Goal: Task Accomplishment & Management: Manage account settings

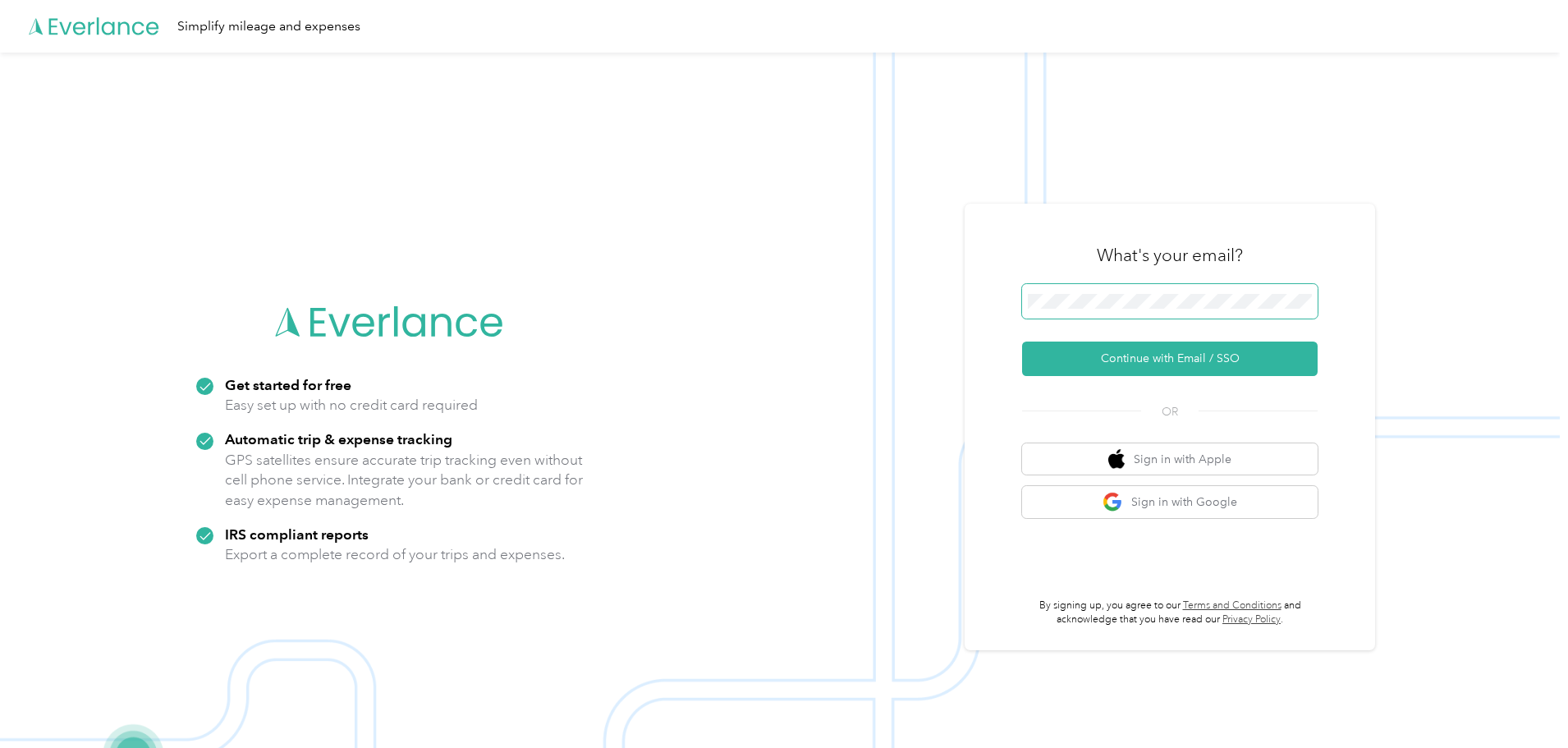
click at [1089, 292] on span at bounding box center [1169, 301] width 295 height 34
click at [1155, 358] on button "Continue with Email / SSO" at bounding box center [1169, 358] width 295 height 34
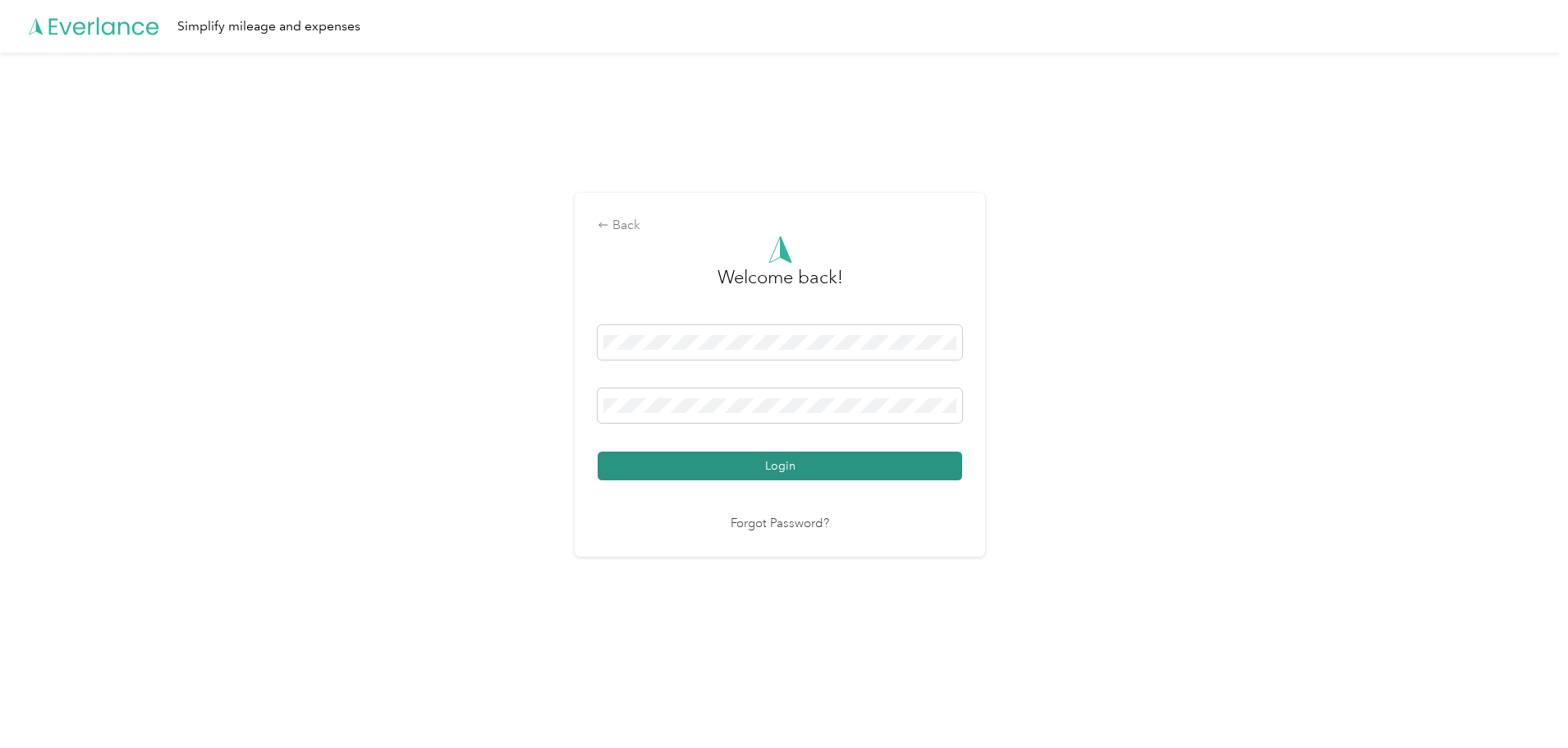
click at [737, 457] on button "Login" at bounding box center [780, 466] width 364 height 29
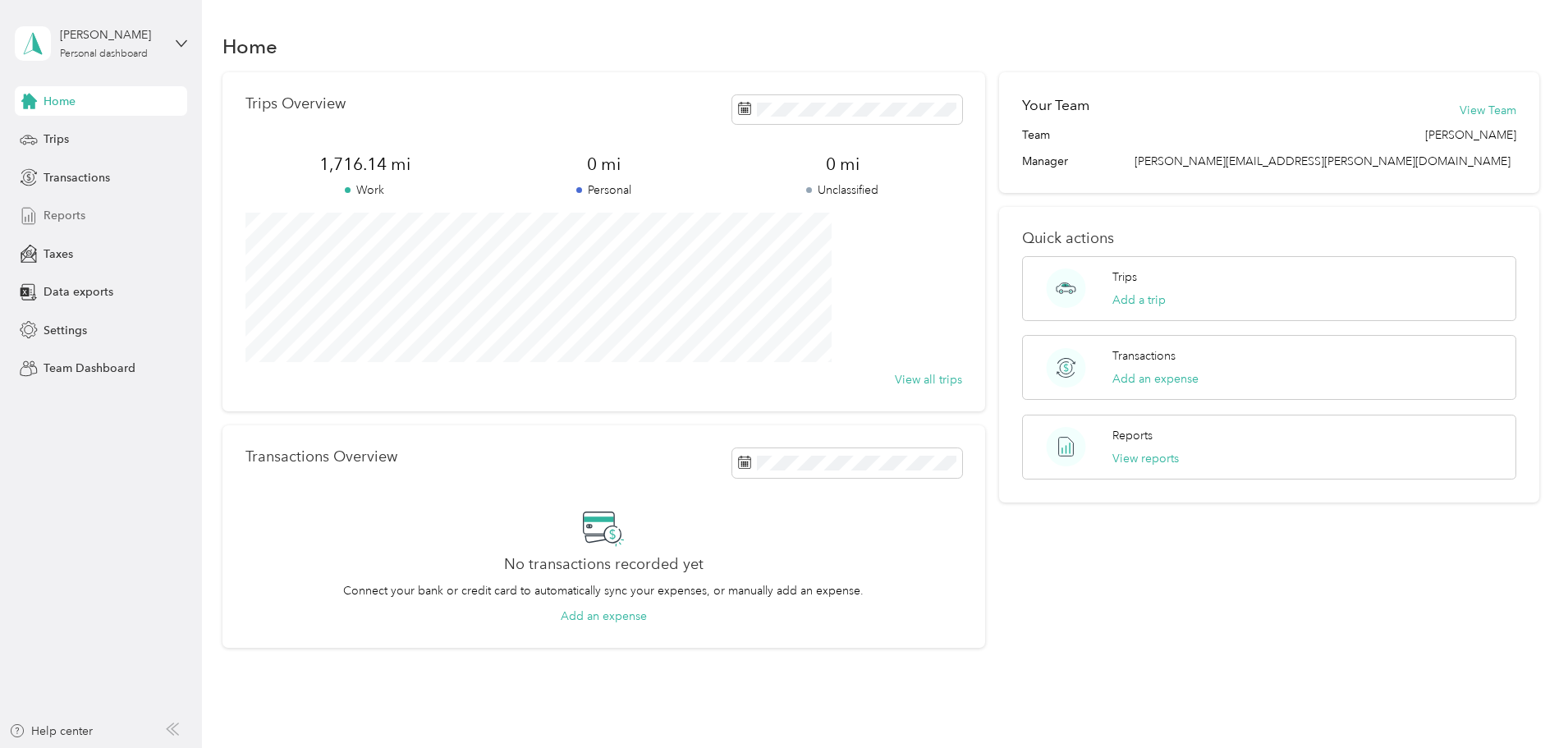
click at [89, 220] on div "Reports" at bounding box center [101, 216] width 172 height 30
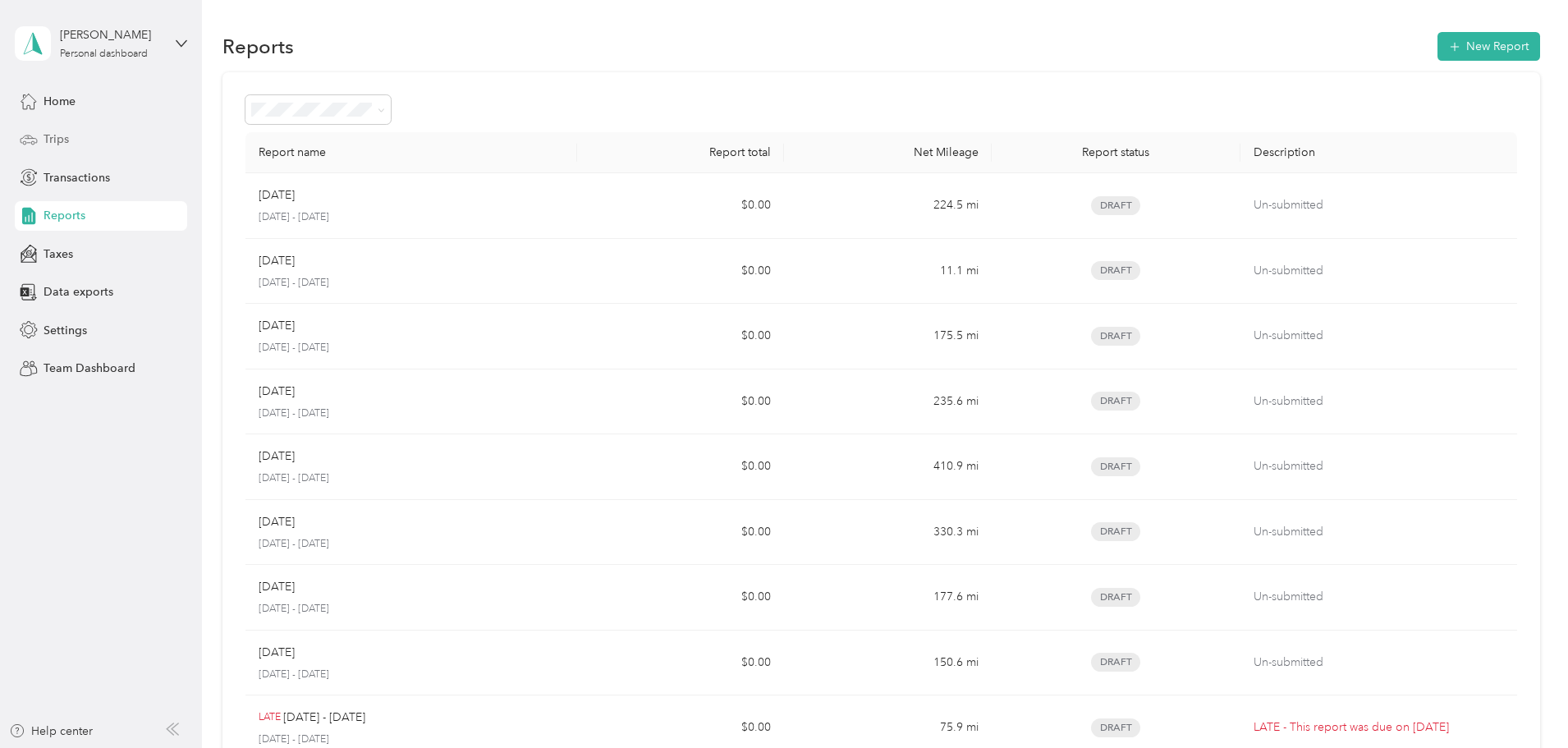
click at [81, 129] on div "Trips" at bounding box center [101, 139] width 172 height 30
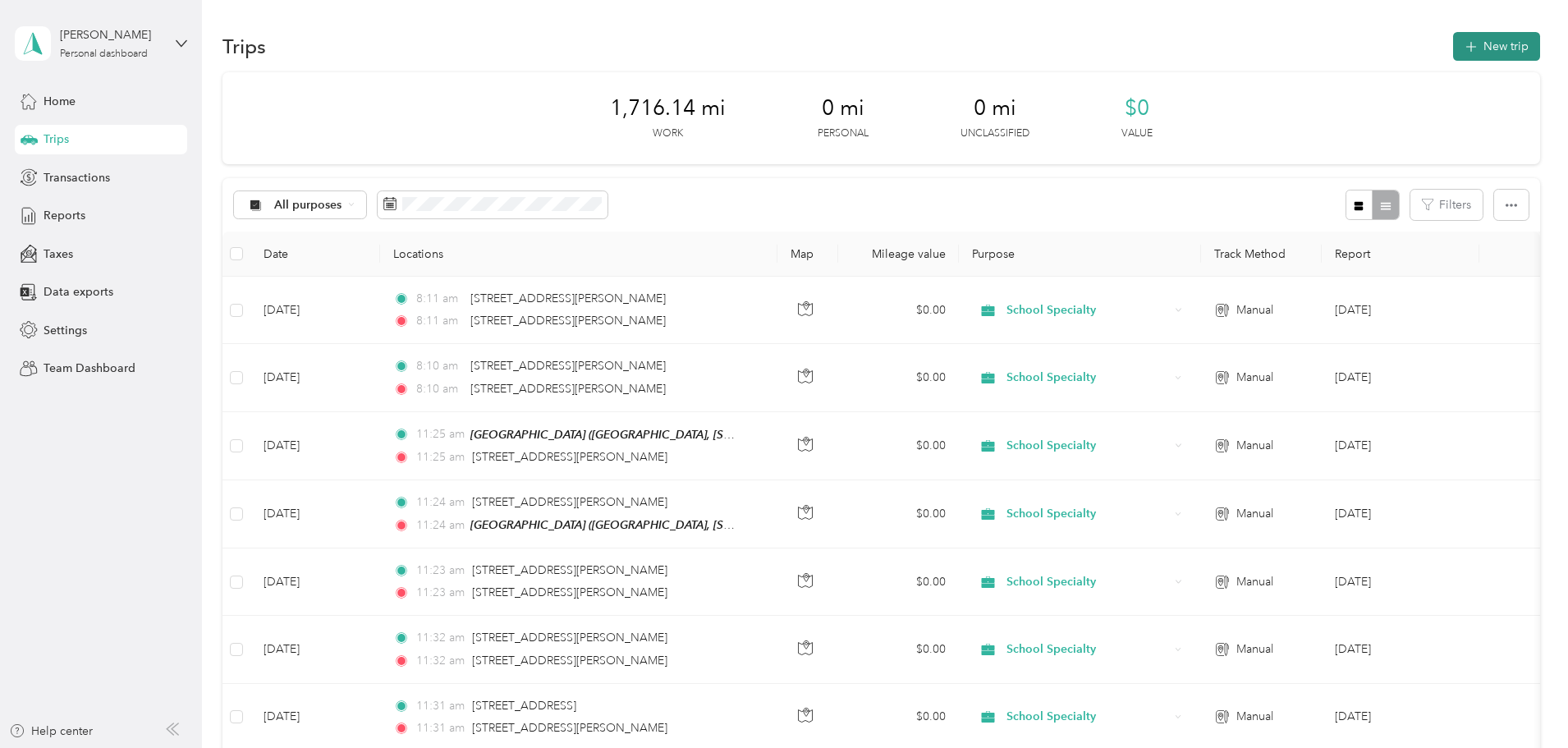
click at [1452, 53] on button "New trip" at bounding box center [1496, 46] width 87 height 29
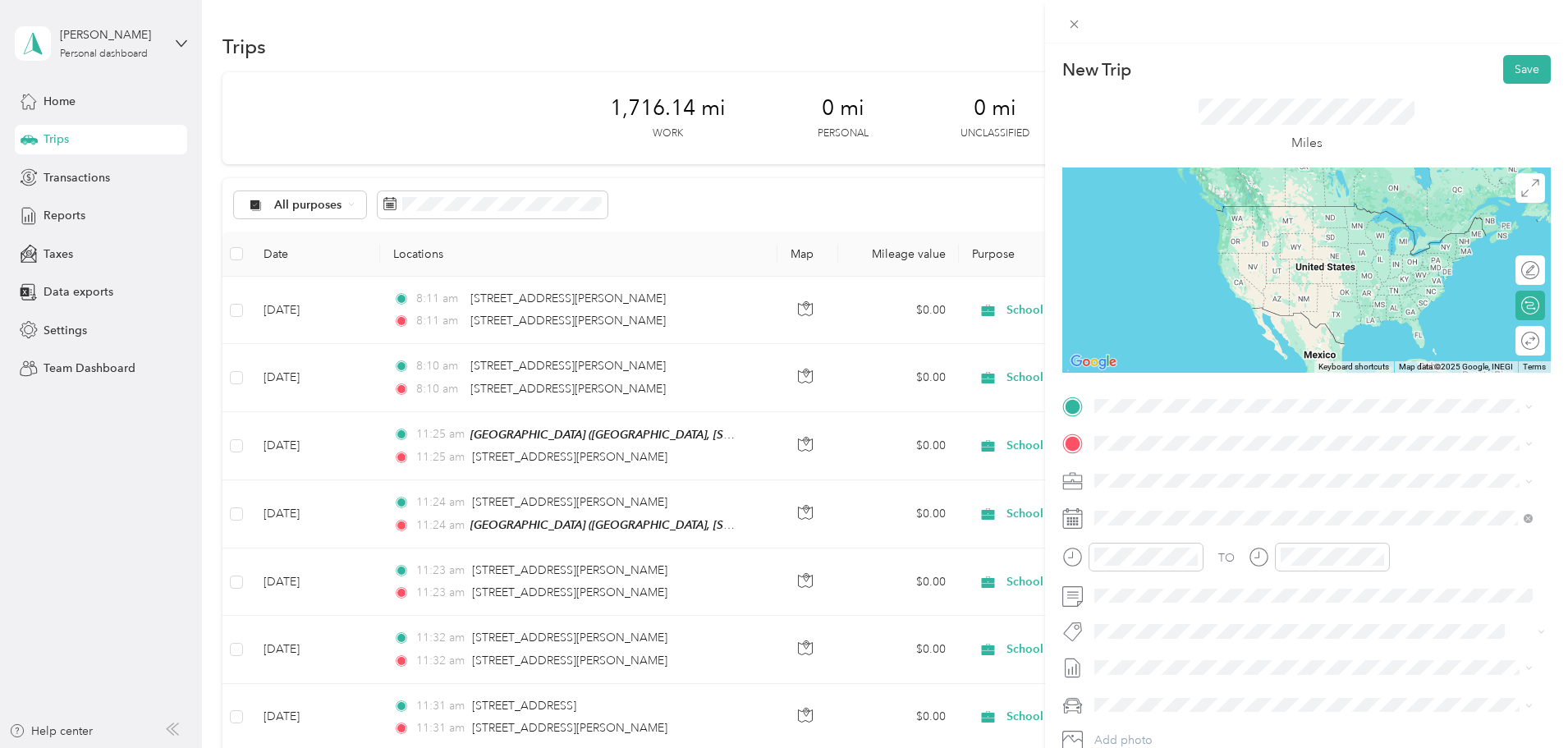
click at [1223, 488] on ol "From search results [STREET_ADDRESS][PERSON_NAME][US_STATE] [STREET_ADDRESS][GE…" at bounding box center [1313, 512] width 450 height 197
click at [1186, 465] on span "[STREET_ADDRESS][PERSON_NAME][US_STATE]" at bounding box center [1252, 465] width 255 height 15
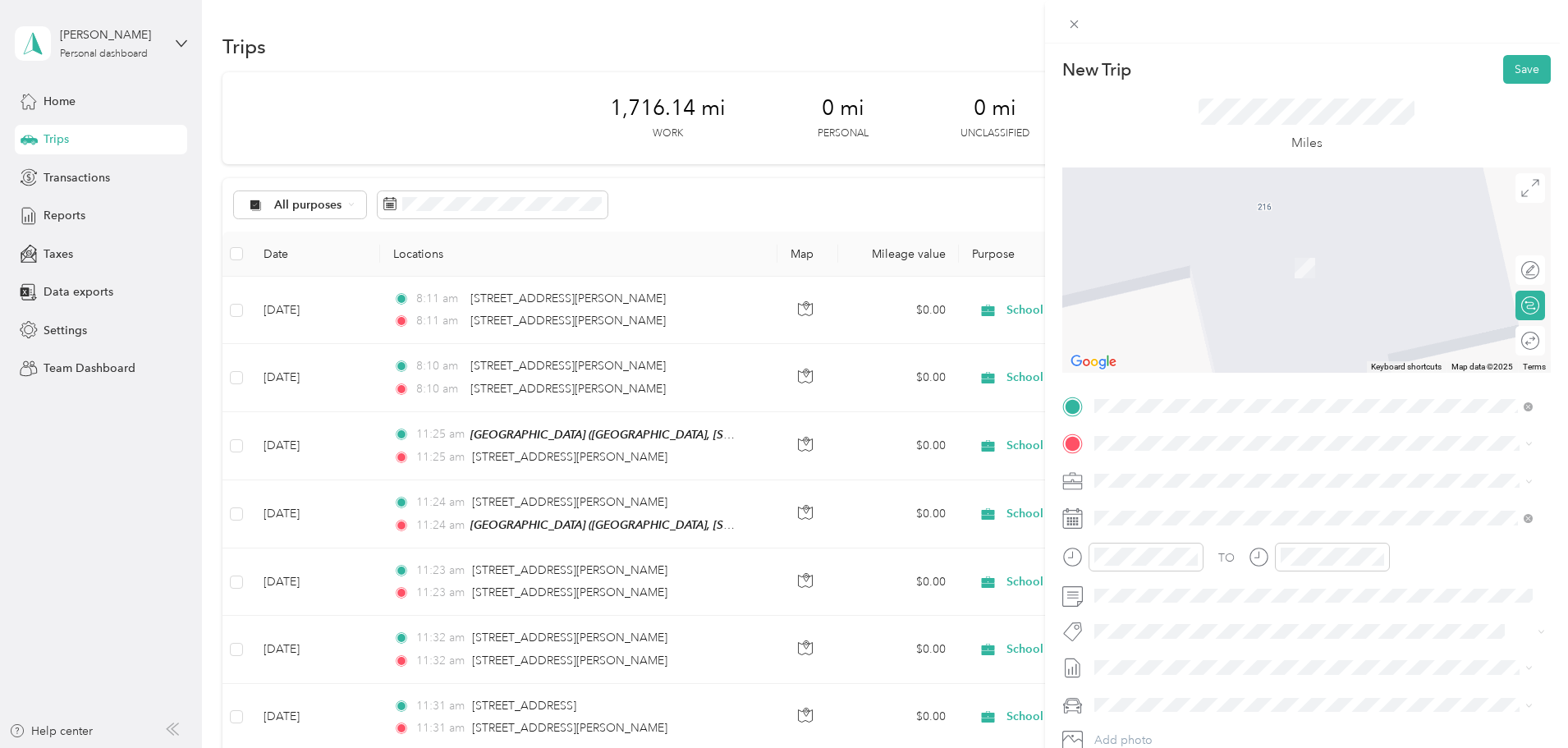
click at [1203, 518] on div "[GEOGRAPHIC_DATA] [GEOGRAPHIC_DATA], [STREET_ADDRESS][GEOGRAPHIC_DATA][PERSON_N…" at bounding box center [1325, 527] width 401 height 52
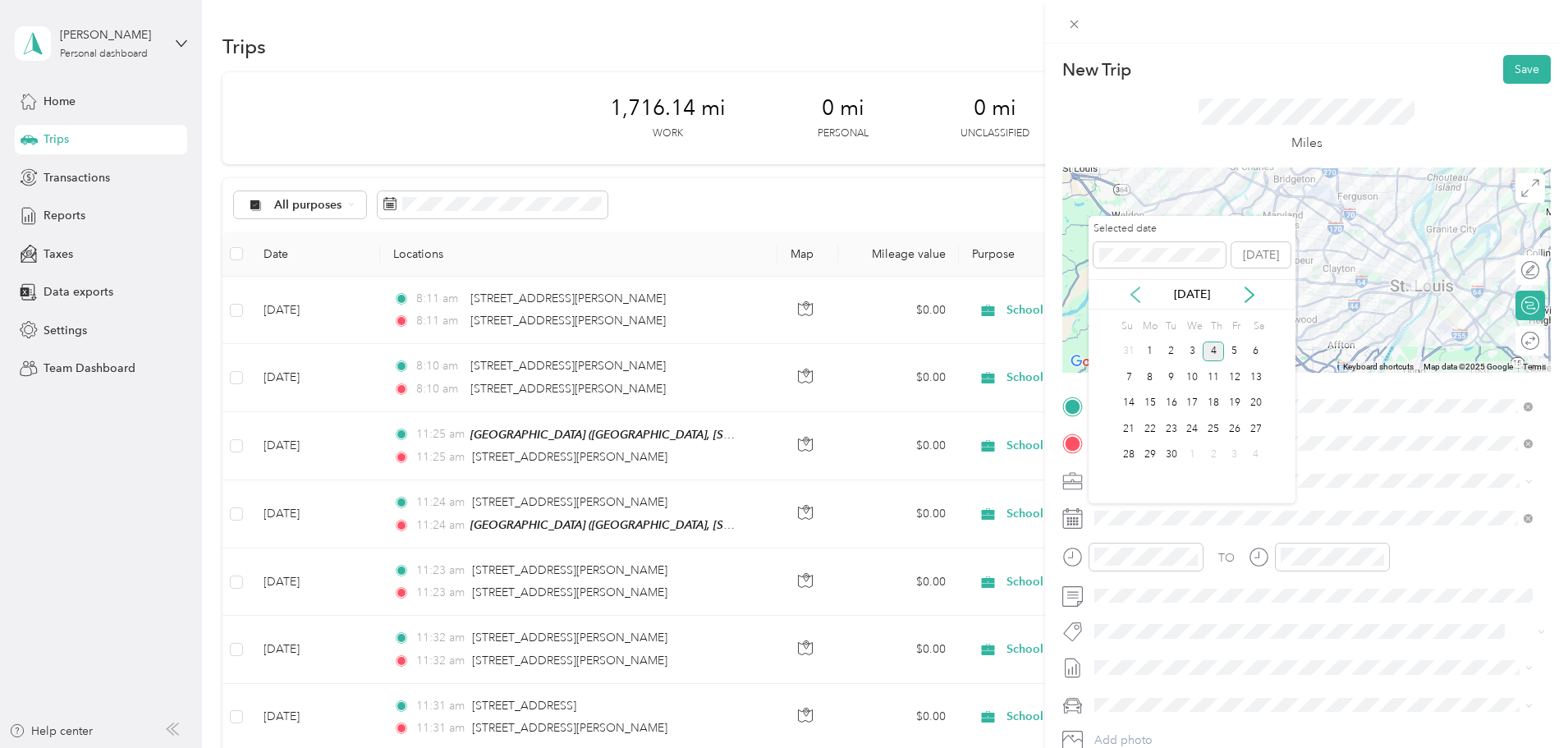
click at [1132, 288] on icon at bounding box center [1135, 295] width 17 height 17
click at [1174, 379] on div "5" at bounding box center [1171, 377] width 21 height 20
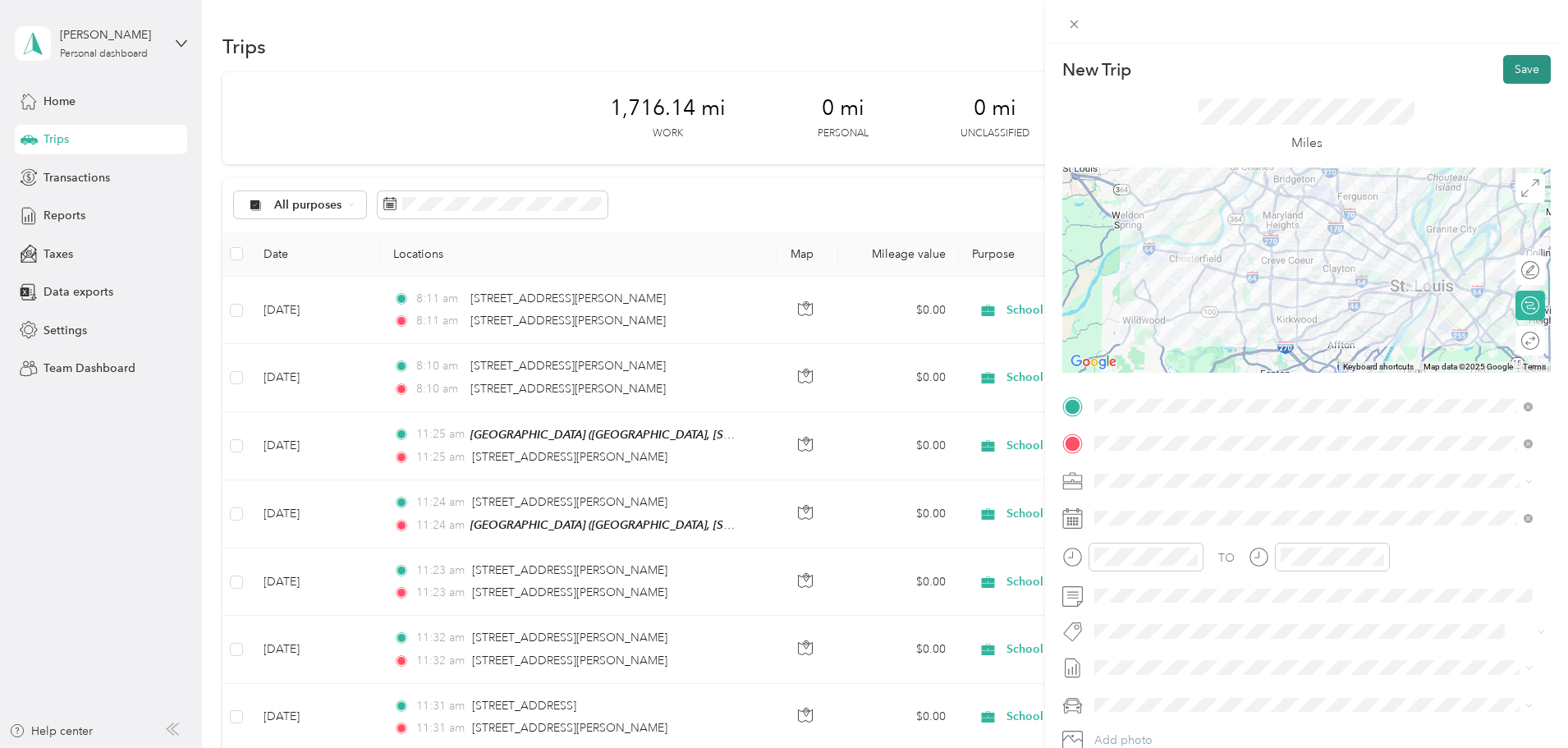
click at [1503, 67] on button "Save" at bounding box center [1527, 69] width 48 height 29
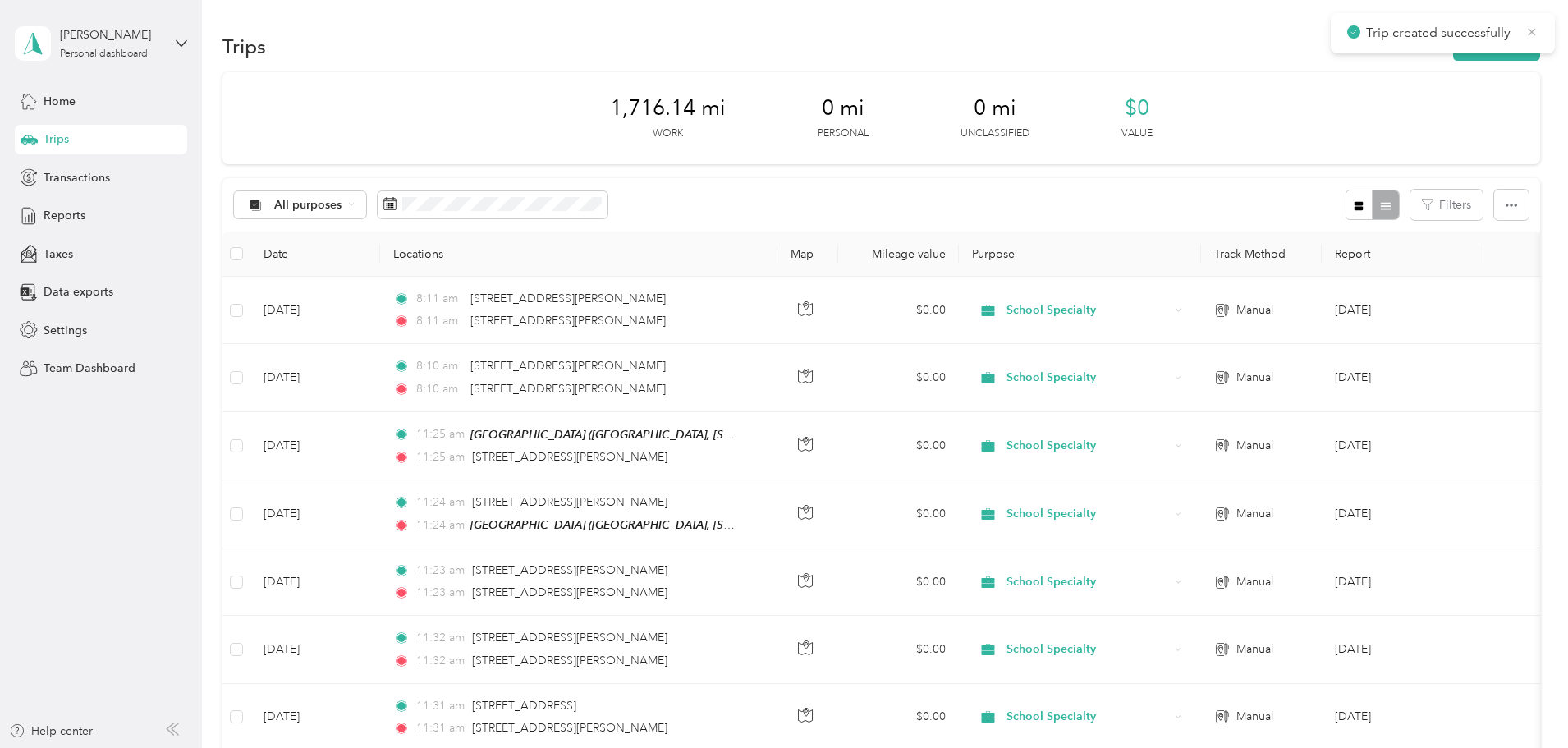
click at [1530, 35] on icon at bounding box center [1531, 32] width 13 height 15
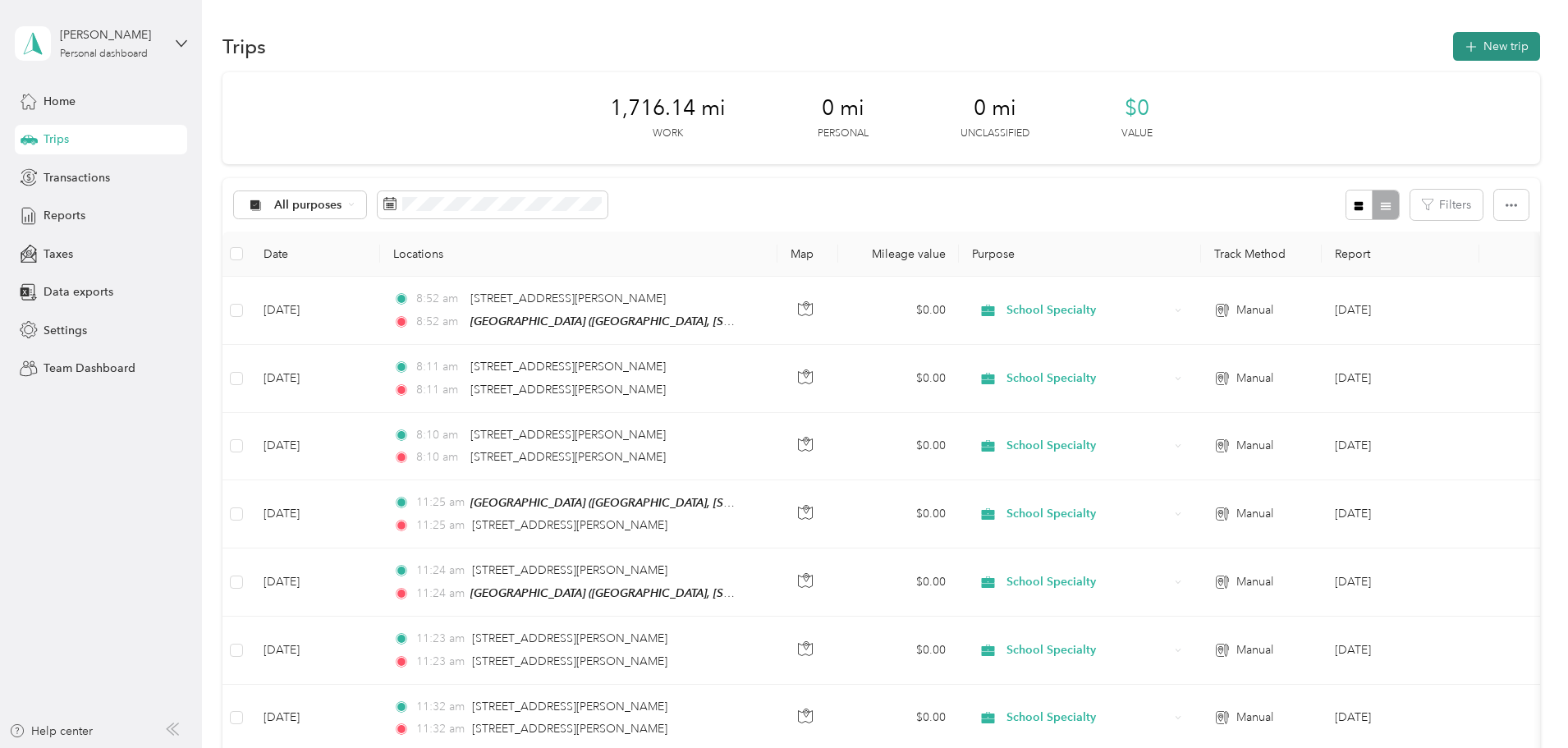
click at [1452, 41] on button "New trip" at bounding box center [1496, 46] width 87 height 29
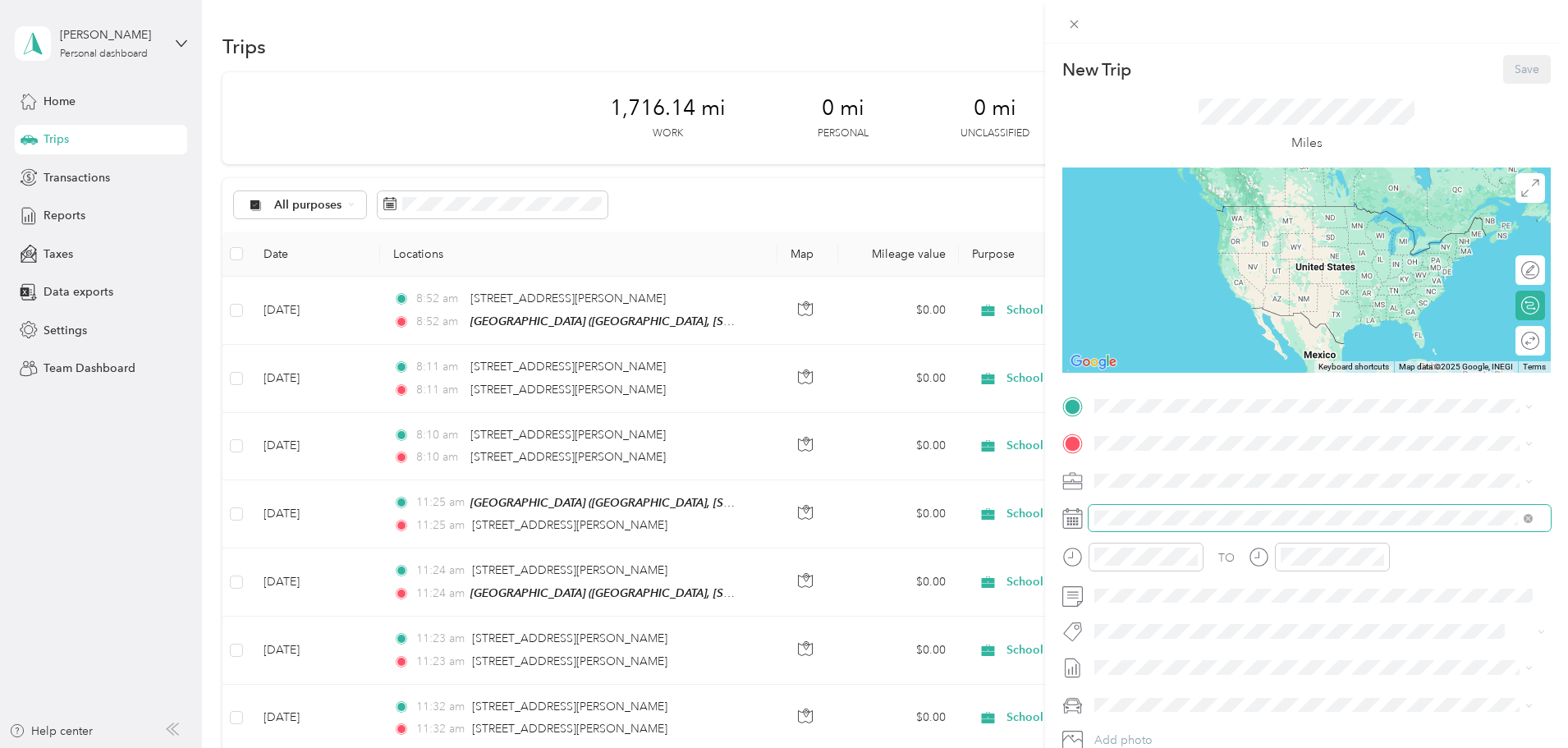
click at [1145, 526] on span at bounding box center [1319, 518] width 462 height 26
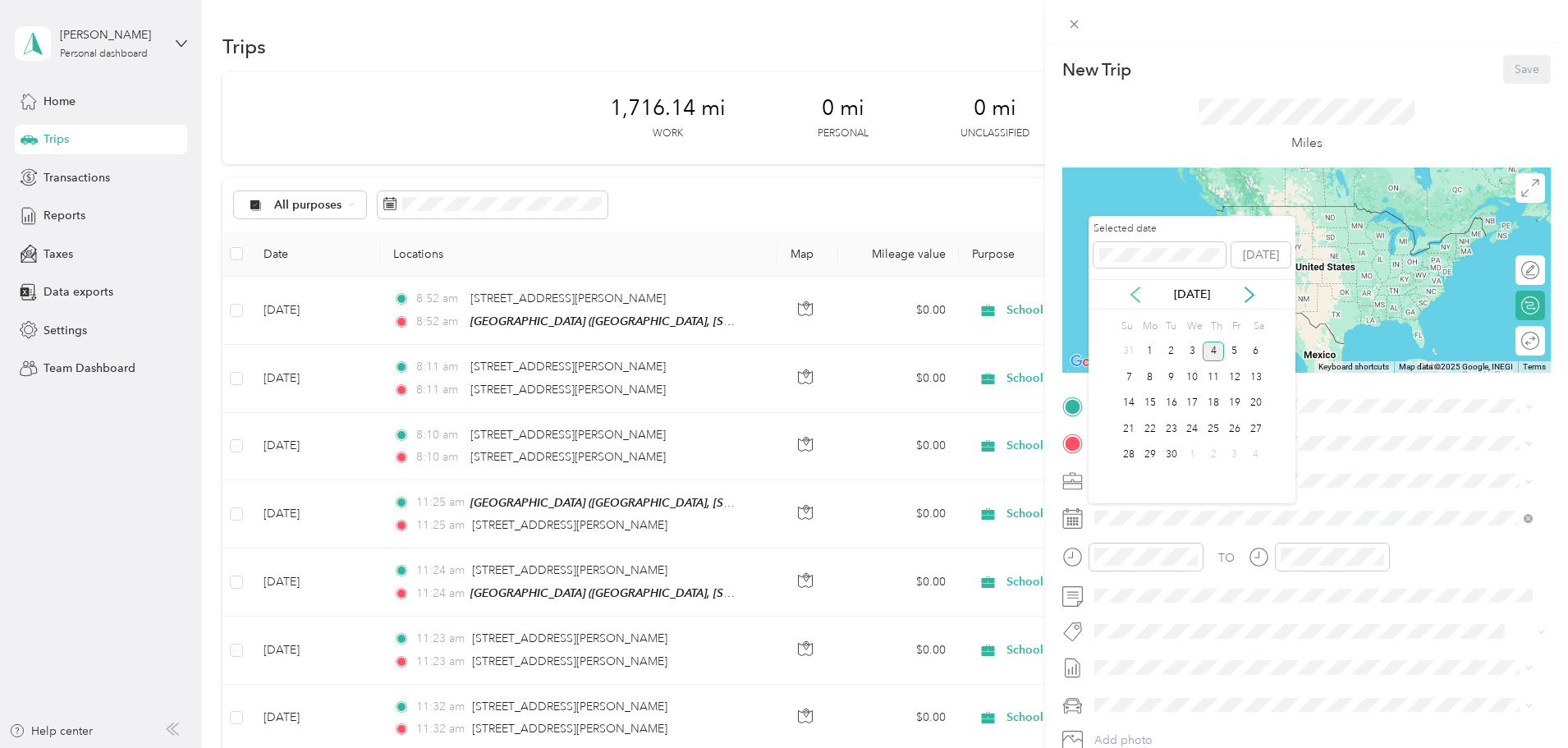
click at [1135, 295] on icon at bounding box center [1135, 295] width 17 height 17
click at [1173, 383] on div "5" at bounding box center [1171, 377] width 21 height 20
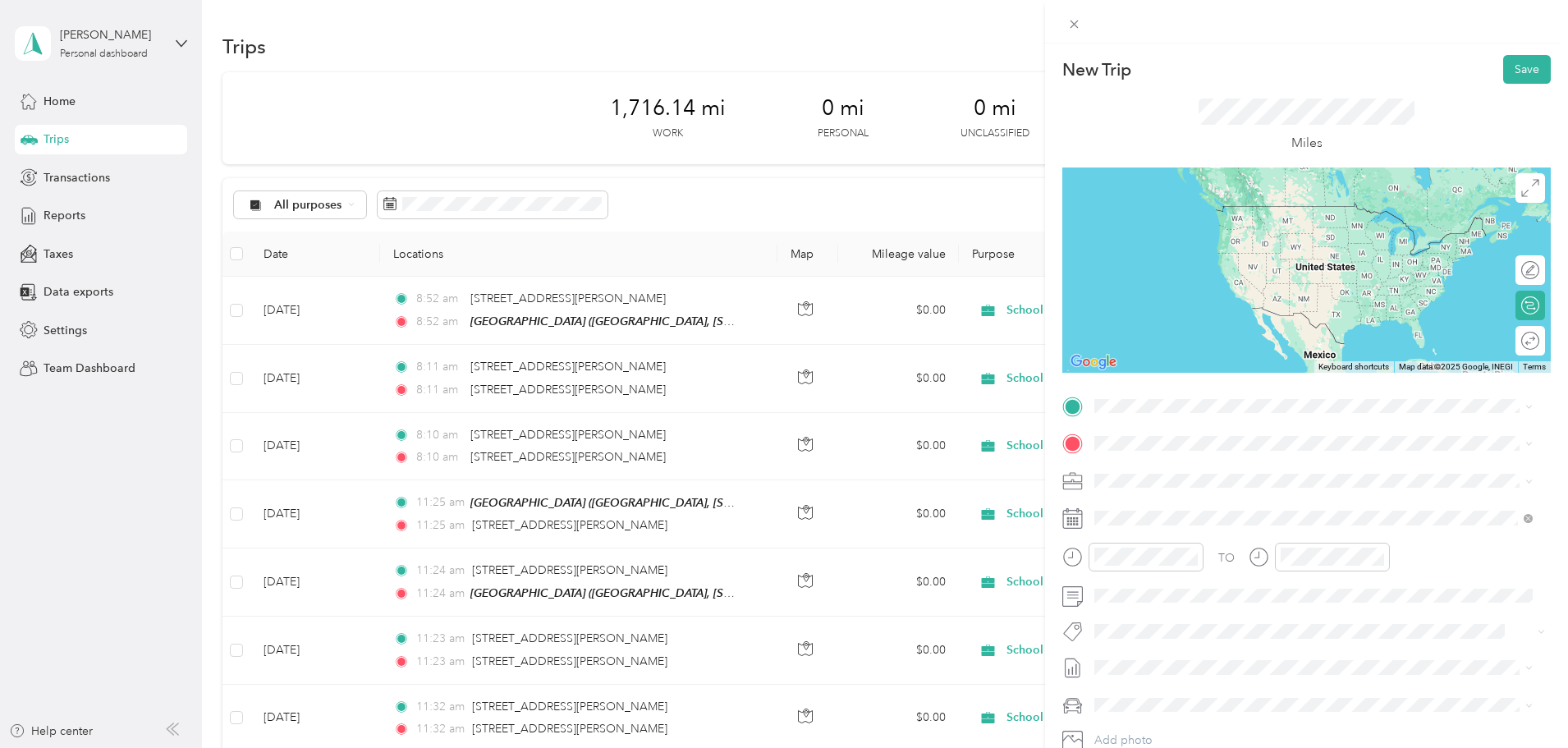
click at [1175, 489] on span "[GEOGRAPHIC_DATA], [STREET_ADDRESS][GEOGRAPHIC_DATA][PERSON_NAME]" at bounding box center [1299, 497] width 347 height 31
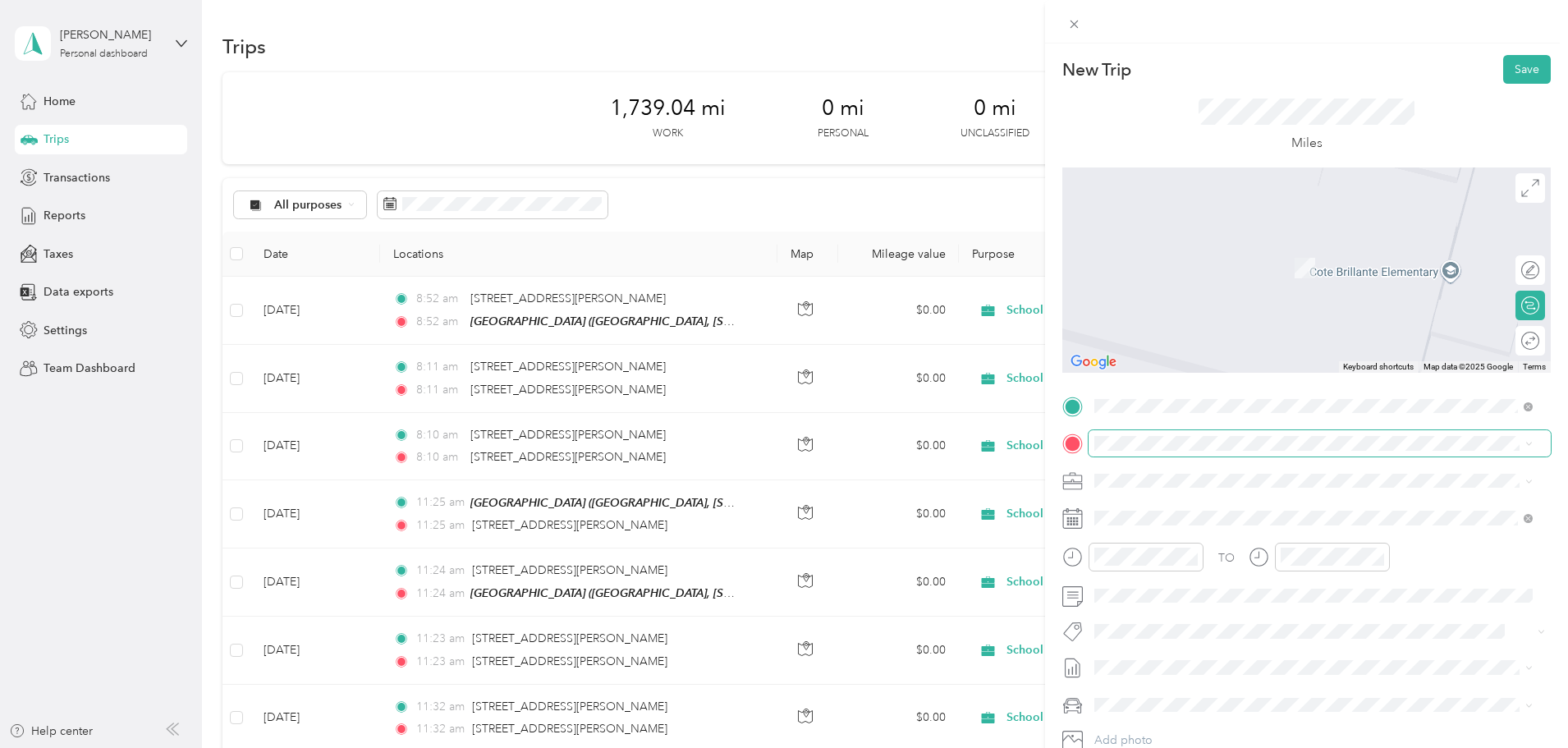
click at [1144, 438] on span at bounding box center [1319, 444] width 462 height 26
click at [1289, 505] on span "[STREET_ADDRESS][US_STATE]" at bounding box center [1207, 497] width 164 height 15
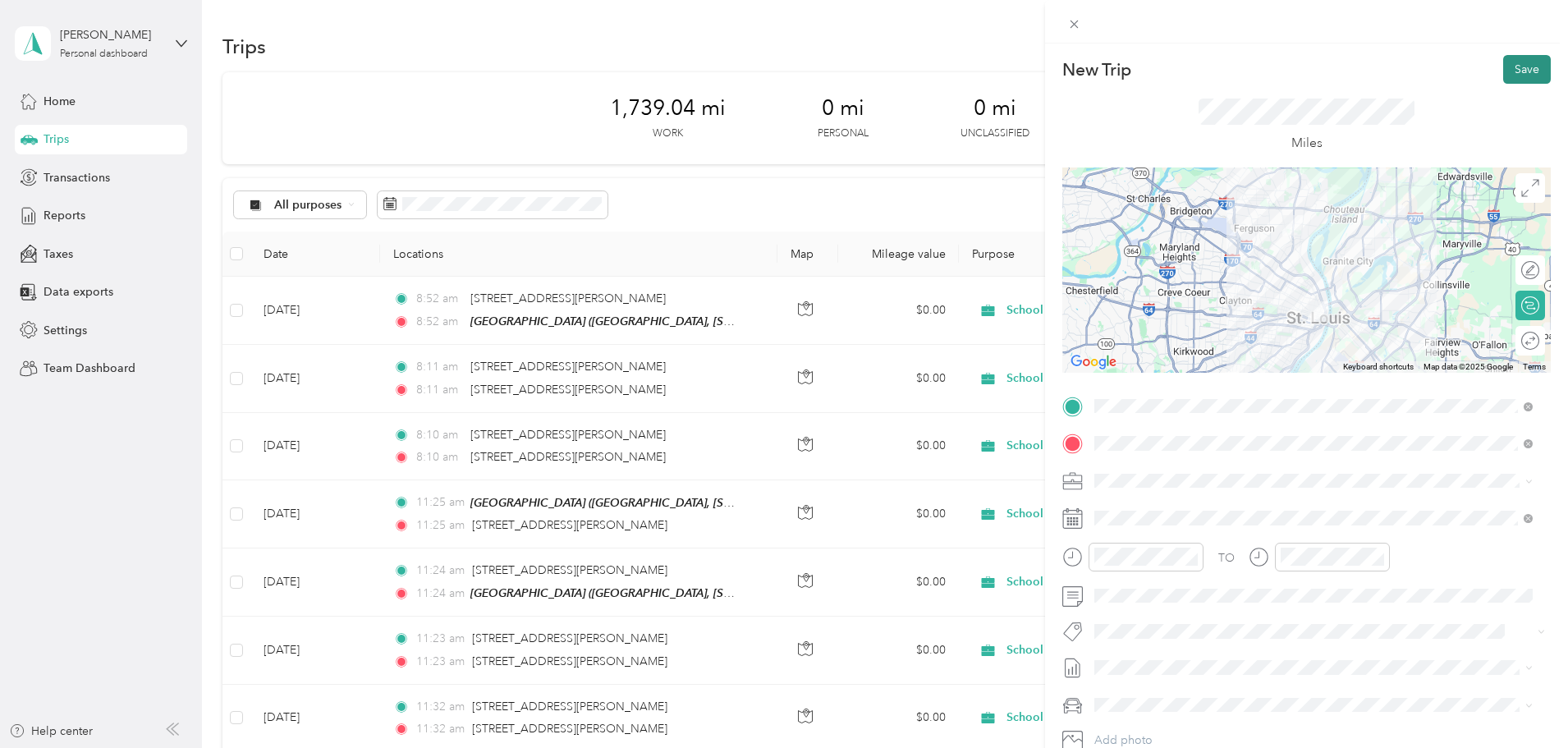
click at [1505, 76] on button "Save" at bounding box center [1527, 69] width 48 height 29
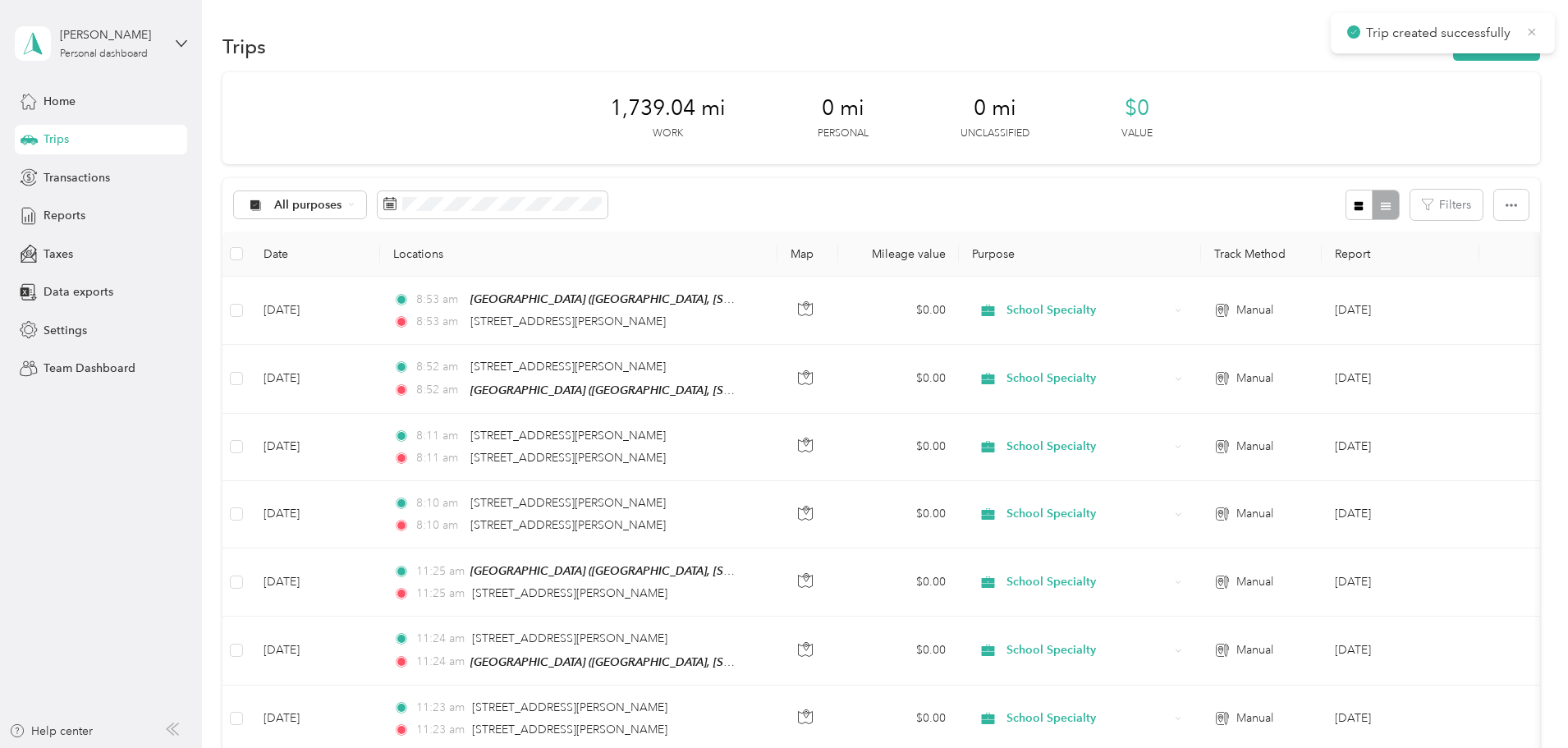
click at [1533, 29] on icon at bounding box center [1531, 32] width 13 height 15
click at [1452, 46] on button "New trip" at bounding box center [1496, 46] width 87 height 29
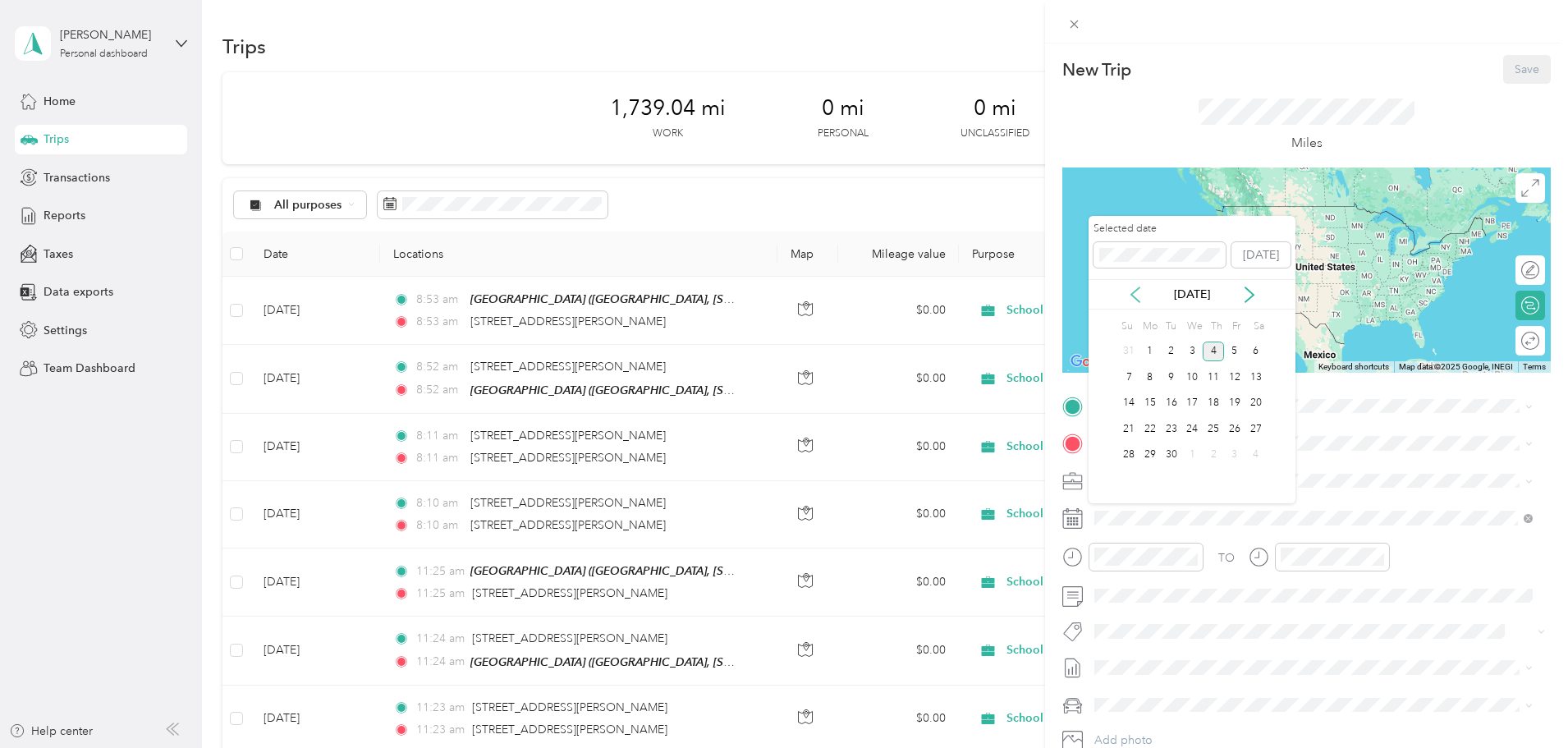
click at [1131, 287] on icon at bounding box center [1135, 295] width 17 height 17
click at [1169, 378] on div "5" at bounding box center [1171, 377] width 21 height 20
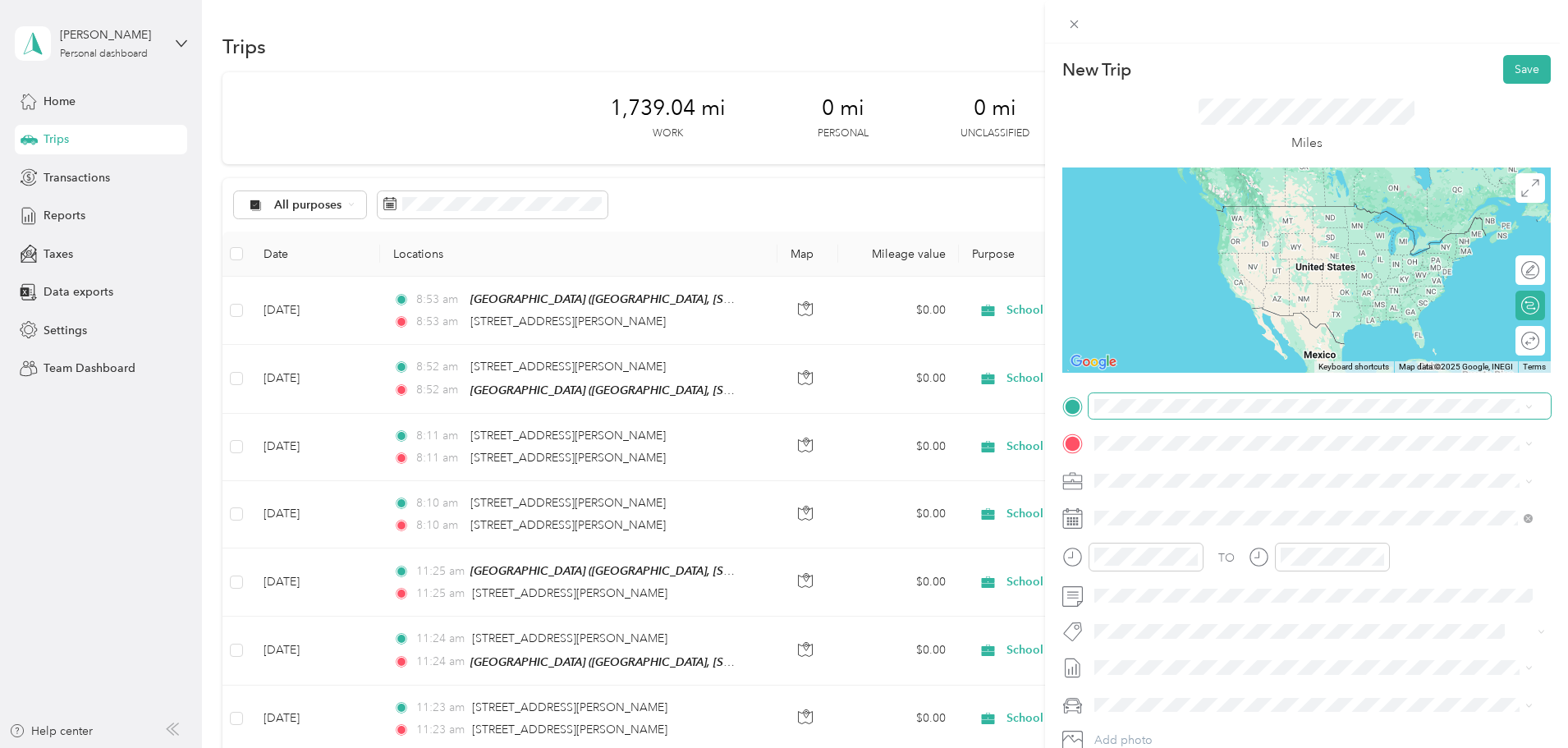
click at [1146, 413] on span at bounding box center [1319, 407] width 462 height 26
click at [1202, 468] on span "[STREET_ADDRESS][US_STATE]" at bounding box center [1207, 463] width 164 height 15
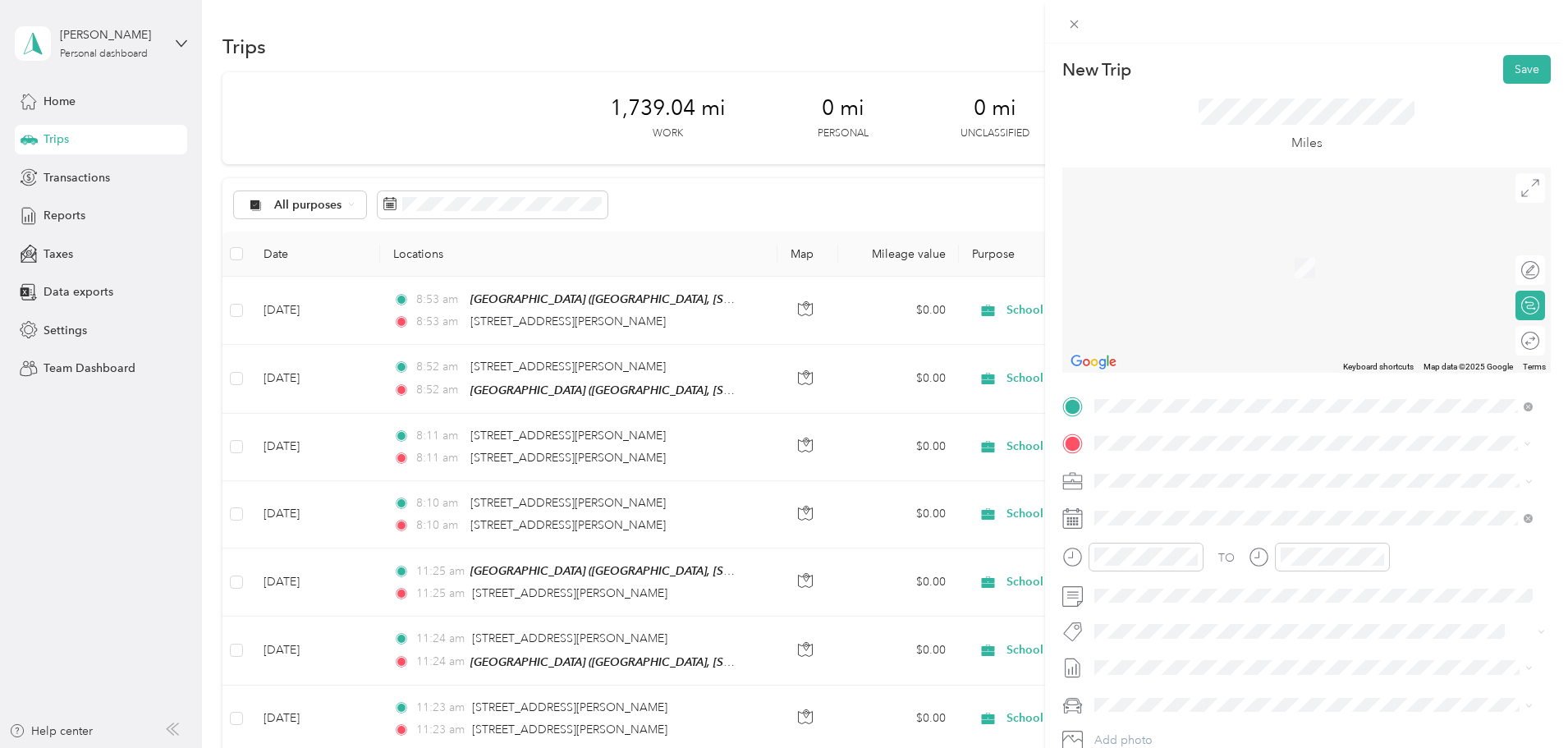
click at [1234, 494] on div "[STREET_ADDRESS][PERSON_NAME][US_STATE]" at bounding box center [1313, 502] width 427 height 22
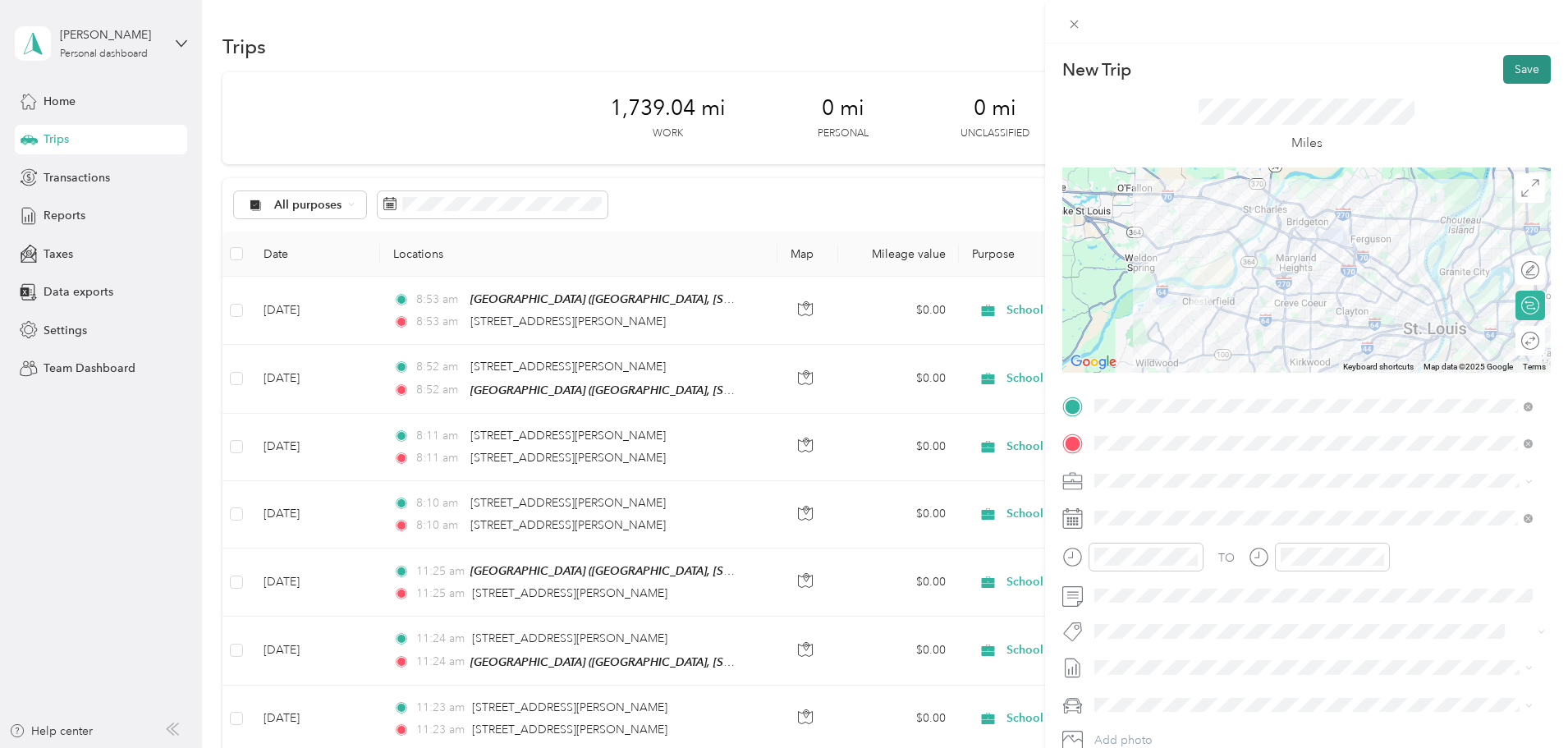
click at [1511, 65] on button "Save" at bounding box center [1527, 69] width 48 height 29
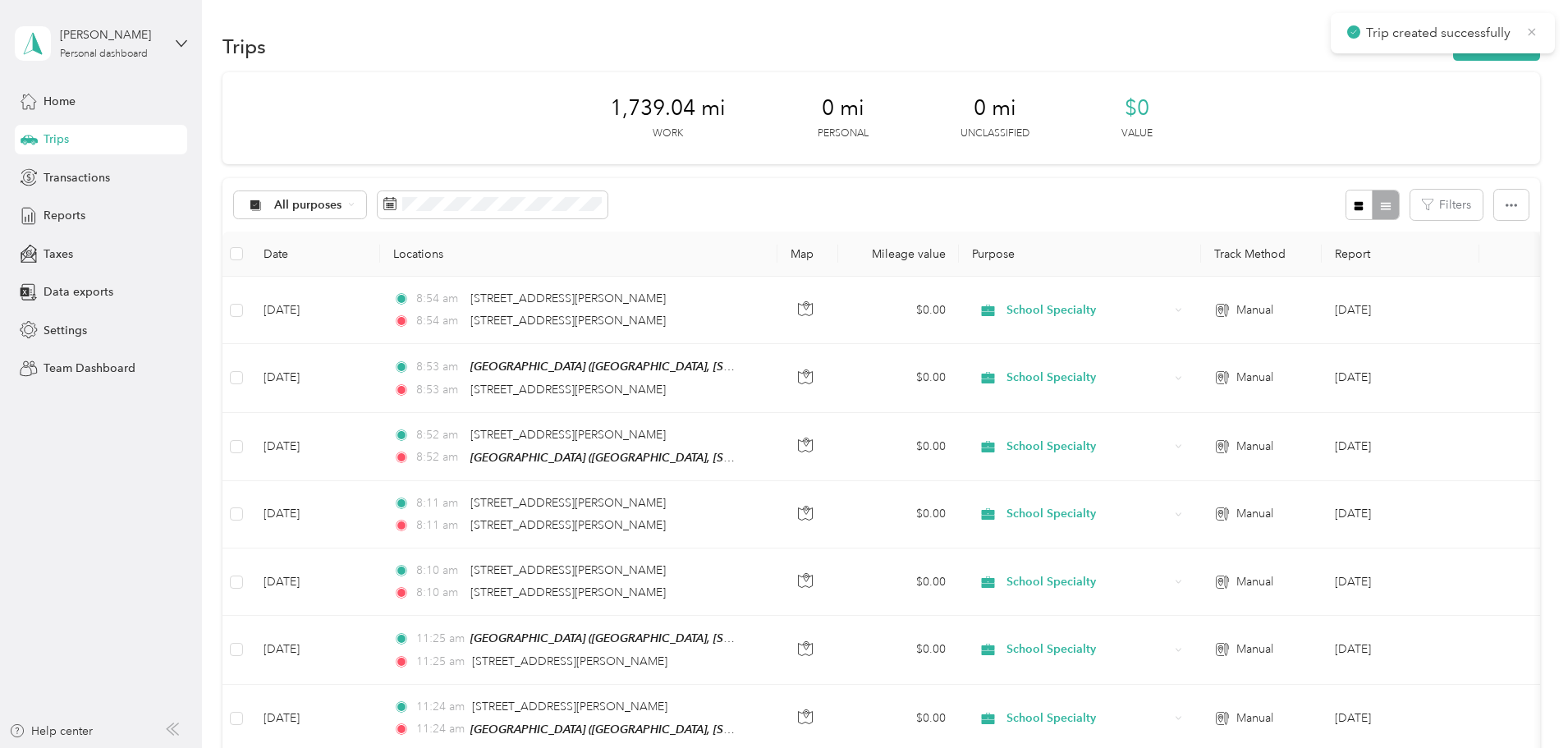
click at [1531, 32] on icon at bounding box center [1532, 32] width 7 height 7
click at [1461, 46] on icon "button" at bounding box center [1470, 47] width 19 height 19
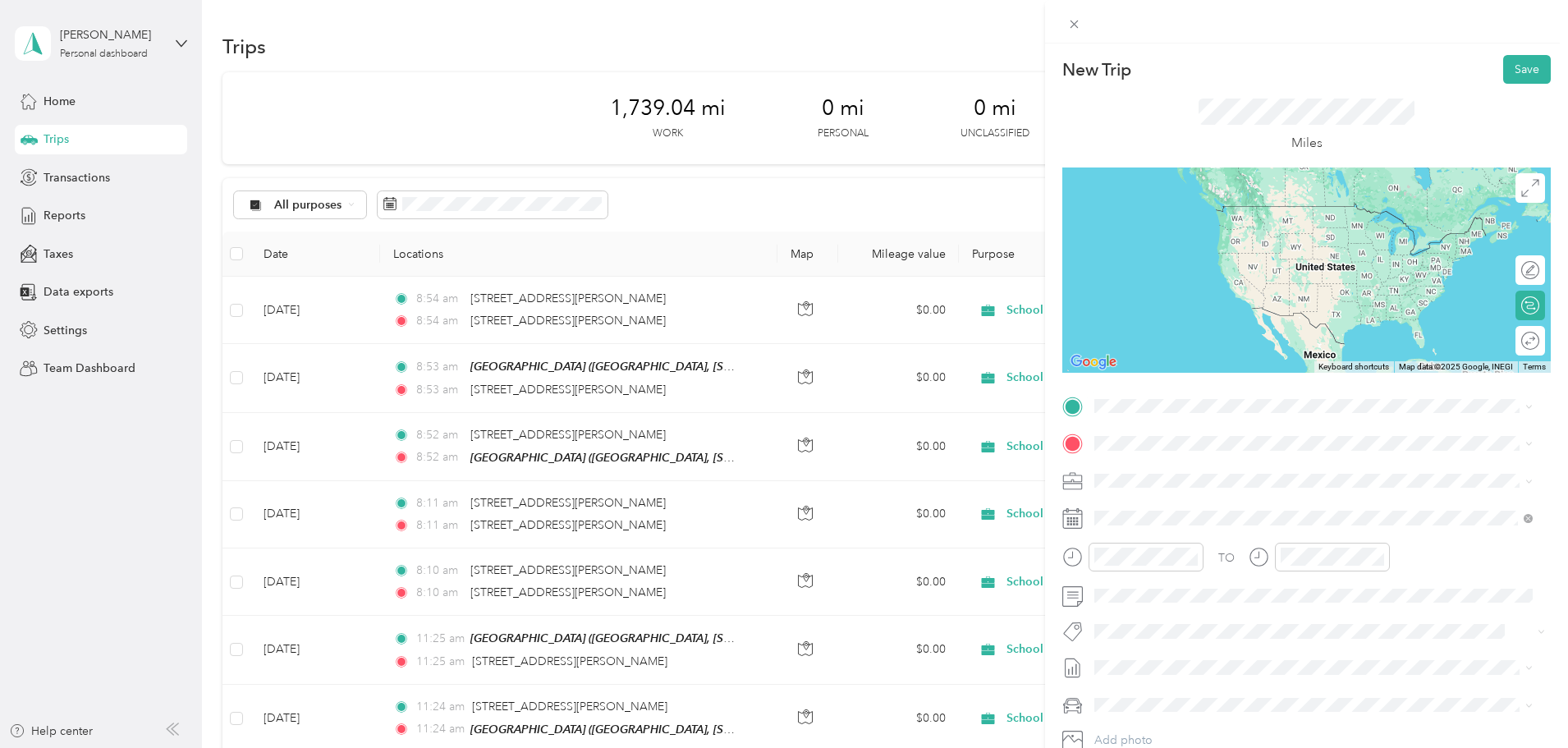
click at [1192, 455] on div "[STREET_ADDRESS][PERSON_NAME][US_STATE]" at bounding box center [1313, 460] width 427 height 22
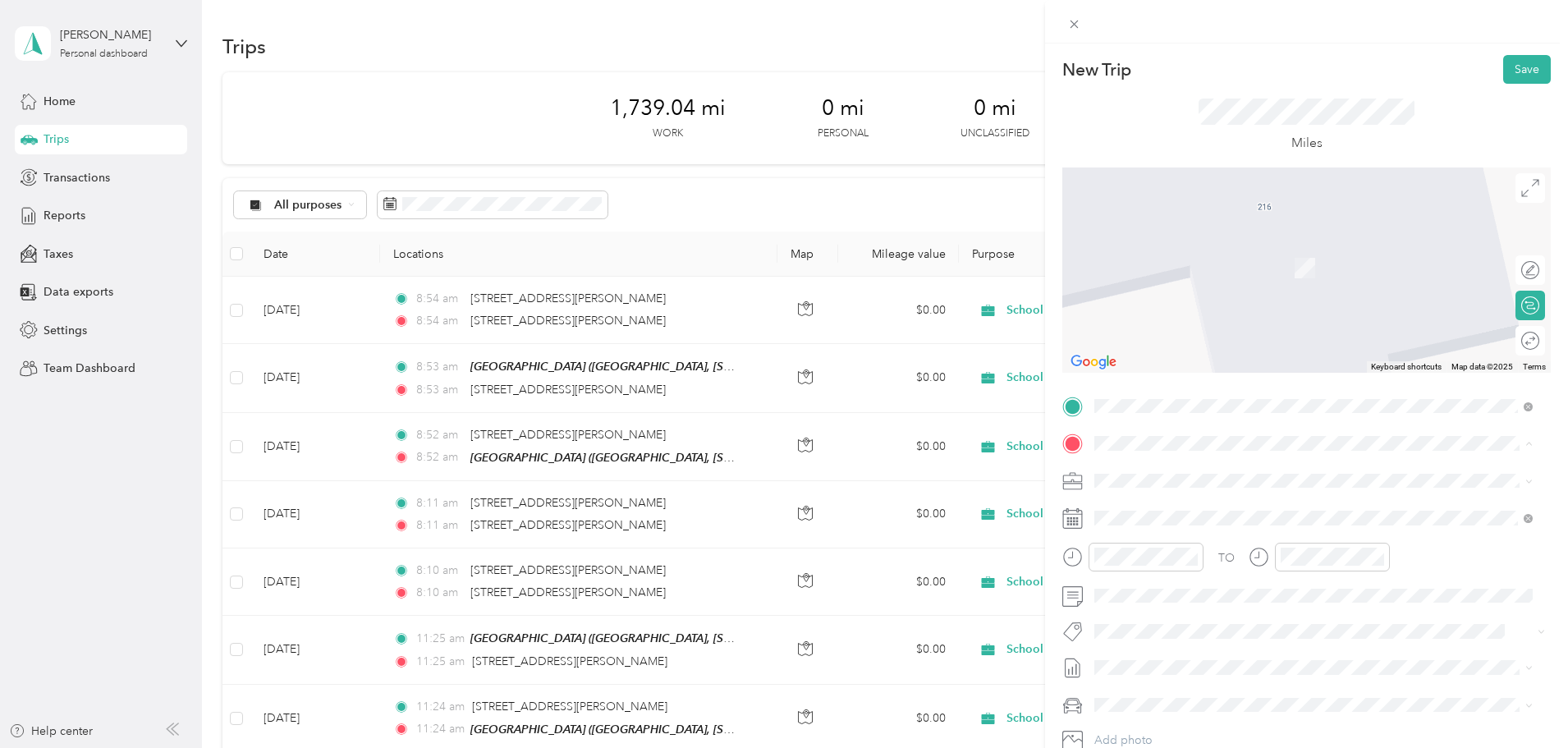
click at [1204, 579] on div "[GEOGRAPHIC_DATA], [STREET_ADDRESS][GEOGRAPHIC_DATA][PERSON_NAME], [GEOGRAPHIC_…" at bounding box center [1325, 595] width 401 height 52
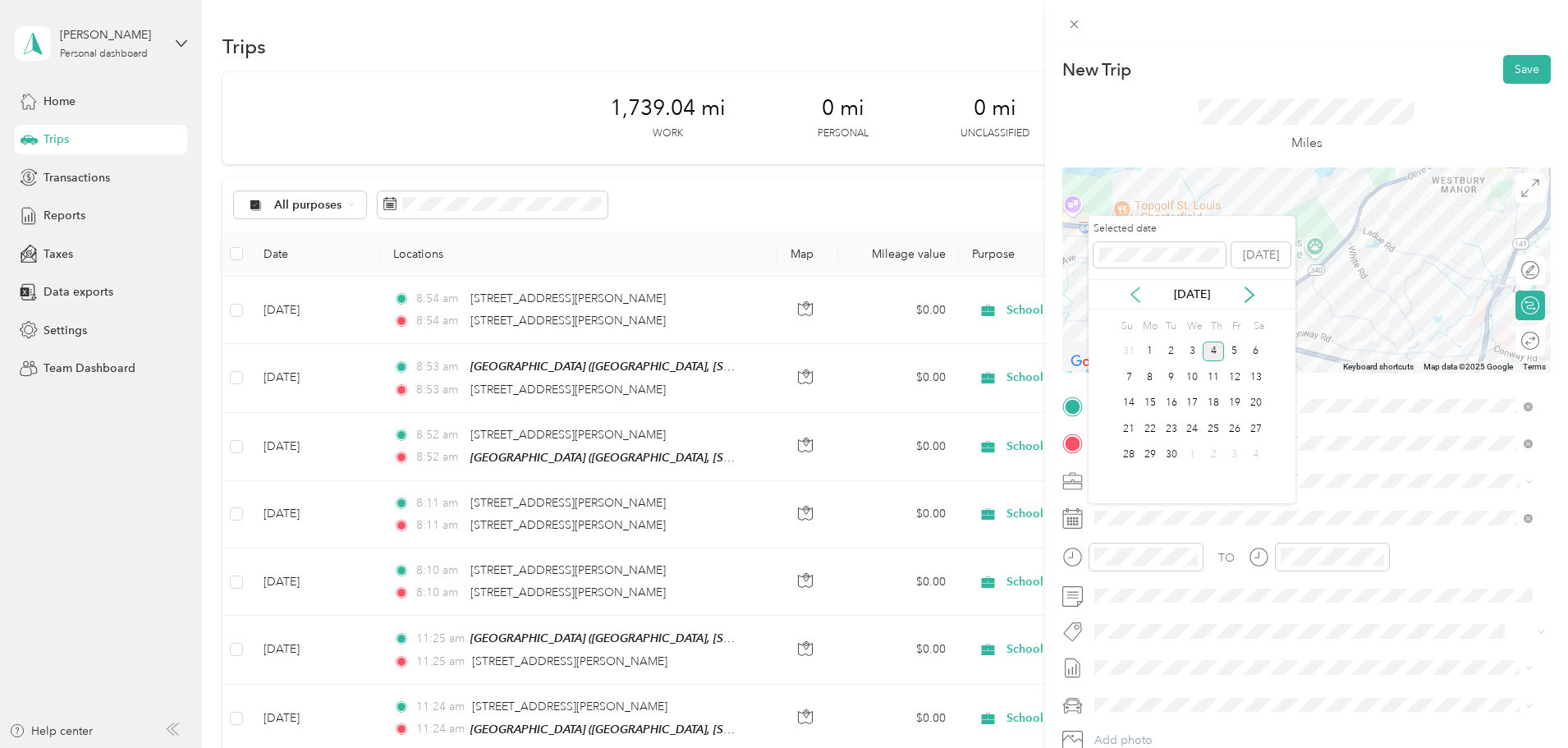
click at [1139, 298] on icon at bounding box center [1135, 295] width 17 height 17
click at [1174, 407] on div "12" at bounding box center [1171, 403] width 21 height 20
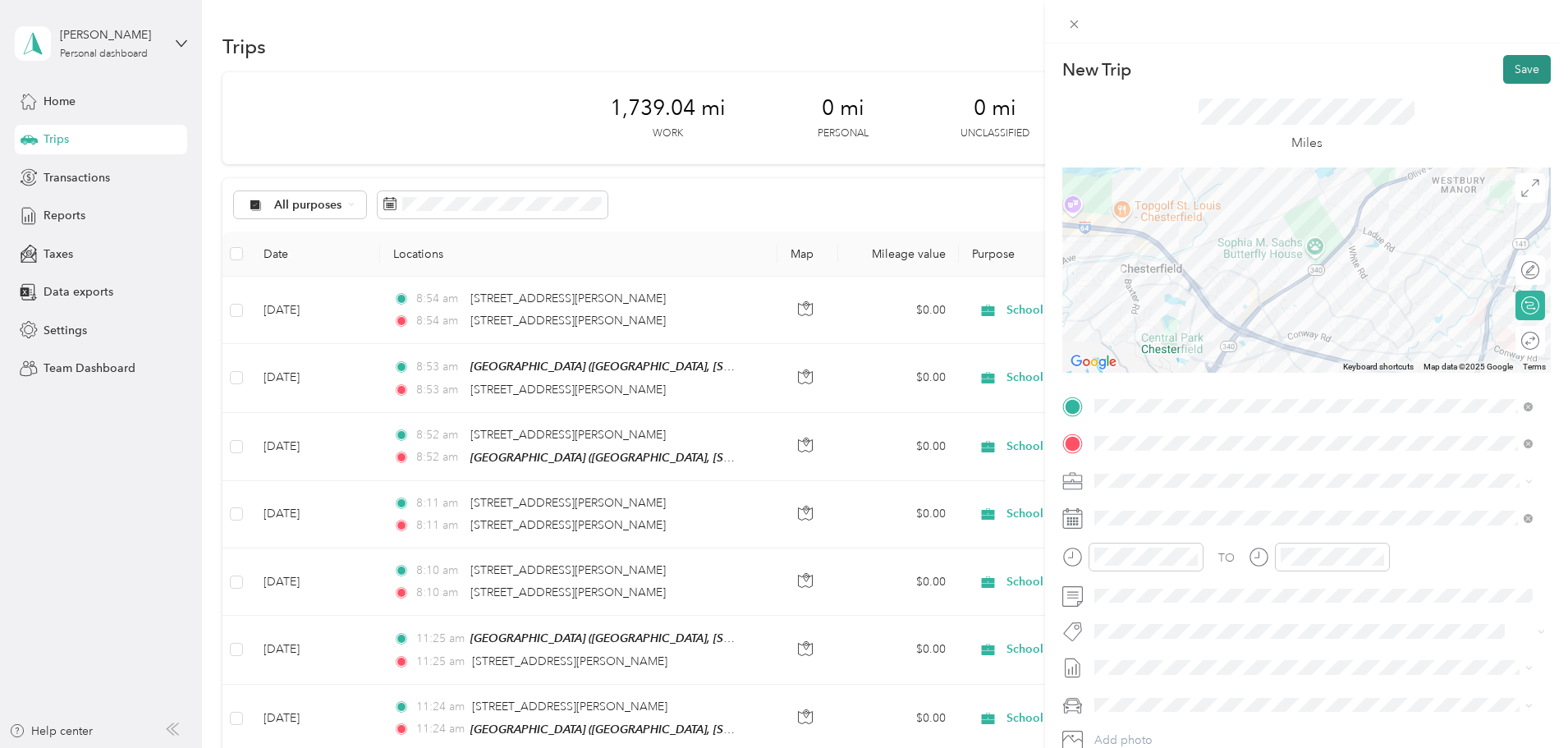
click at [1507, 75] on button "Save" at bounding box center [1527, 69] width 48 height 29
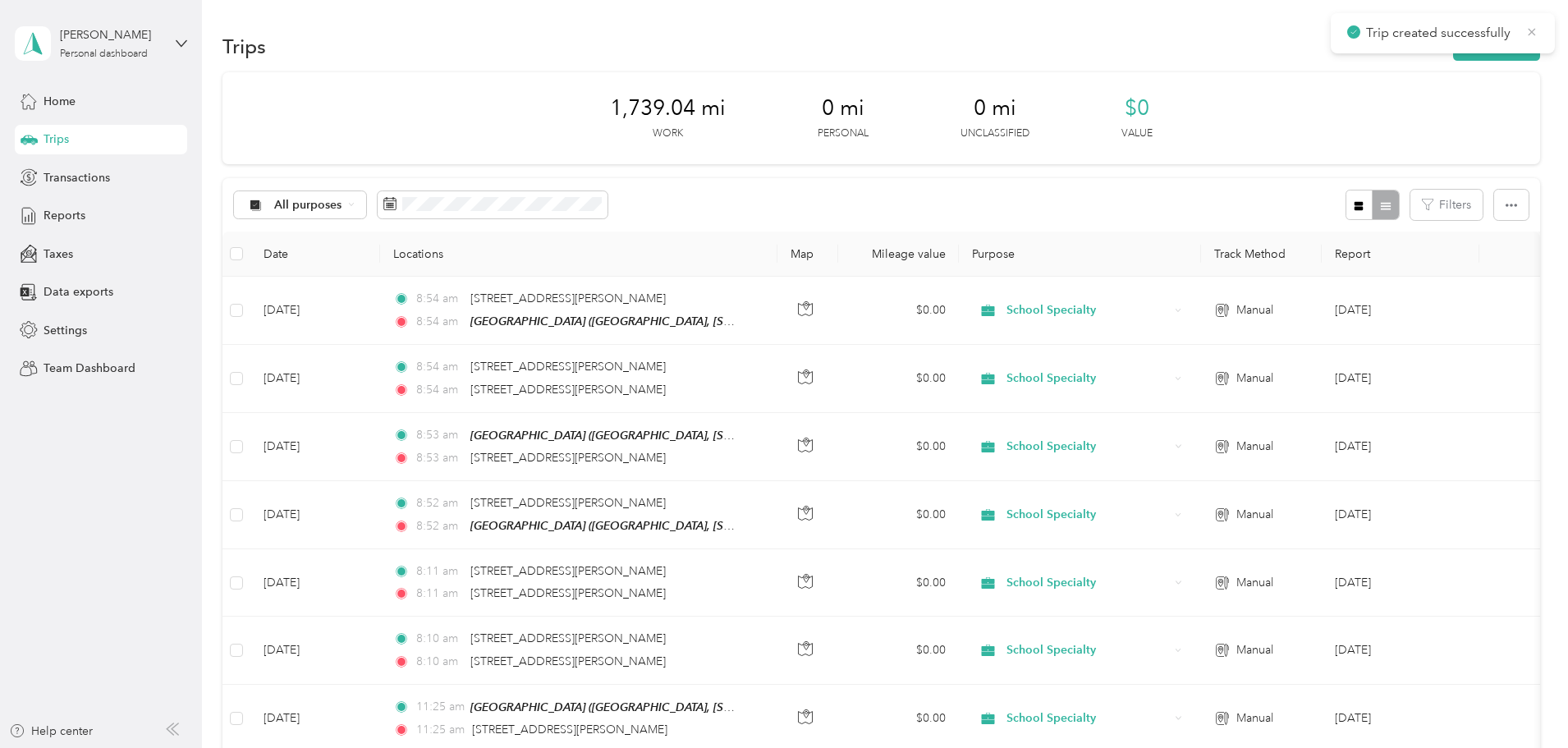
click at [1529, 29] on icon at bounding box center [1532, 32] width 7 height 7
click at [1452, 49] on button "New trip" at bounding box center [1496, 46] width 87 height 29
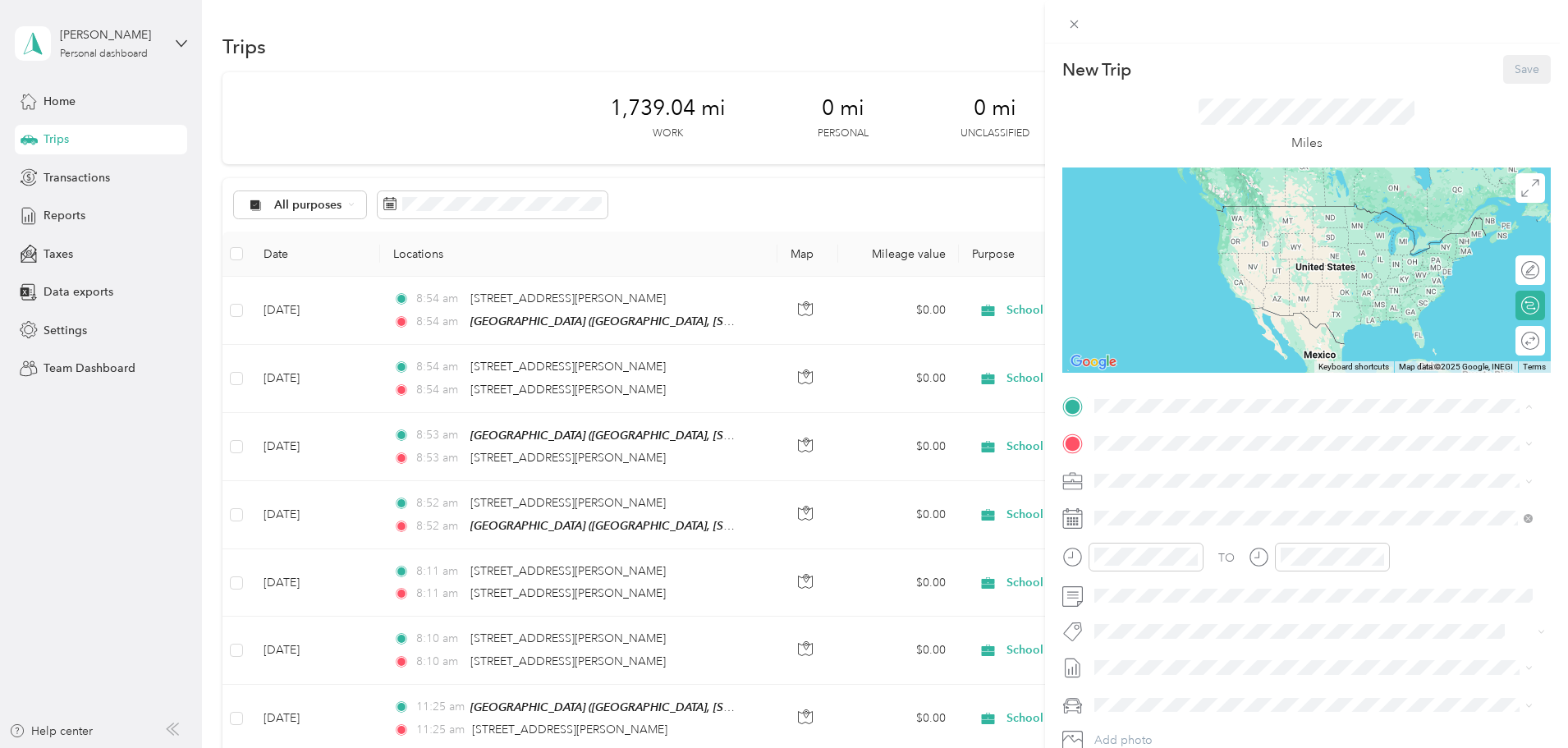
click at [1206, 550] on div "[GEOGRAPHIC_DATA], [STREET_ADDRESS][GEOGRAPHIC_DATA][PERSON_NAME], [GEOGRAPHIC_…" at bounding box center [1325, 558] width 401 height 52
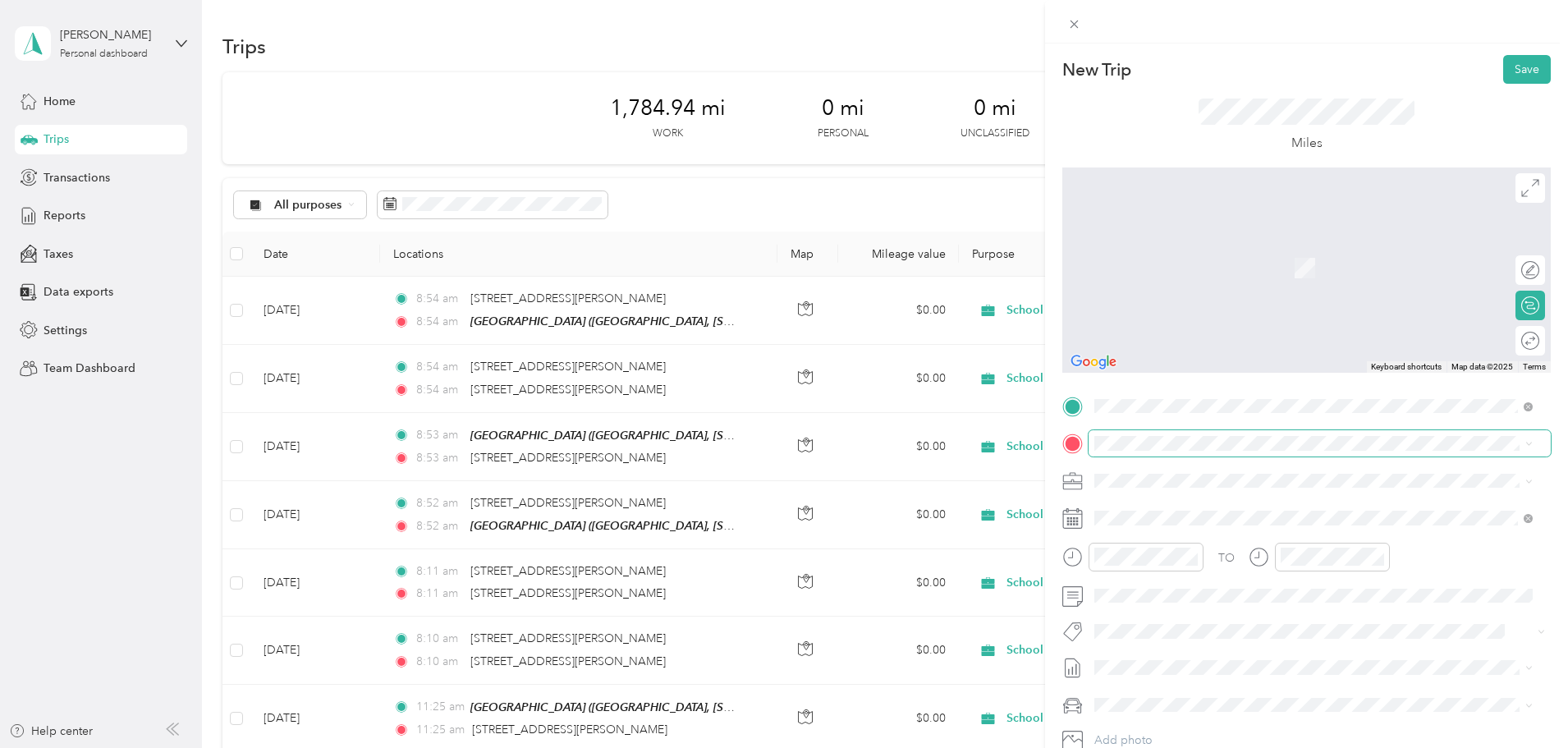
click at [1184, 453] on span at bounding box center [1319, 444] width 462 height 26
click at [1193, 507] on span "[STREET_ADDRESS][PERSON_NAME][US_STATE]" at bounding box center [1252, 502] width 255 height 15
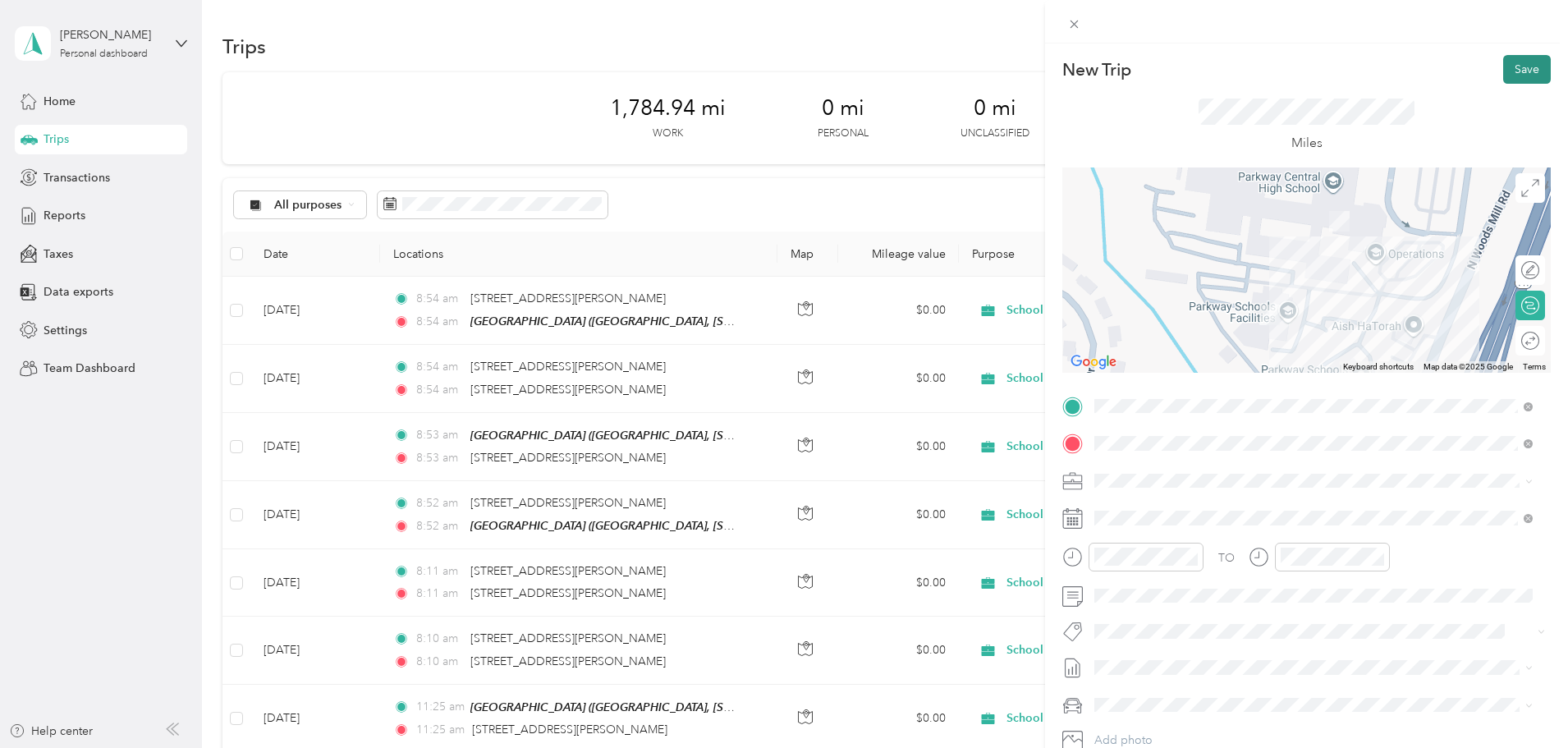
click at [1511, 77] on button "Save" at bounding box center [1527, 69] width 48 height 29
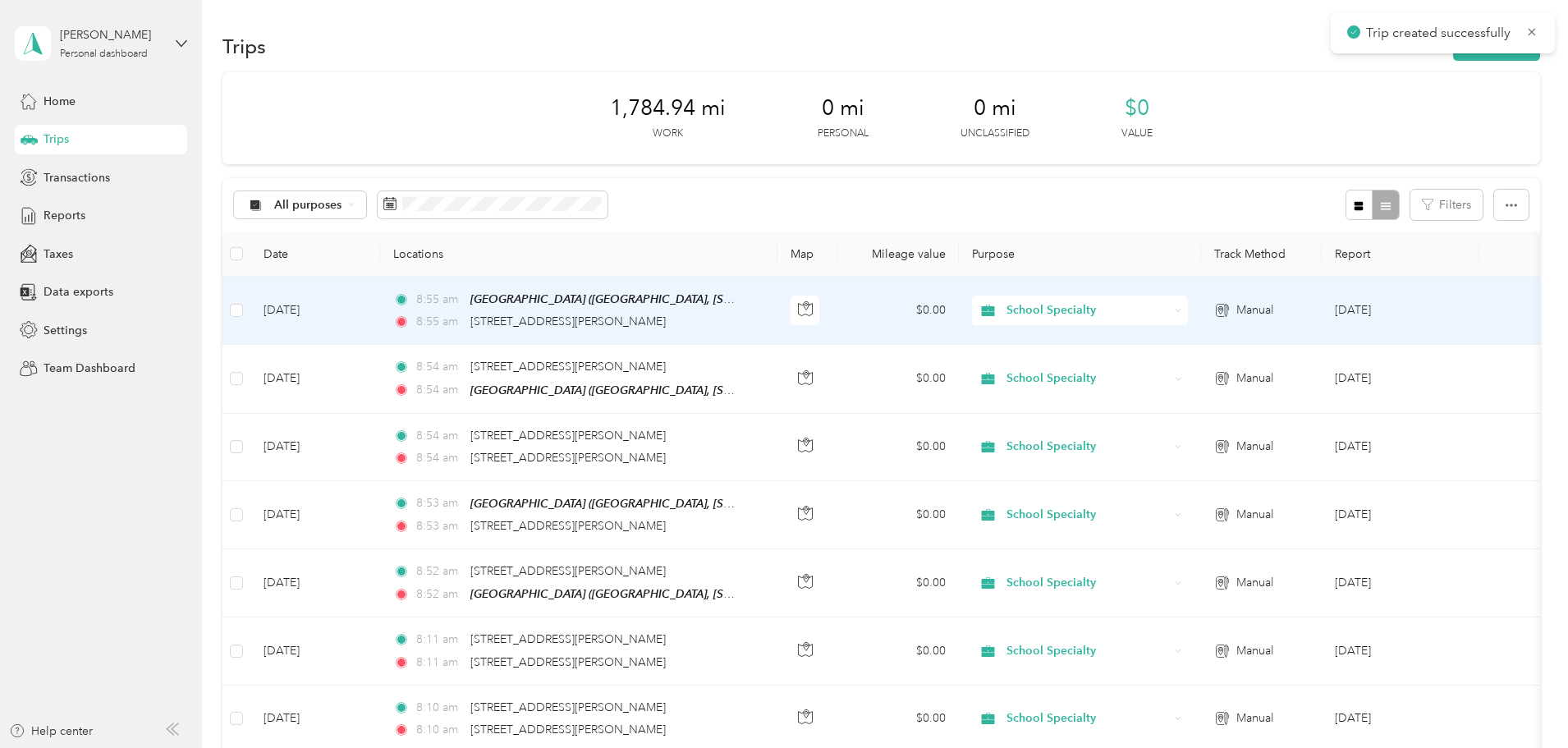
click at [738, 325] on div "8:55 am [STREET_ADDRESS][PERSON_NAME]" at bounding box center [565, 322] width 345 height 18
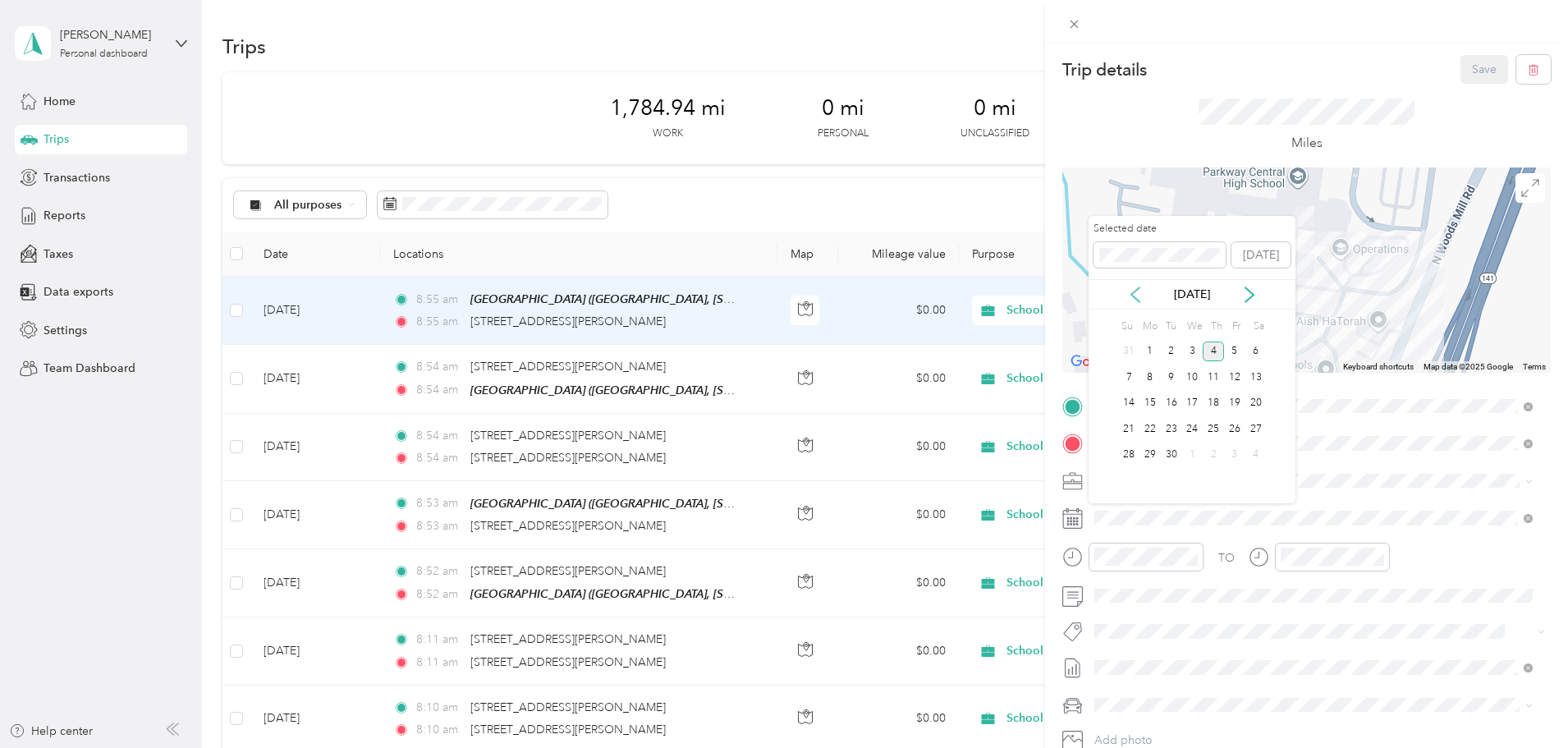
click at [1134, 295] on icon at bounding box center [1135, 295] width 17 height 17
click at [1167, 398] on div "12" at bounding box center [1171, 403] width 21 height 20
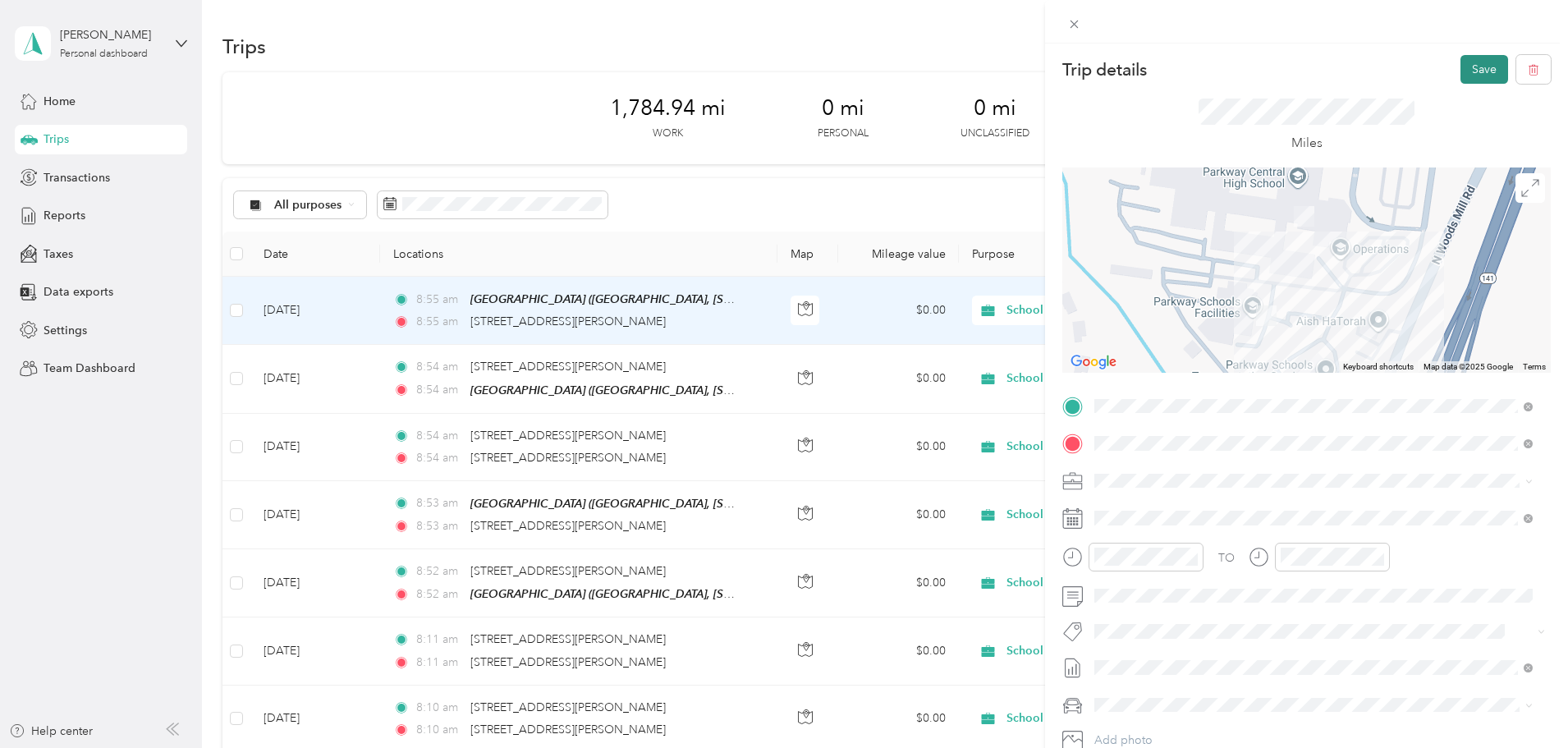
click at [1466, 70] on button "Save" at bounding box center [1484, 69] width 48 height 29
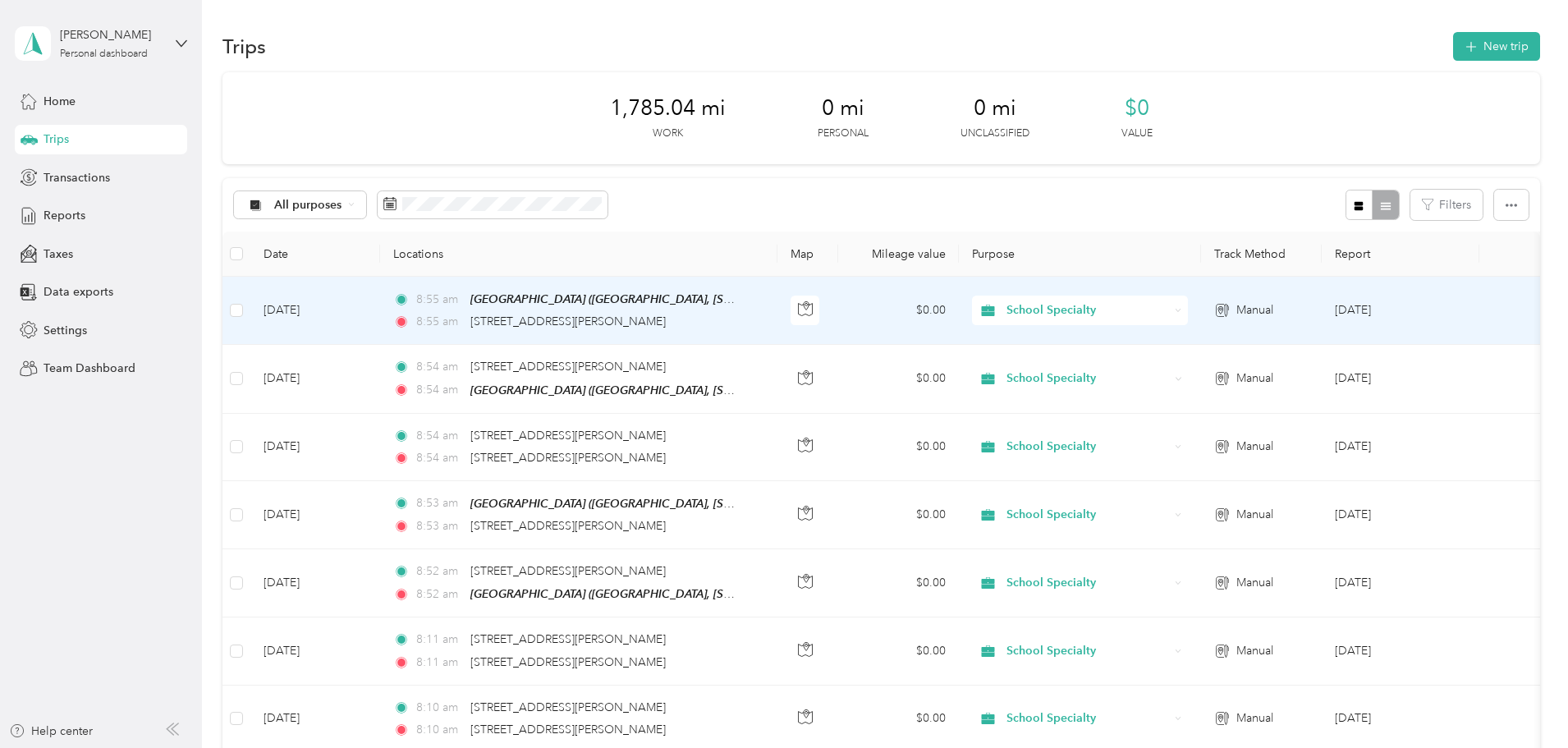
click at [738, 319] on div "8:55 am [STREET_ADDRESS][PERSON_NAME]" at bounding box center [565, 322] width 345 height 18
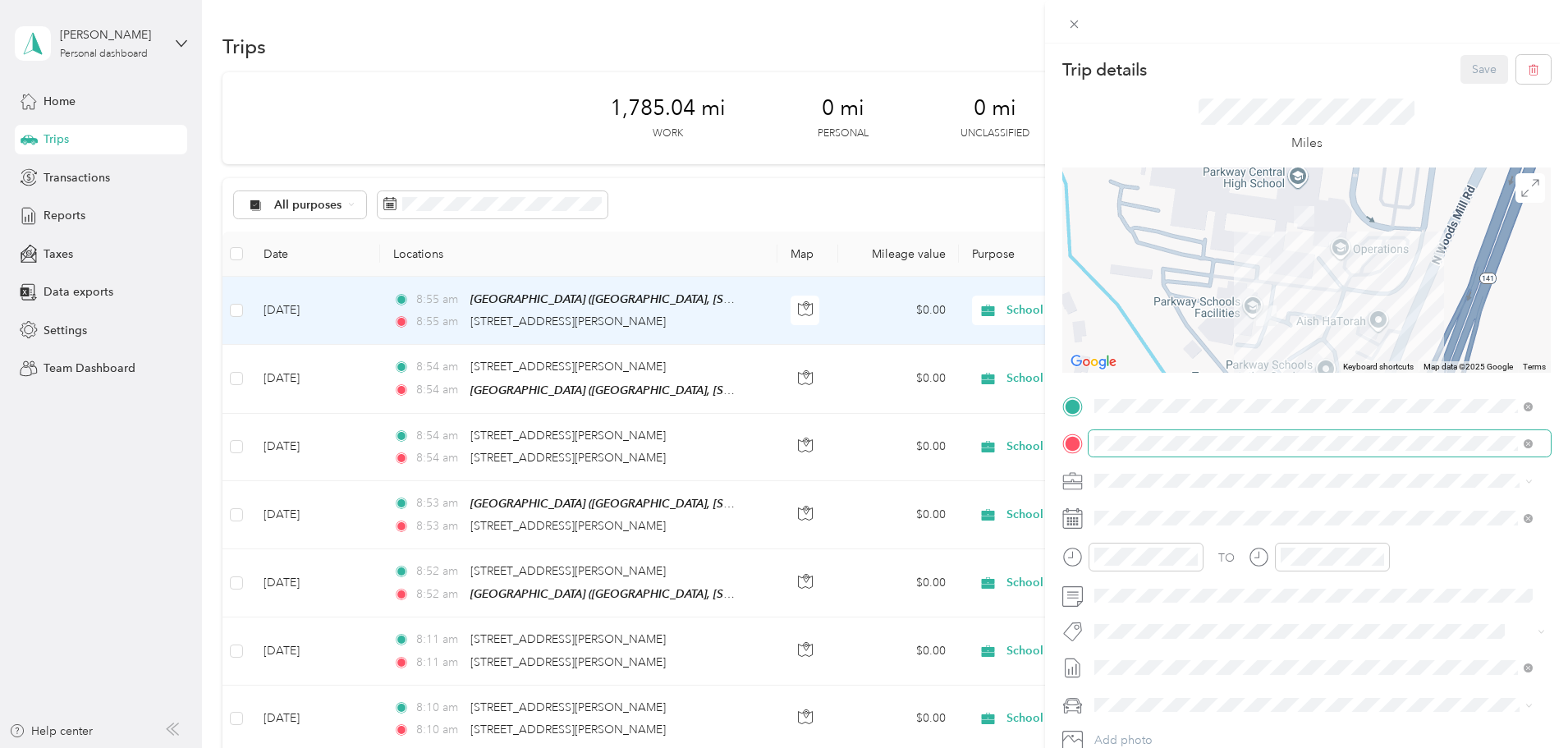
click at [842, 451] on div "Trip details Save This trip cannot be edited because it is either under review,…" at bounding box center [784, 374] width 1568 height 748
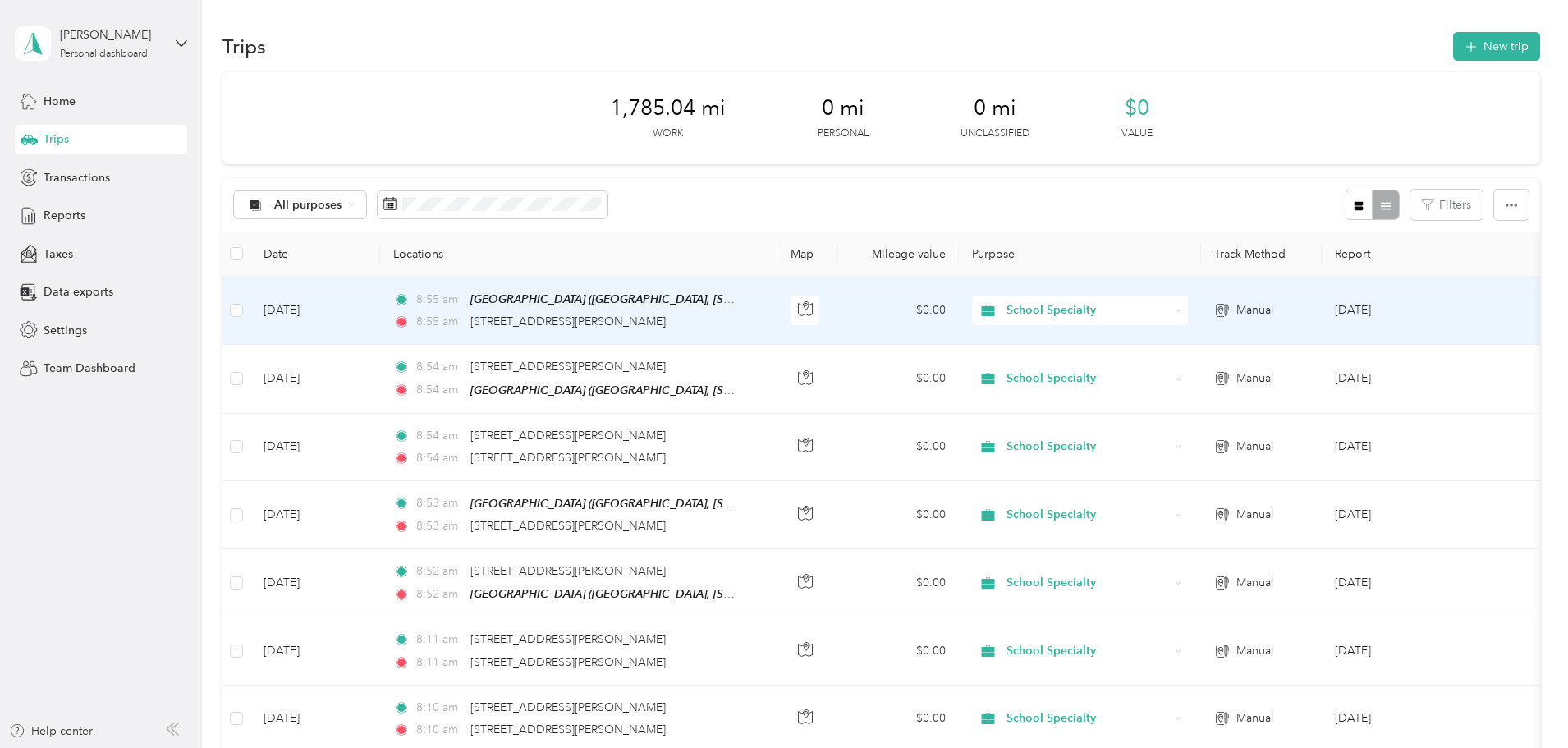
click at [777, 310] on td "8:[GEOGRAPHIC_DATA] ([GEOGRAPHIC_DATA], [STREET_ADDRESS][GEOGRAPHIC_DATA][PERSO…" at bounding box center [579, 310] width 397 height 68
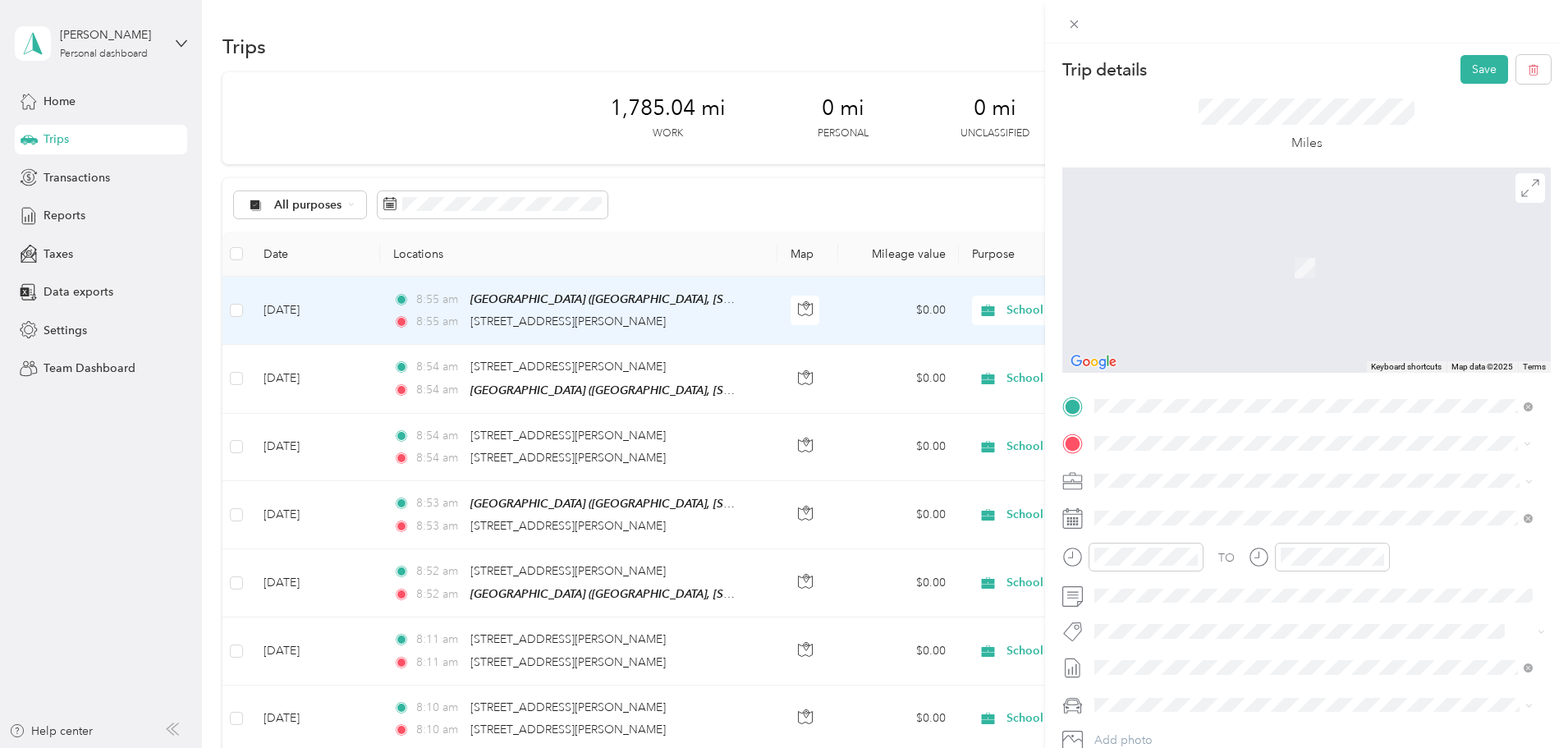
click at [1210, 510] on span "[STREET_ADDRESS][PERSON_NAME][US_STATE]" at bounding box center [1252, 502] width 255 height 15
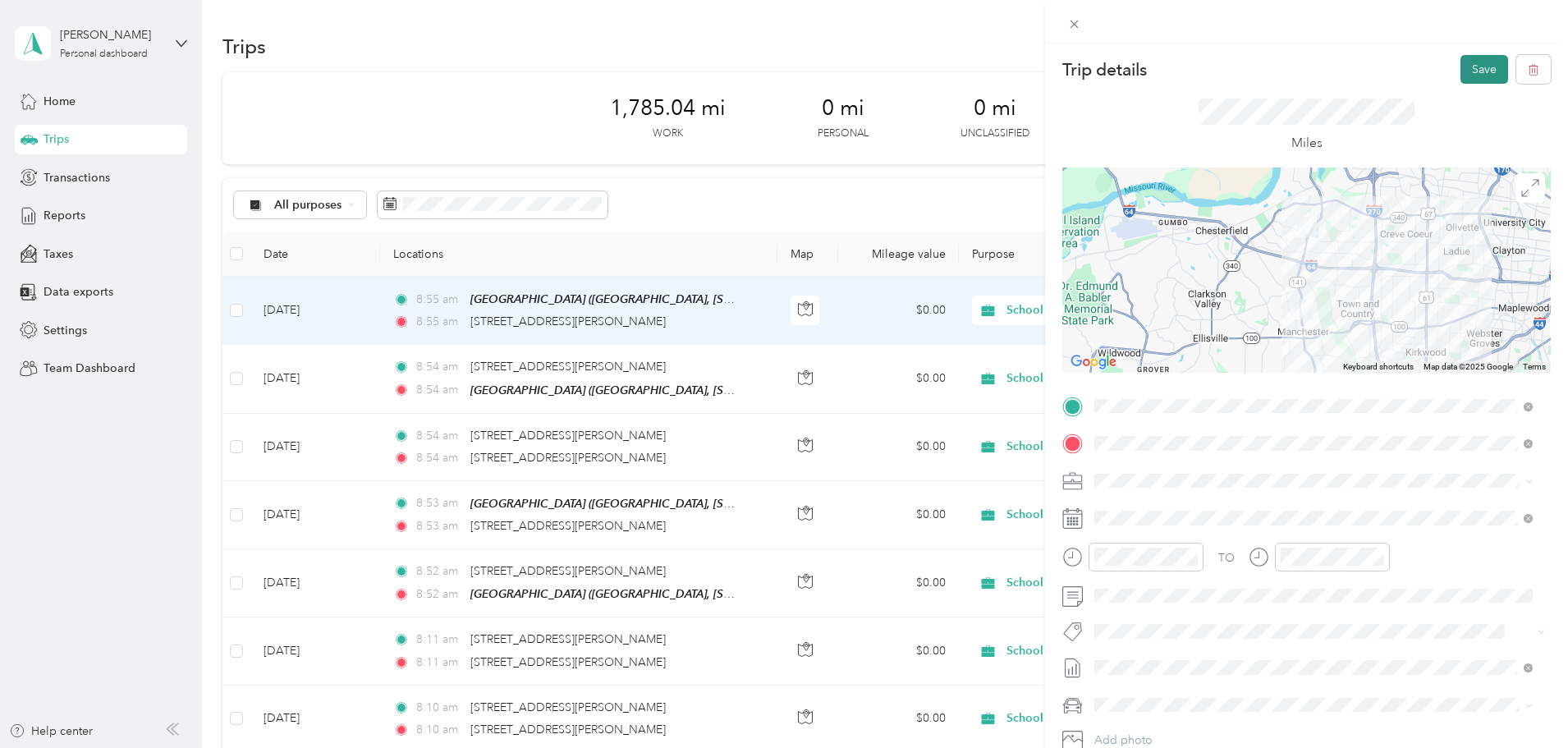
click at [1463, 64] on button "Save" at bounding box center [1484, 69] width 48 height 29
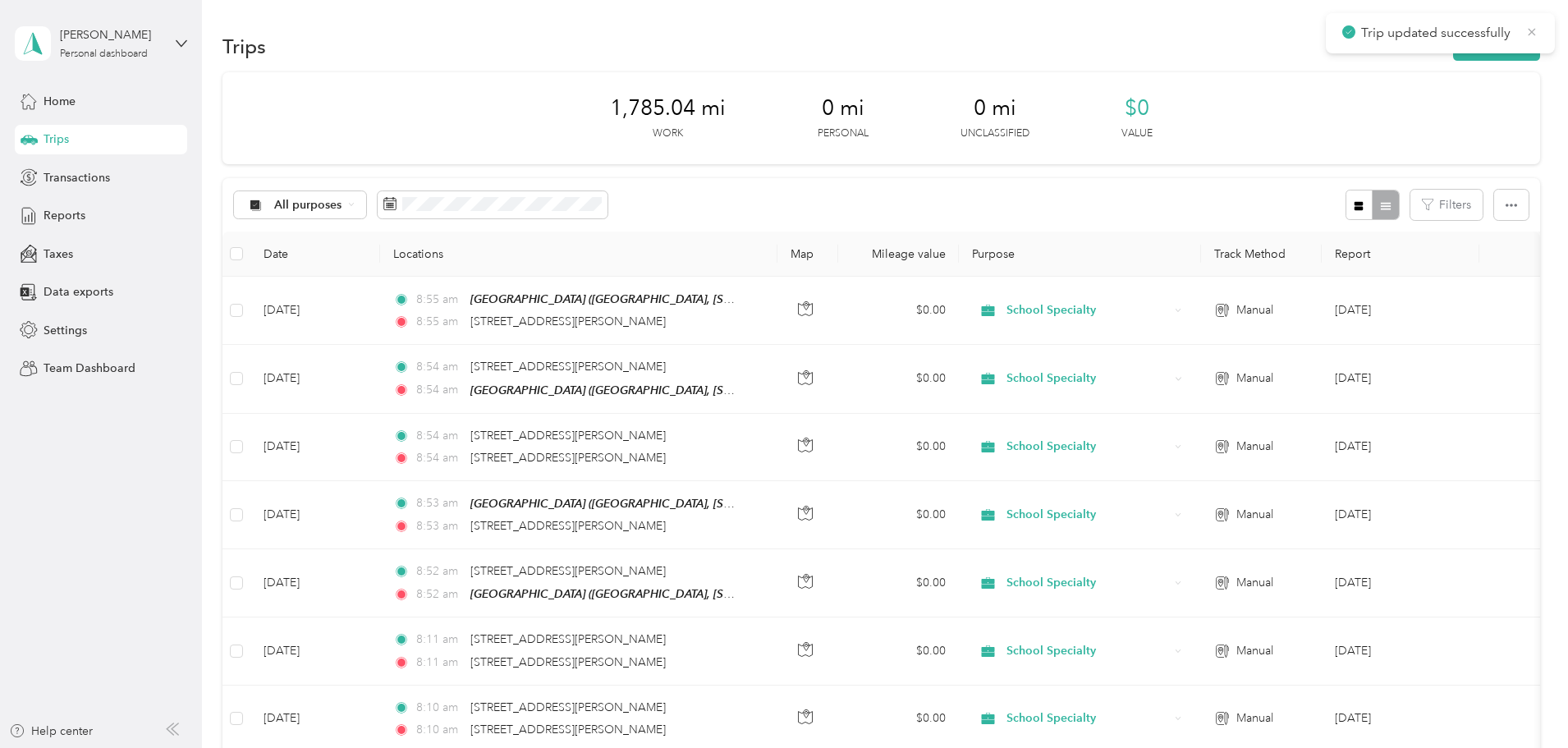
click at [1534, 31] on icon at bounding box center [1531, 32] width 13 height 15
click at [1452, 49] on button "New trip" at bounding box center [1496, 46] width 87 height 29
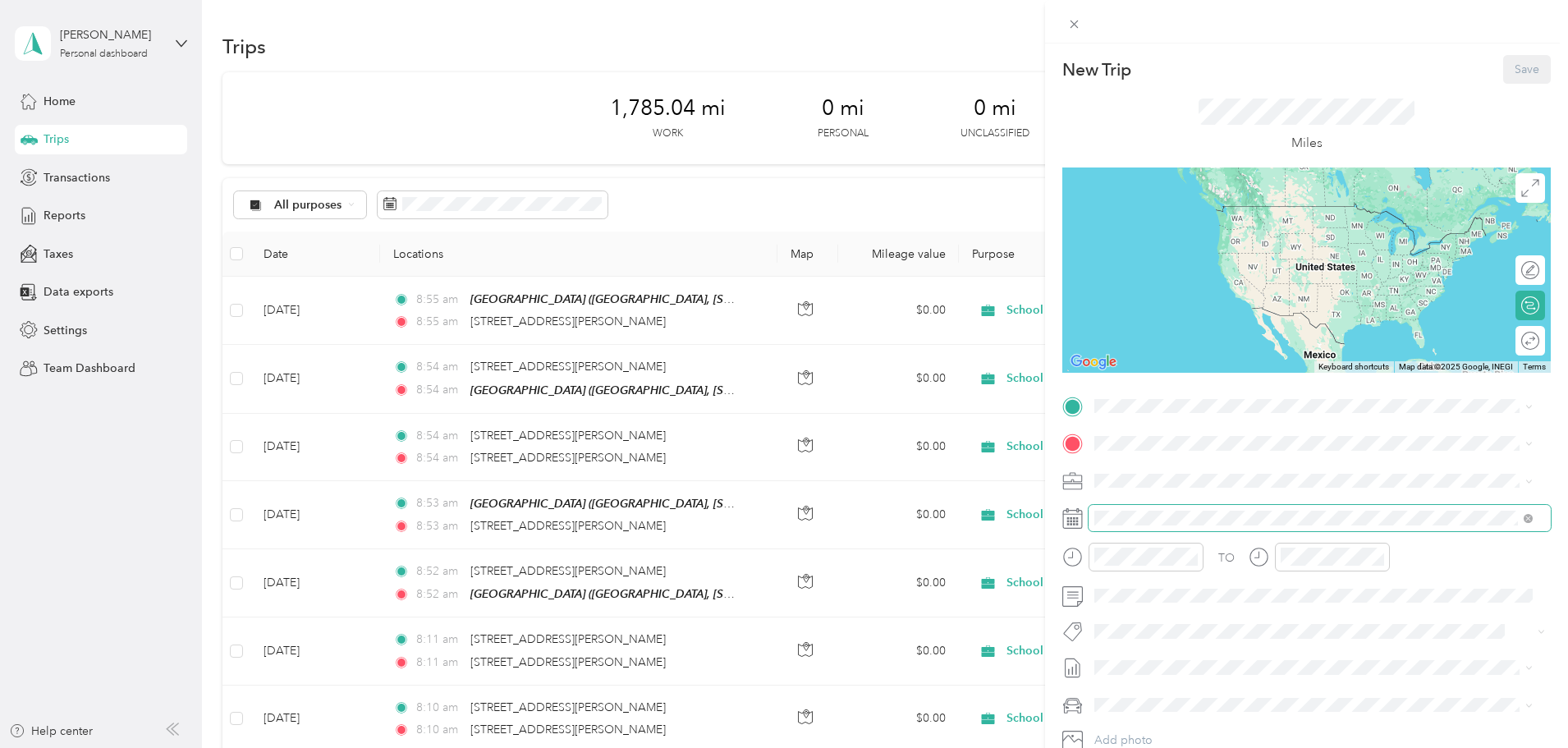
click at [1142, 507] on span at bounding box center [1319, 518] width 462 height 26
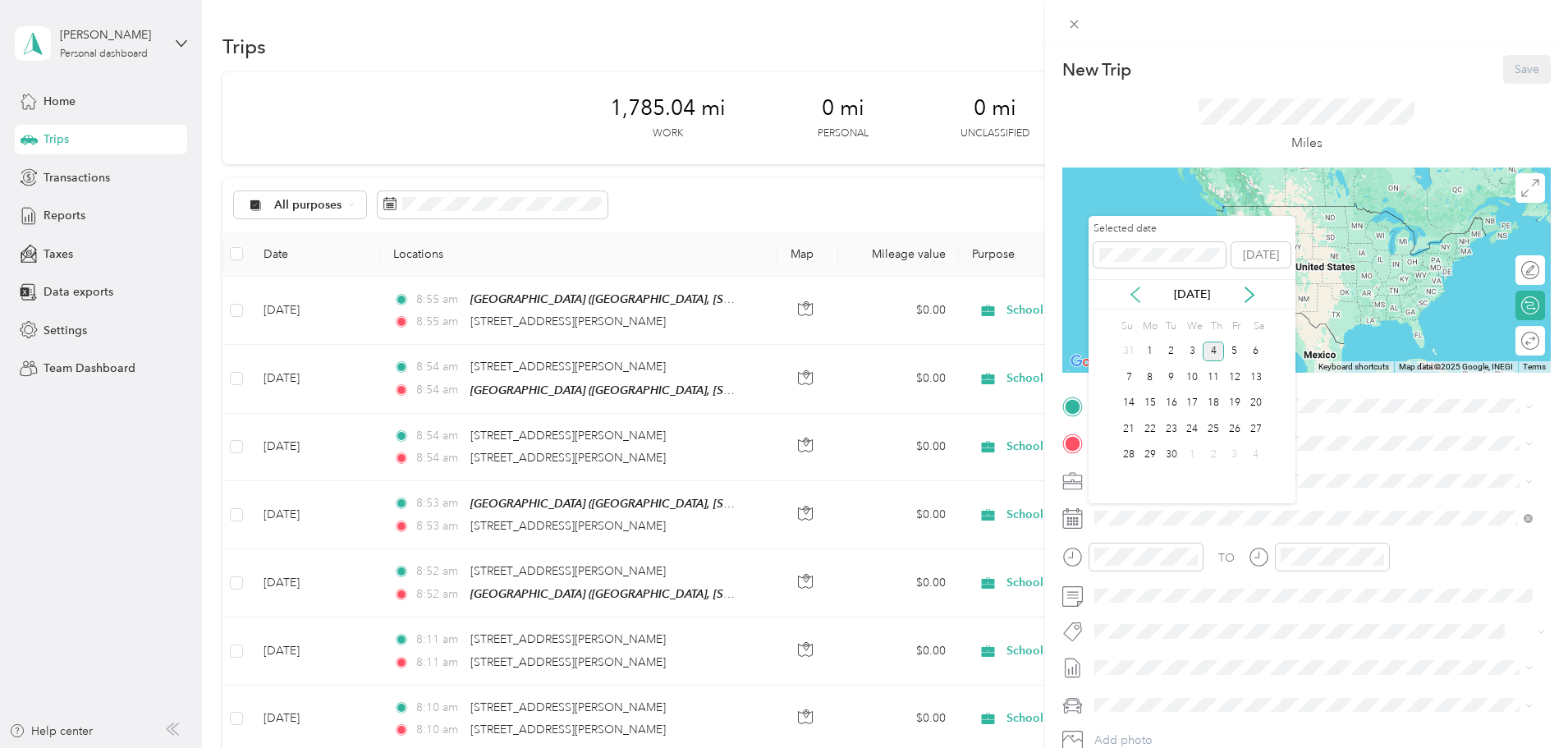
click at [1130, 295] on icon at bounding box center [1135, 295] width 17 height 17
click at [1166, 401] on div "12" at bounding box center [1171, 403] width 21 height 20
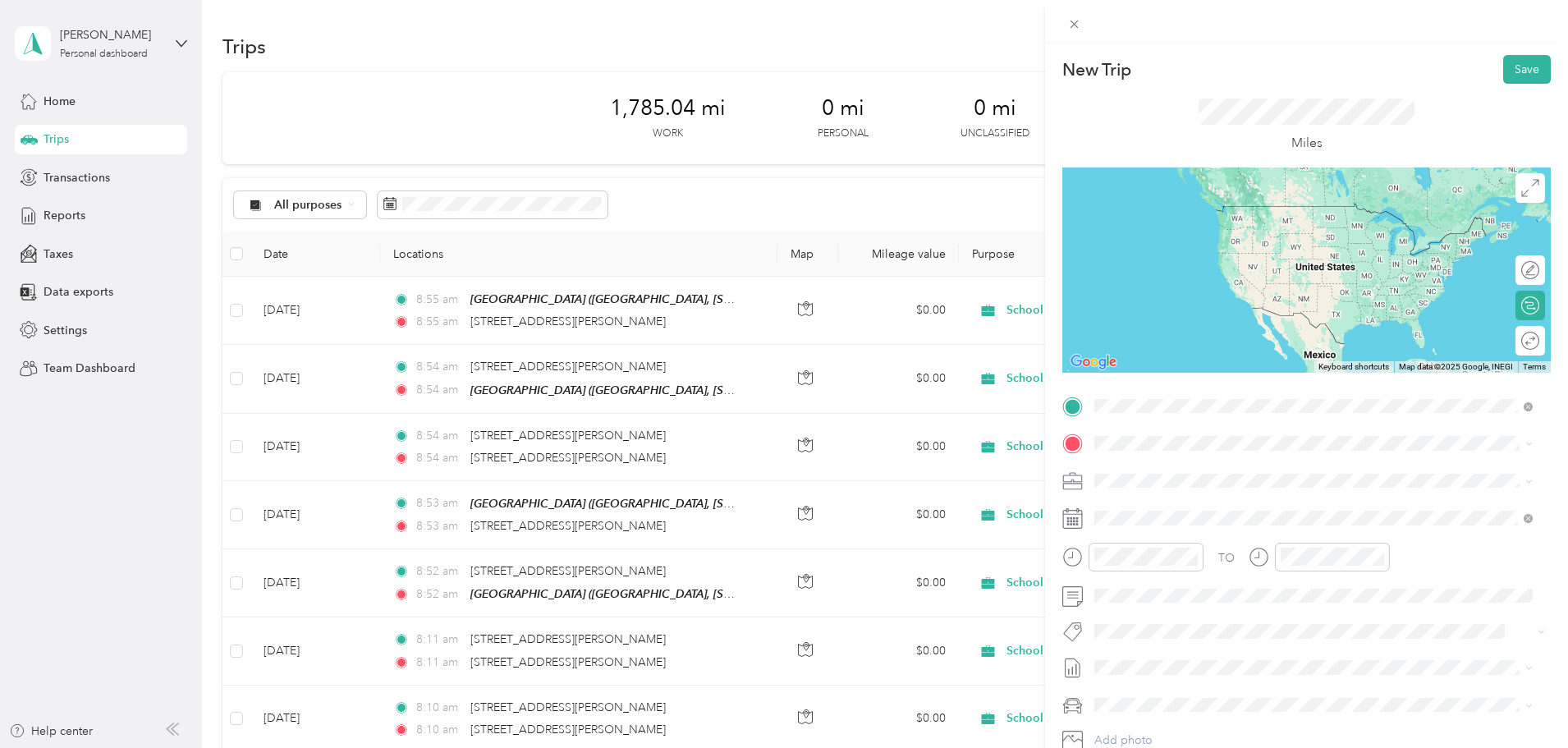
click at [1180, 468] on span "[STREET_ADDRESS][PERSON_NAME][US_STATE]" at bounding box center [1252, 465] width 255 height 15
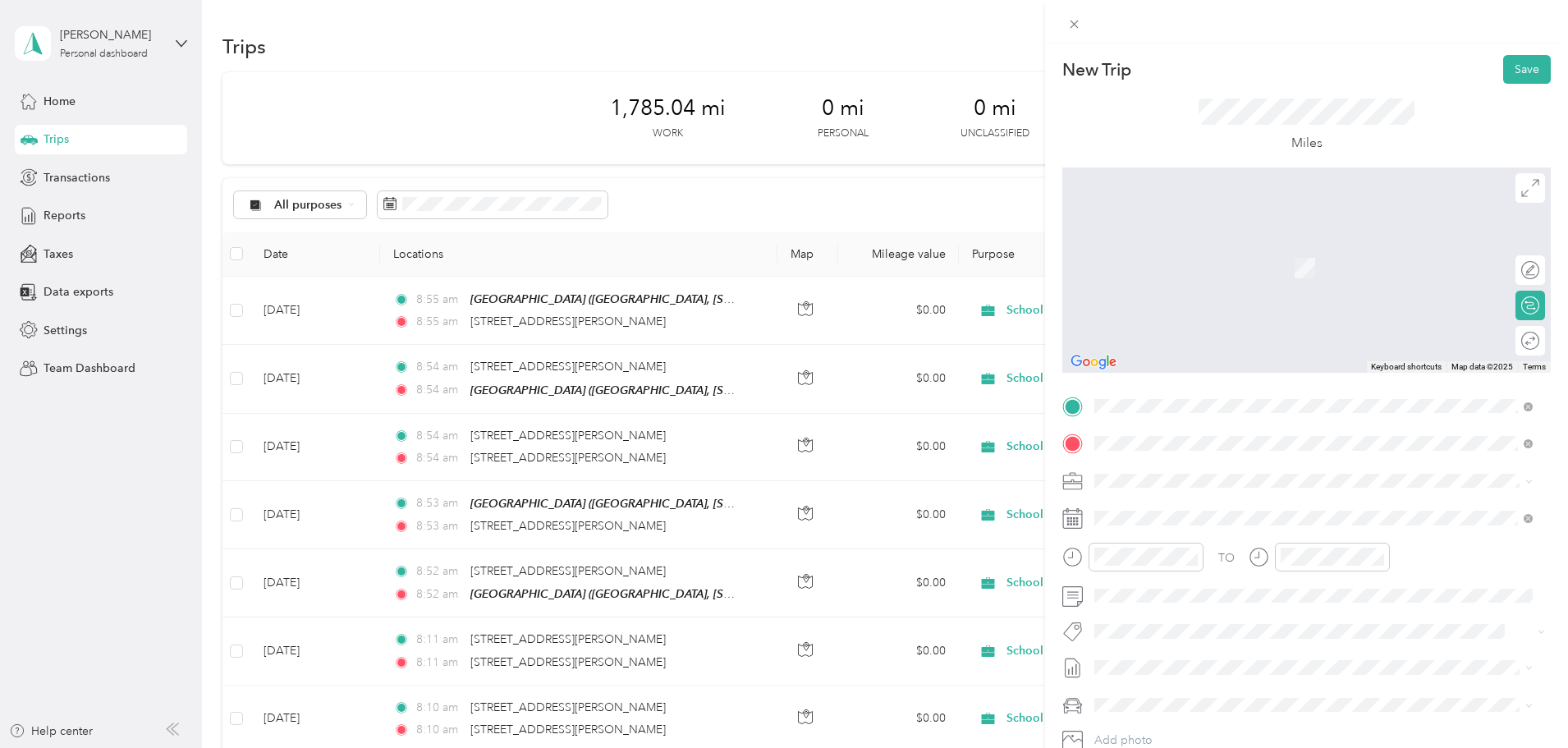
click at [1161, 510] on span "[STREET_ADDRESS][PERSON_NAME][US_STATE]" at bounding box center [1252, 502] width 255 height 15
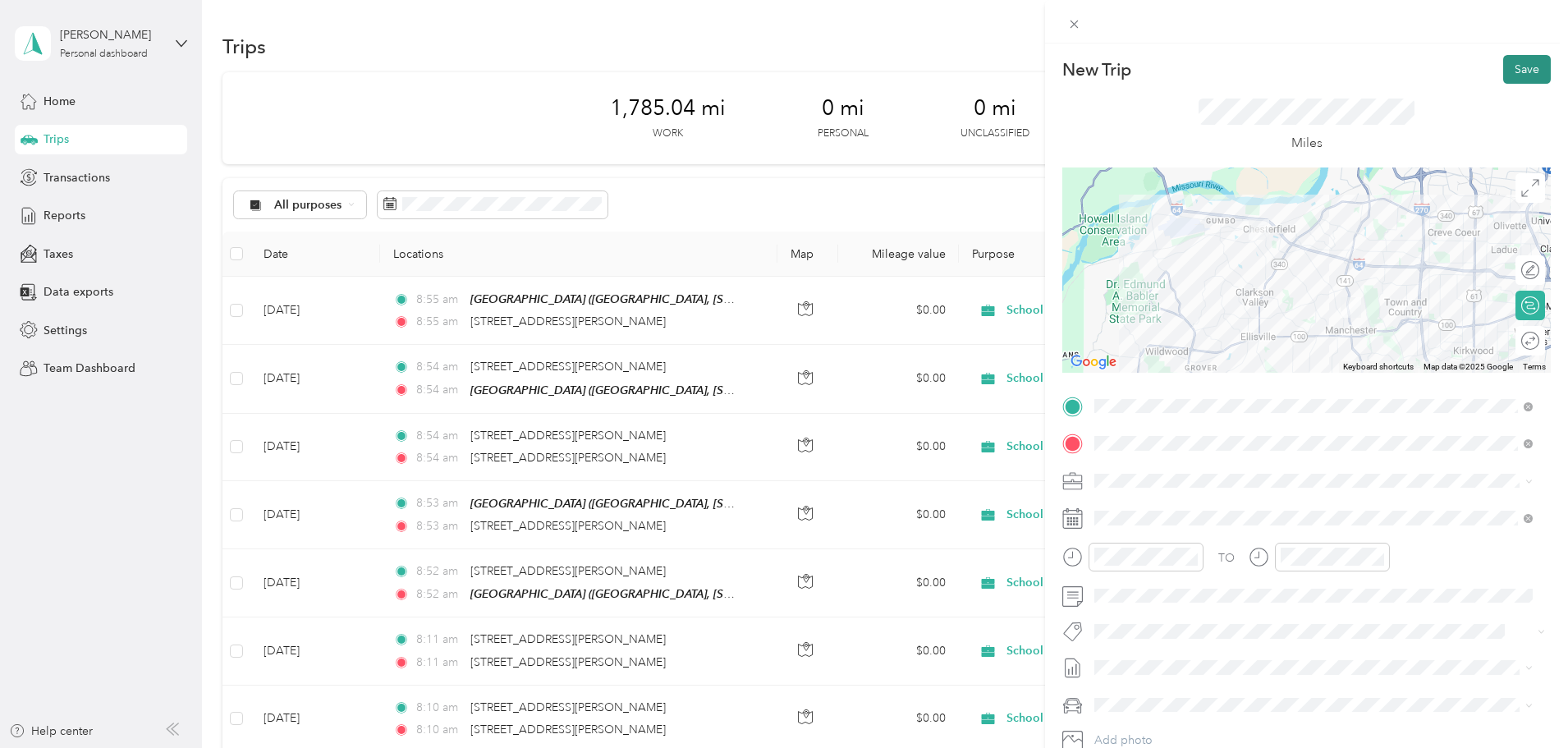
click at [1519, 77] on button "Save" at bounding box center [1527, 69] width 48 height 29
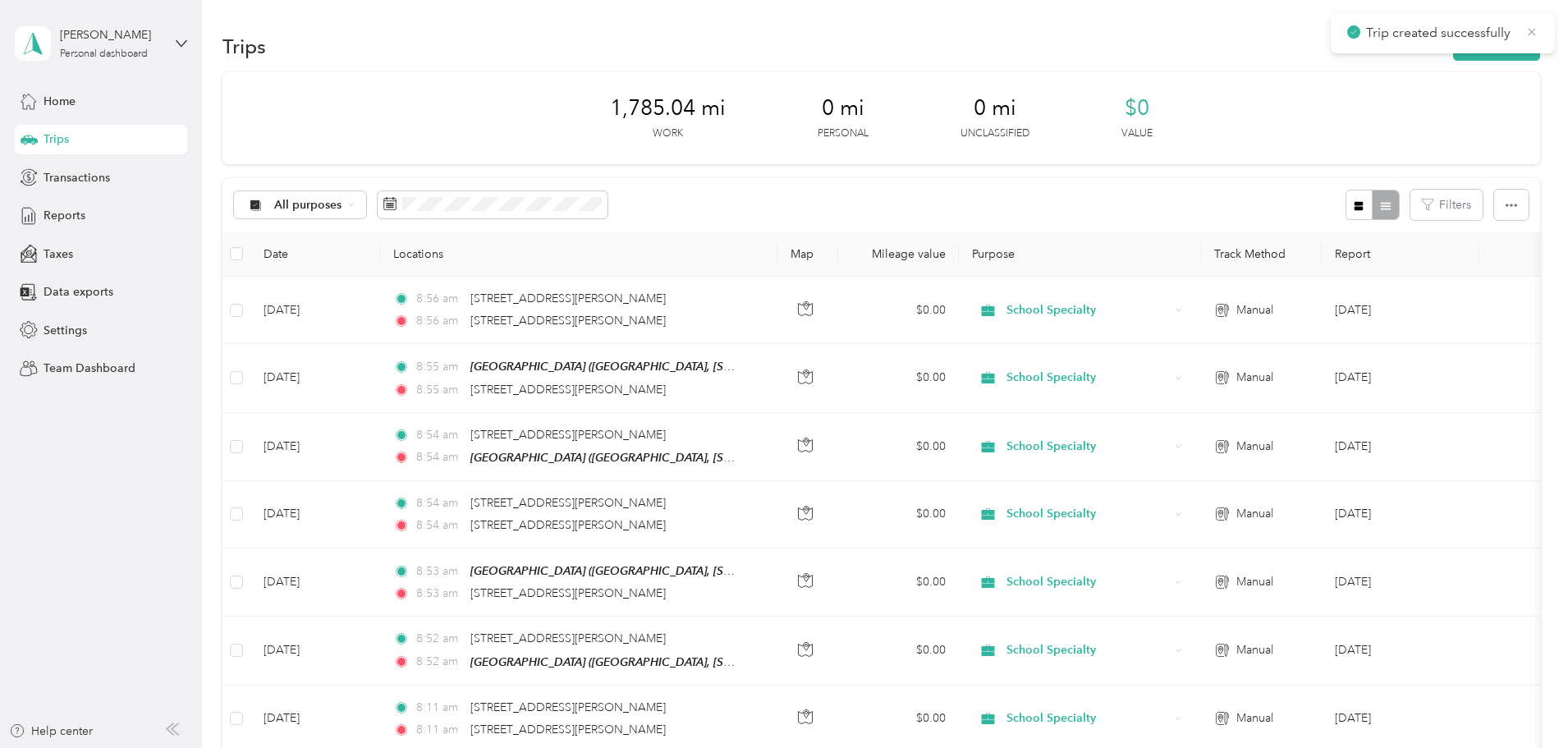
click at [1531, 31] on icon at bounding box center [1532, 32] width 7 height 7
click at [1452, 47] on button "New trip" at bounding box center [1496, 46] width 87 height 29
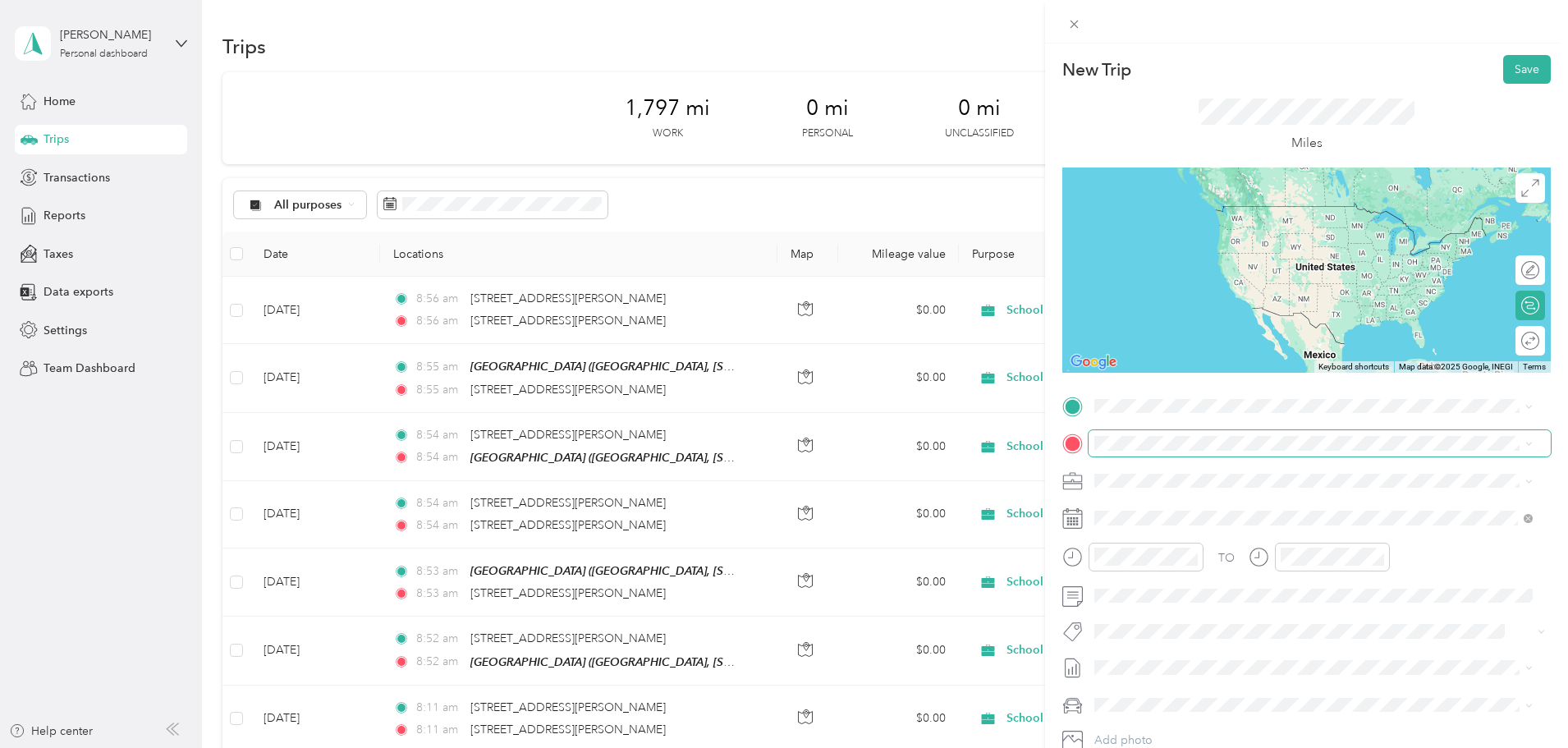
click at [1205, 435] on span at bounding box center [1319, 444] width 462 height 26
click at [1200, 473] on span "[STREET_ADDRESS][PERSON_NAME][US_STATE]" at bounding box center [1252, 465] width 255 height 15
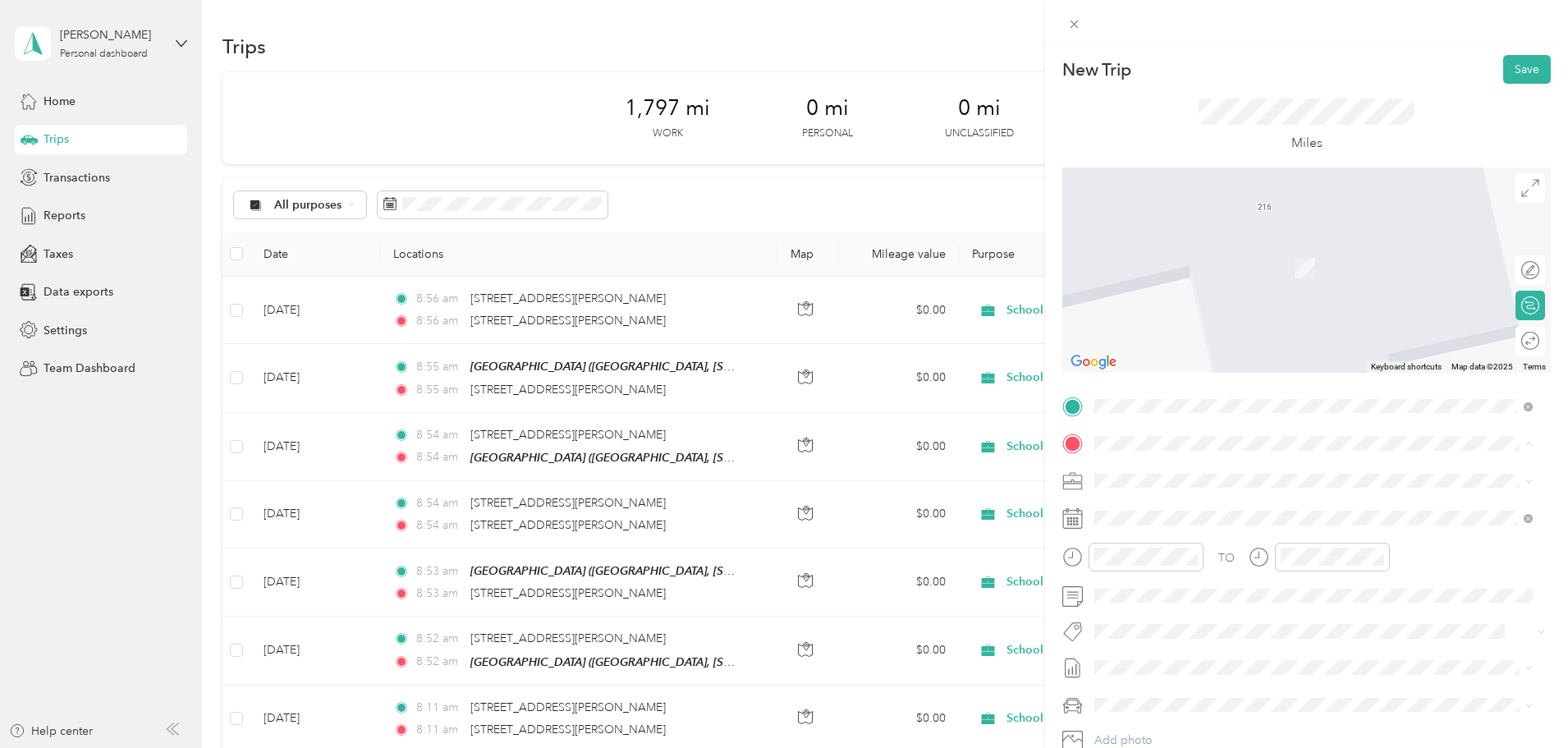
click at [1190, 498] on span "[STREET_ADDRESS][PERSON_NAME][US_STATE]" at bounding box center [1252, 502] width 255 height 15
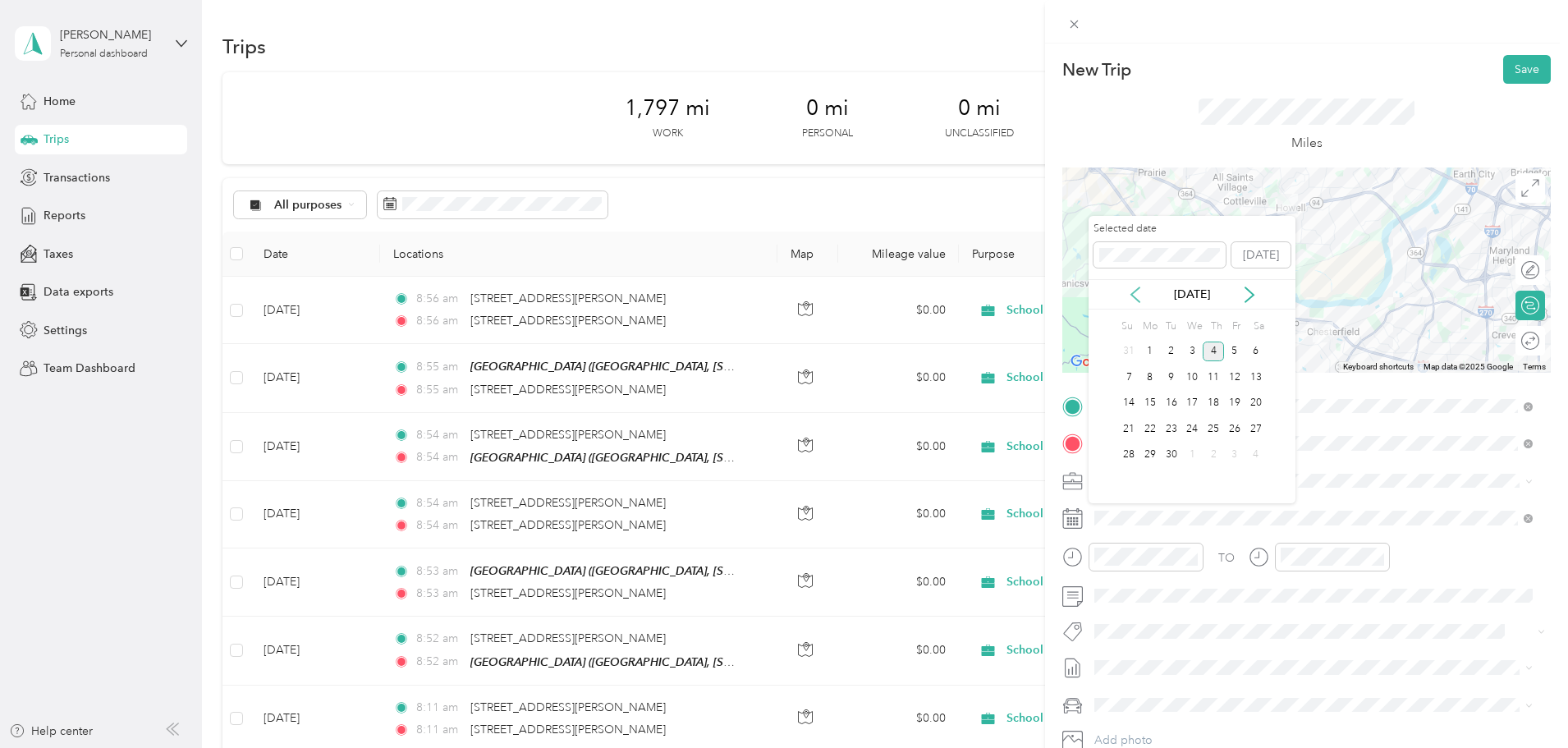
click at [1137, 292] on icon at bounding box center [1135, 295] width 17 height 17
click at [1191, 404] on div "13" at bounding box center [1191, 403] width 21 height 20
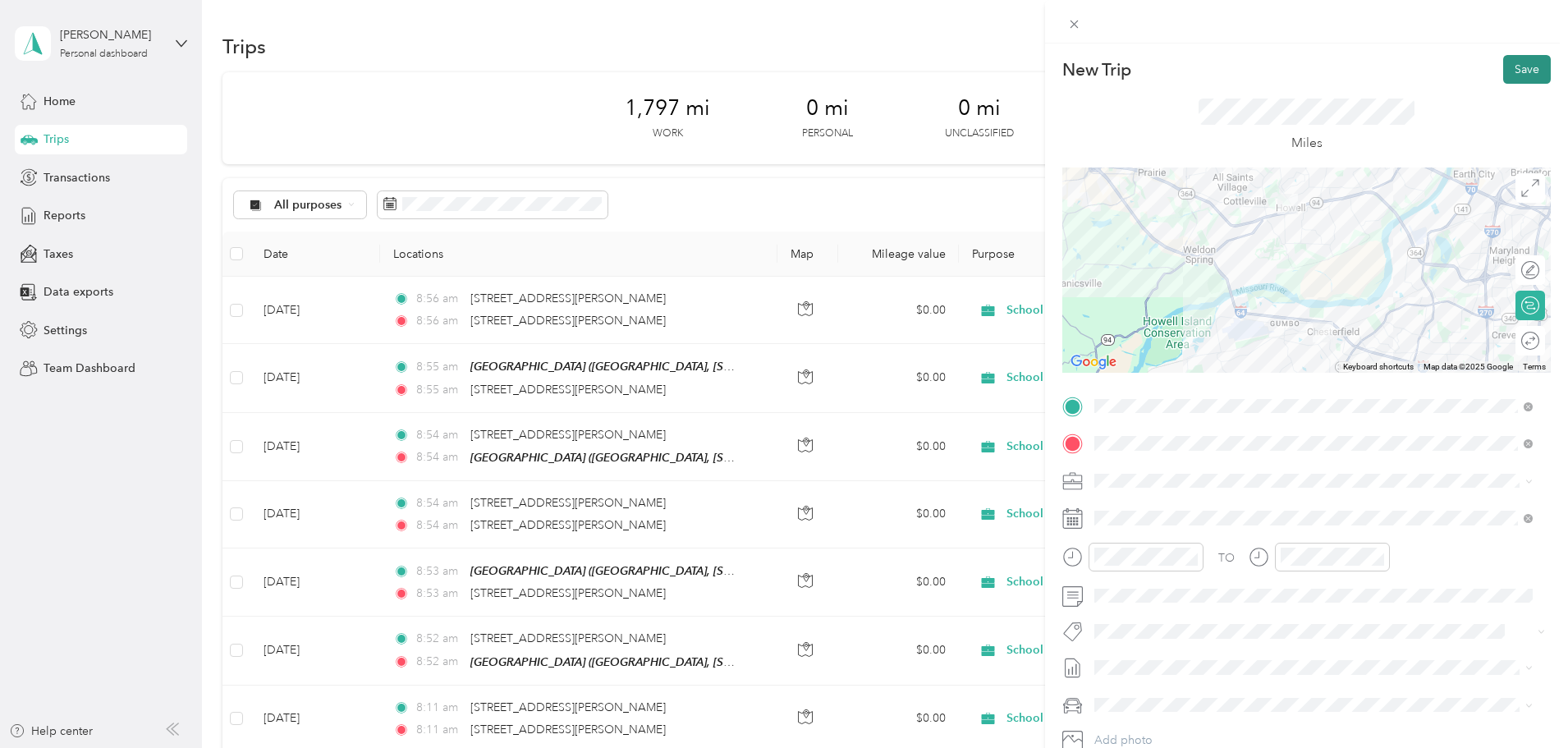
click at [1503, 60] on button "Save" at bounding box center [1527, 69] width 48 height 29
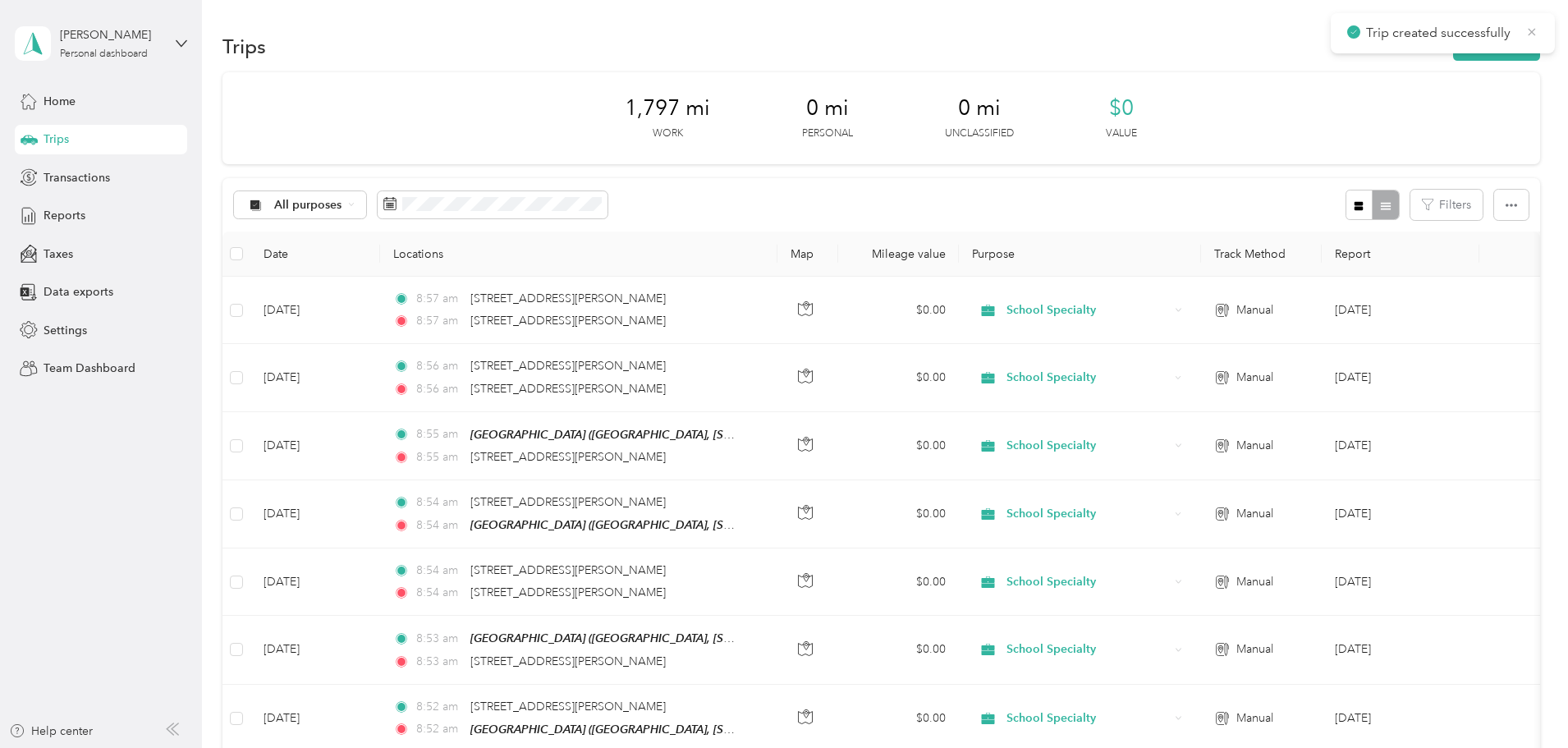
click at [1531, 30] on icon at bounding box center [1531, 32] width 13 height 15
click at [1452, 35] on button "New trip" at bounding box center [1496, 46] width 87 height 29
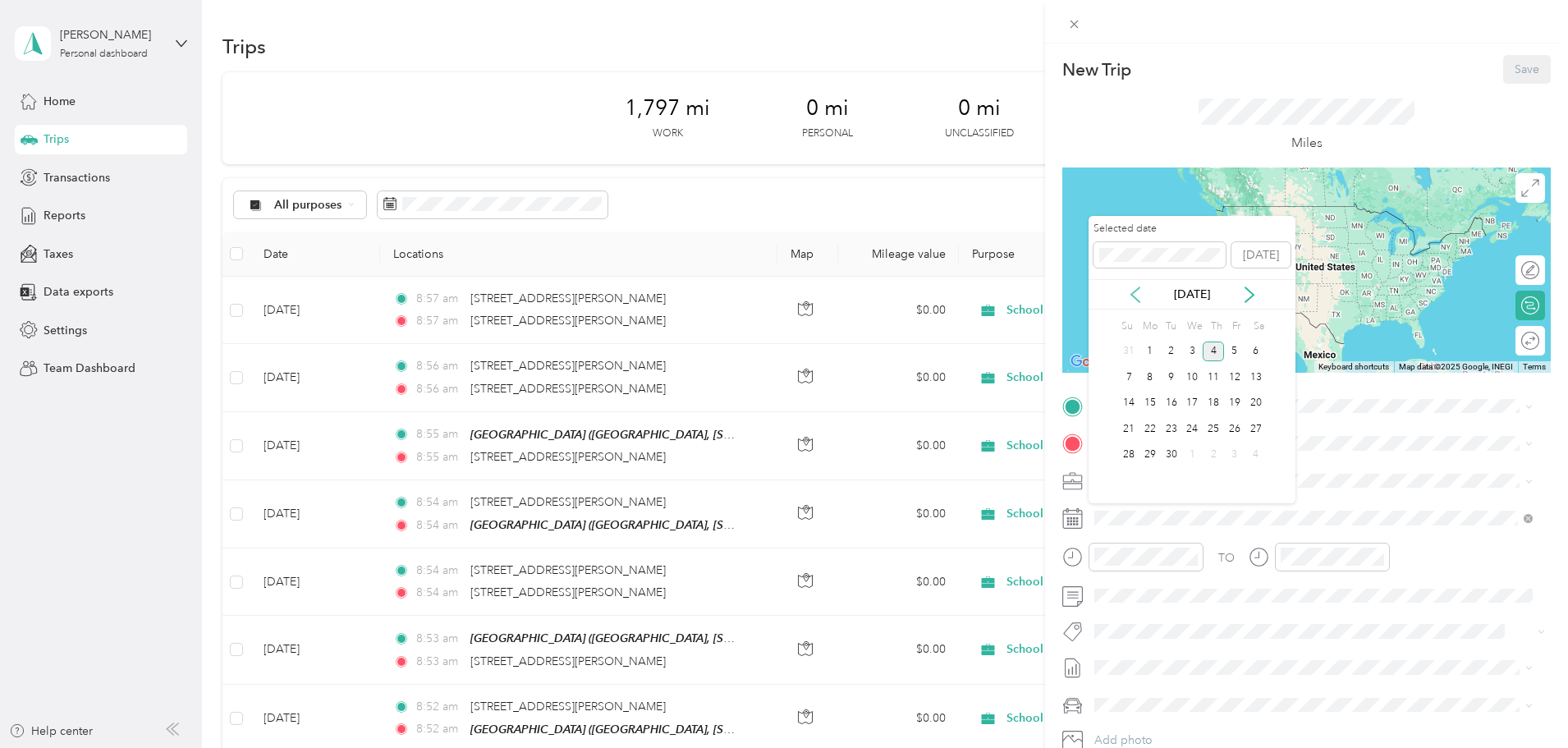
click at [1131, 297] on icon at bounding box center [1135, 295] width 17 height 17
click at [1191, 397] on div "13" at bounding box center [1191, 403] width 21 height 20
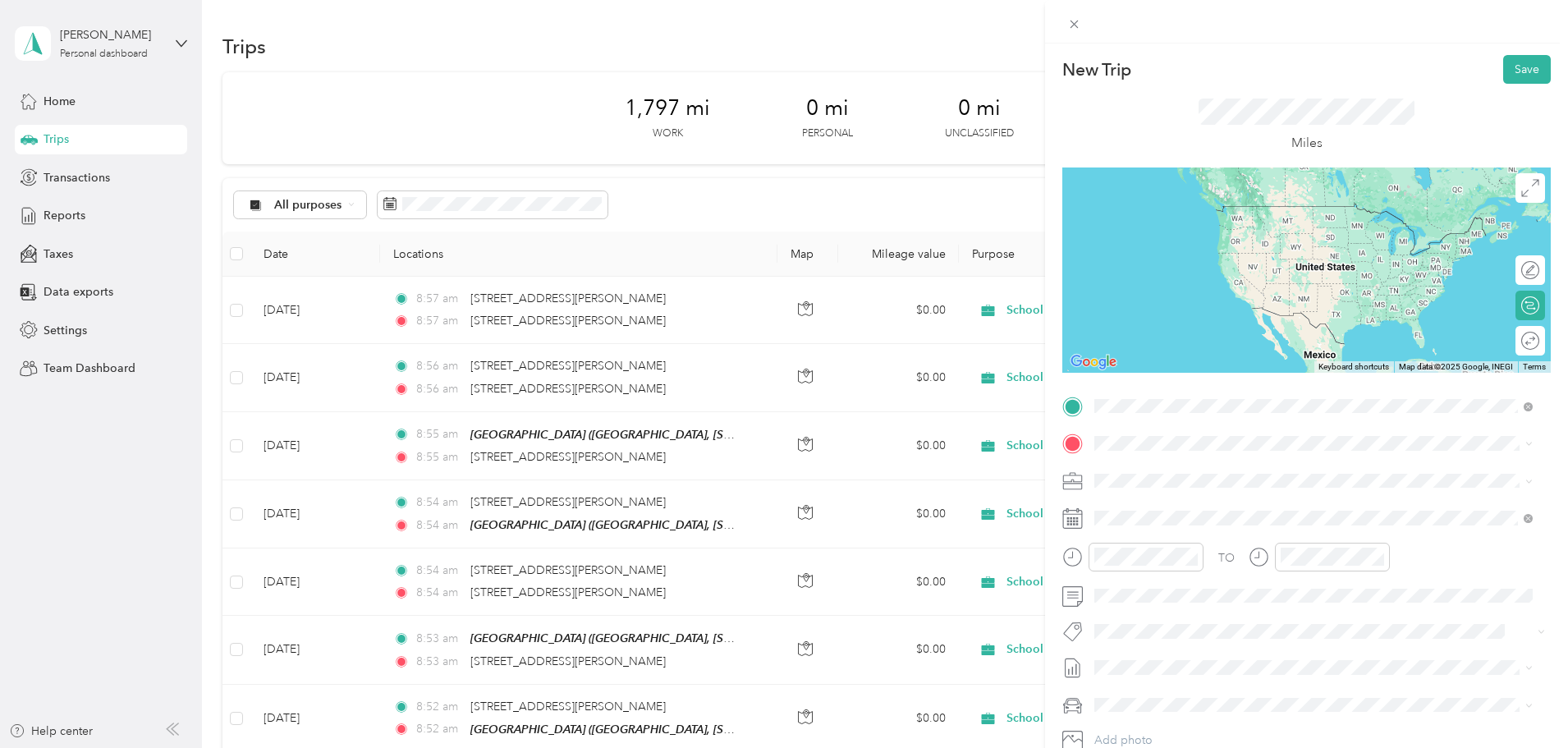
click at [1222, 463] on span "[STREET_ADDRESS][PERSON_NAME][US_STATE]" at bounding box center [1252, 465] width 255 height 15
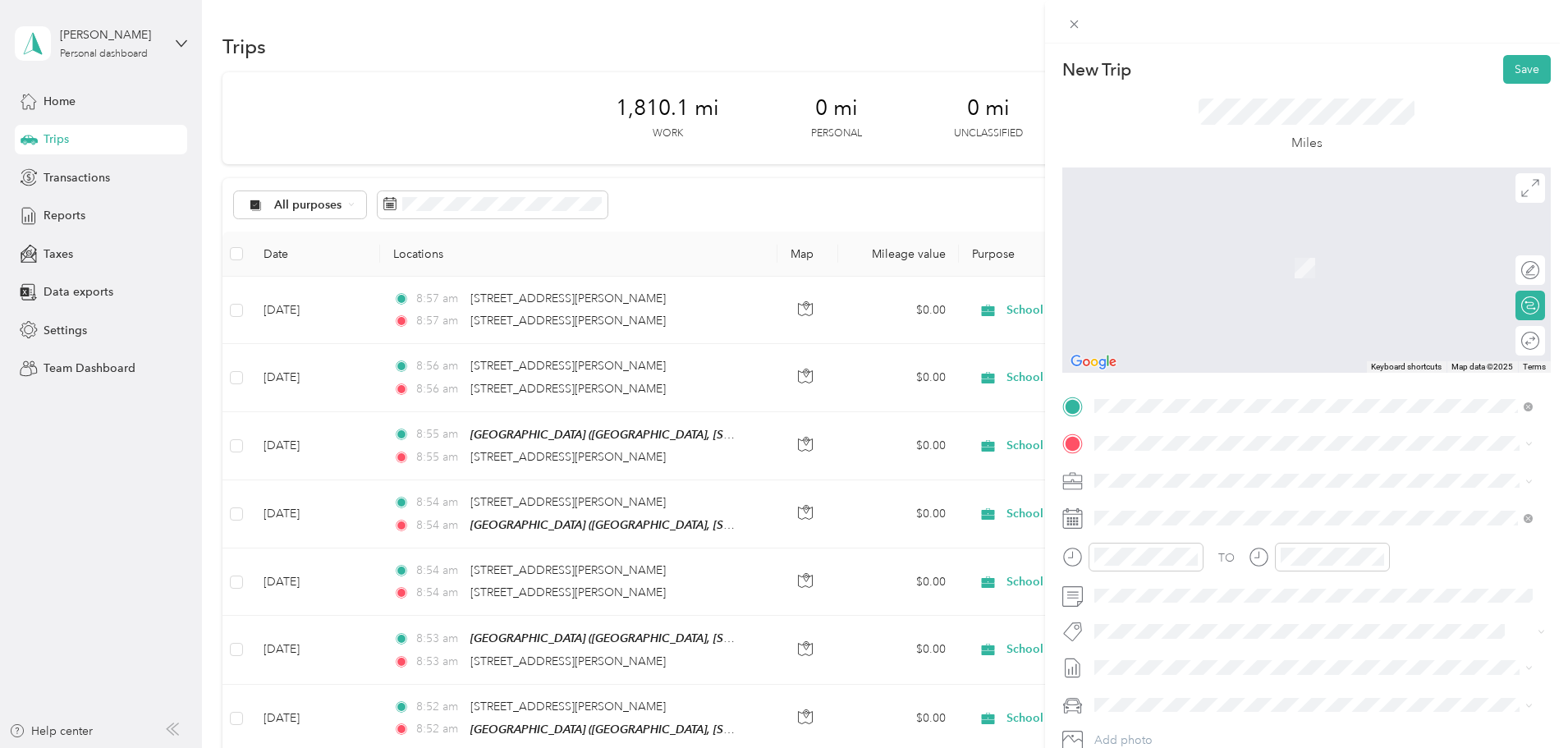
click at [1209, 509] on span "[STREET_ADDRESS][PERSON_NAME][US_STATE]" at bounding box center [1252, 502] width 255 height 15
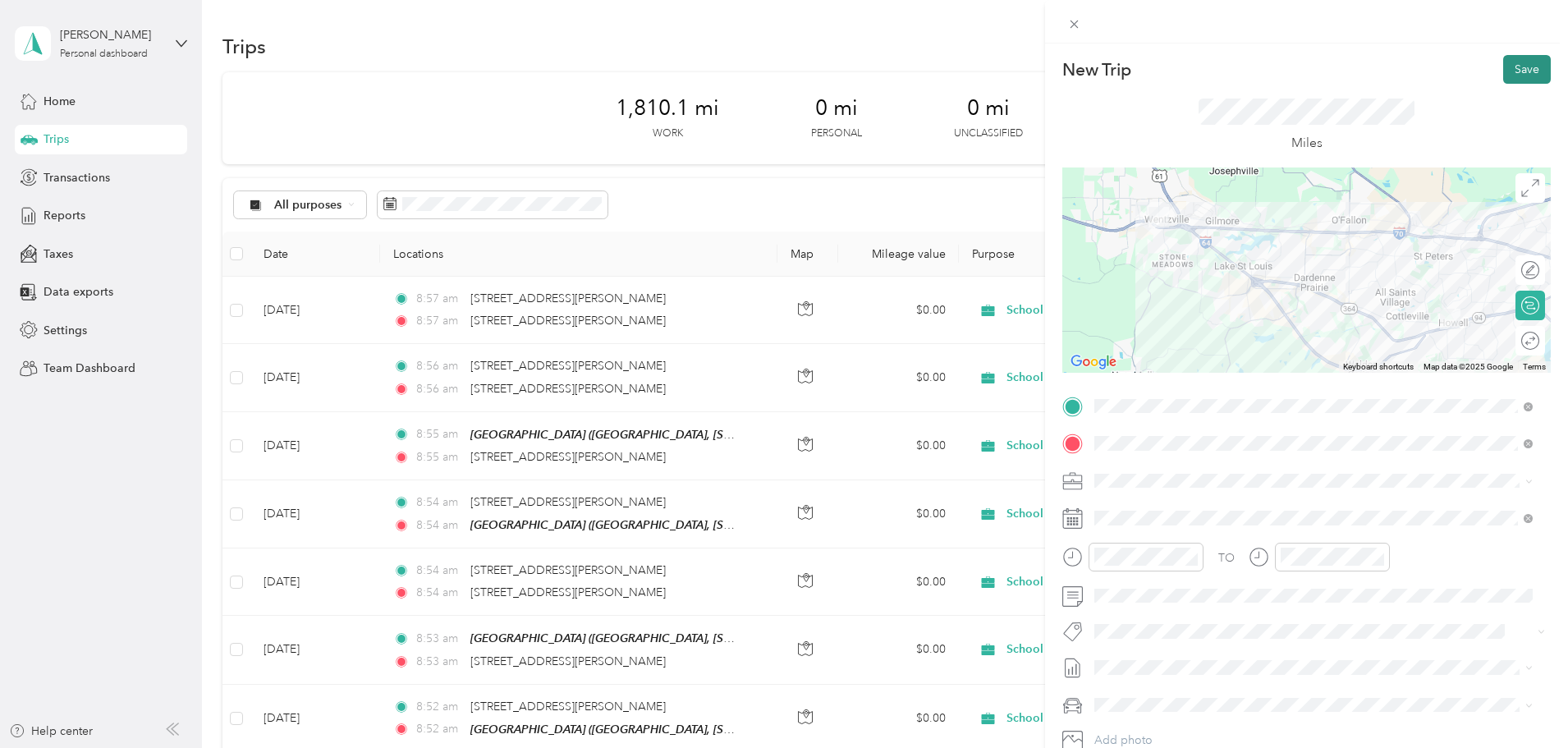
click at [1508, 65] on button "Save" at bounding box center [1527, 69] width 48 height 29
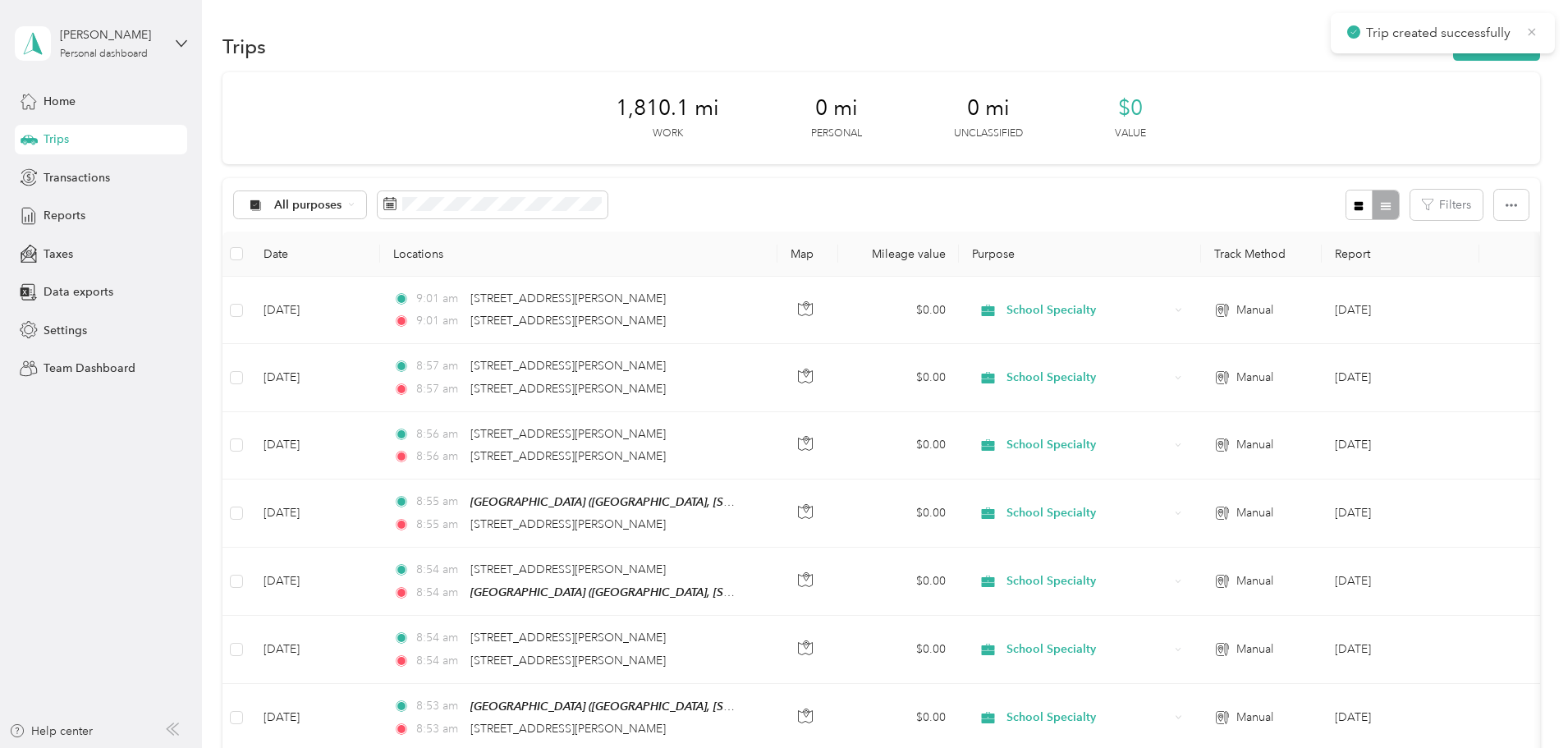
click at [1526, 37] on icon at bounding box center [1531, 32] width 13 height 15
click at [1452, 55] on button "New trip" at bounding box center [1496, 46] width 87 height 29
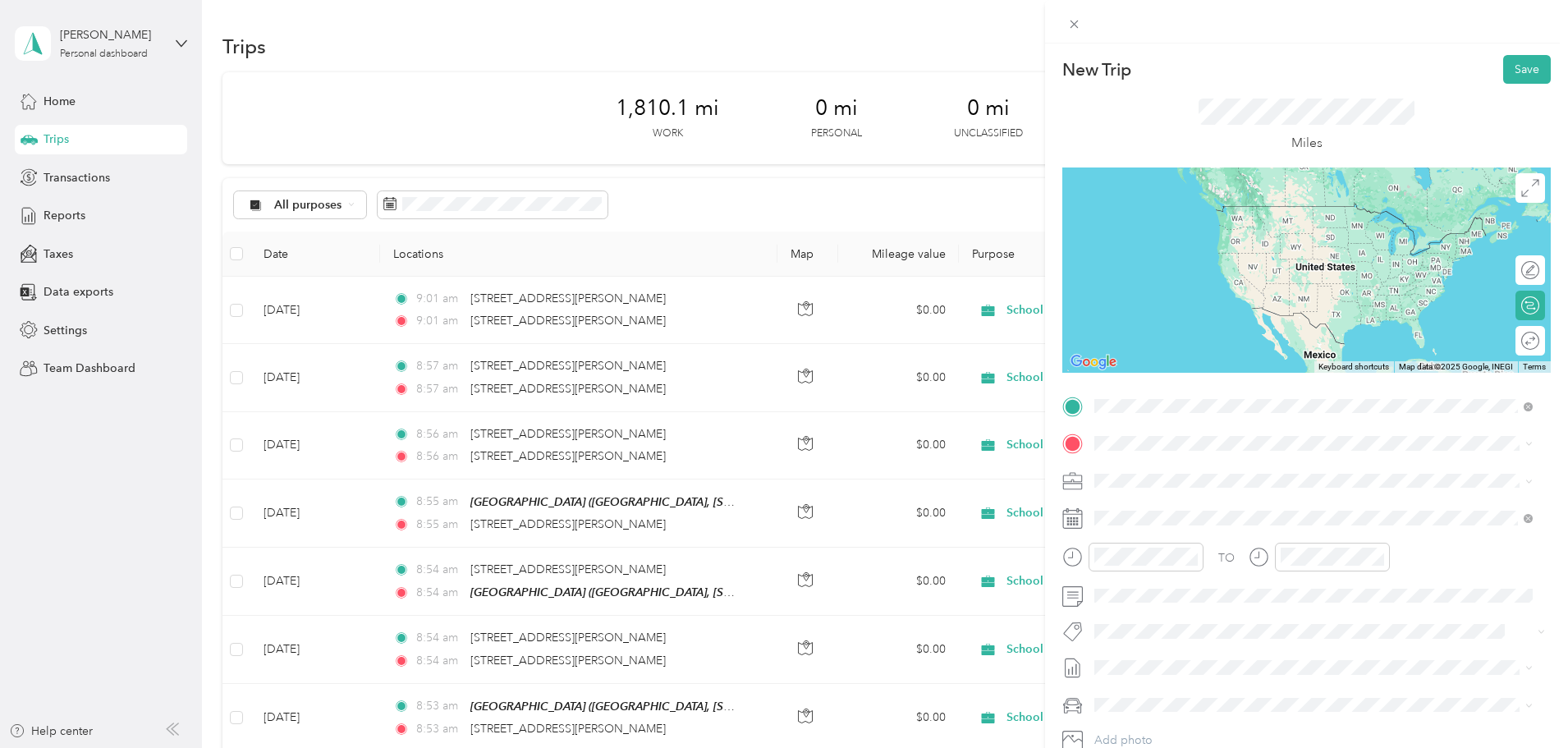
click at [1176, 473] on span "[STREET_ADDRESS][PERSON_NAME][US_STATE]" at bounding box center [1252, 465] width 255 height 15
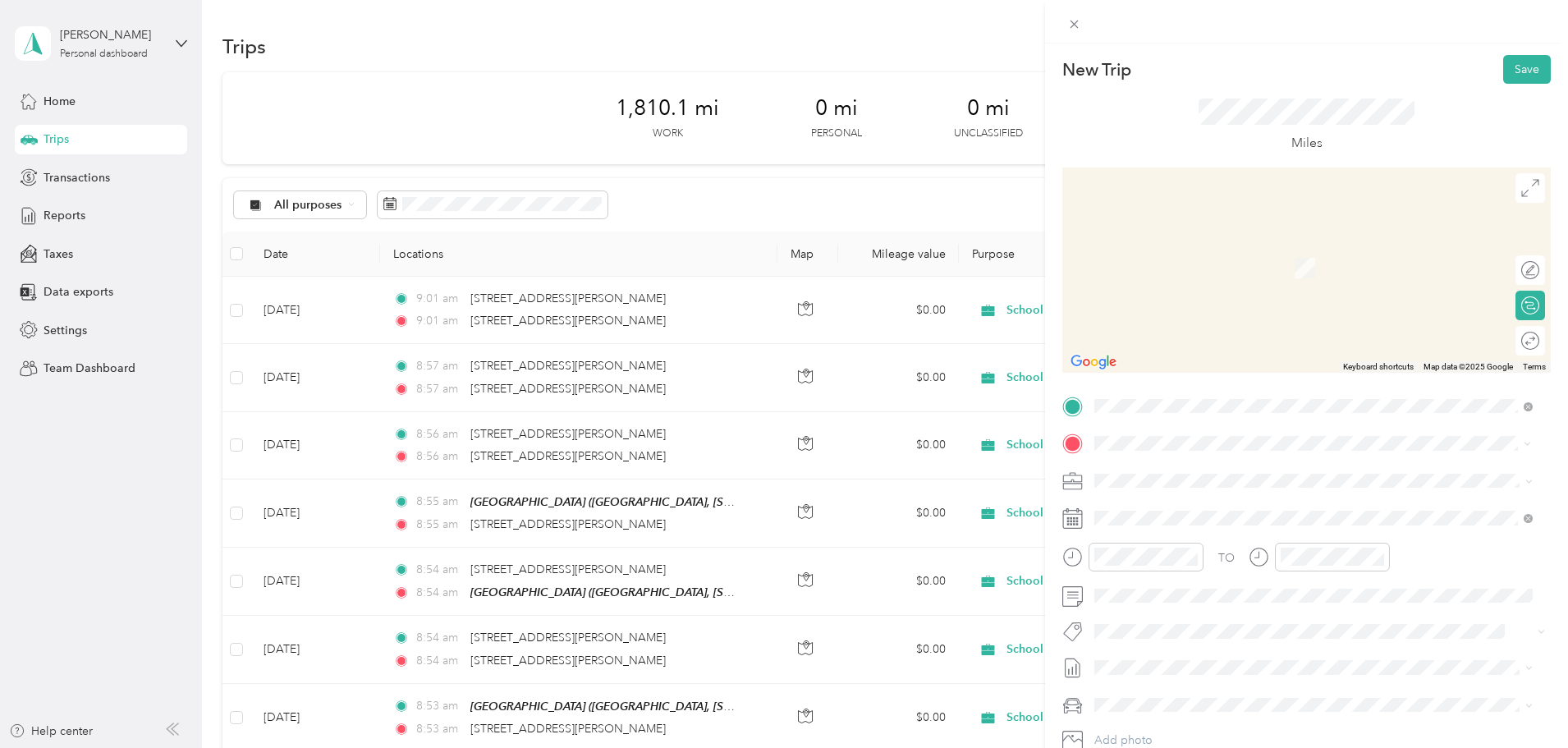
click at [1174, 504] on span "[STREET_ADDRESS][PERSON_NAME][US_STATE]" at bounding box center [1252, 502] width 255 height 15
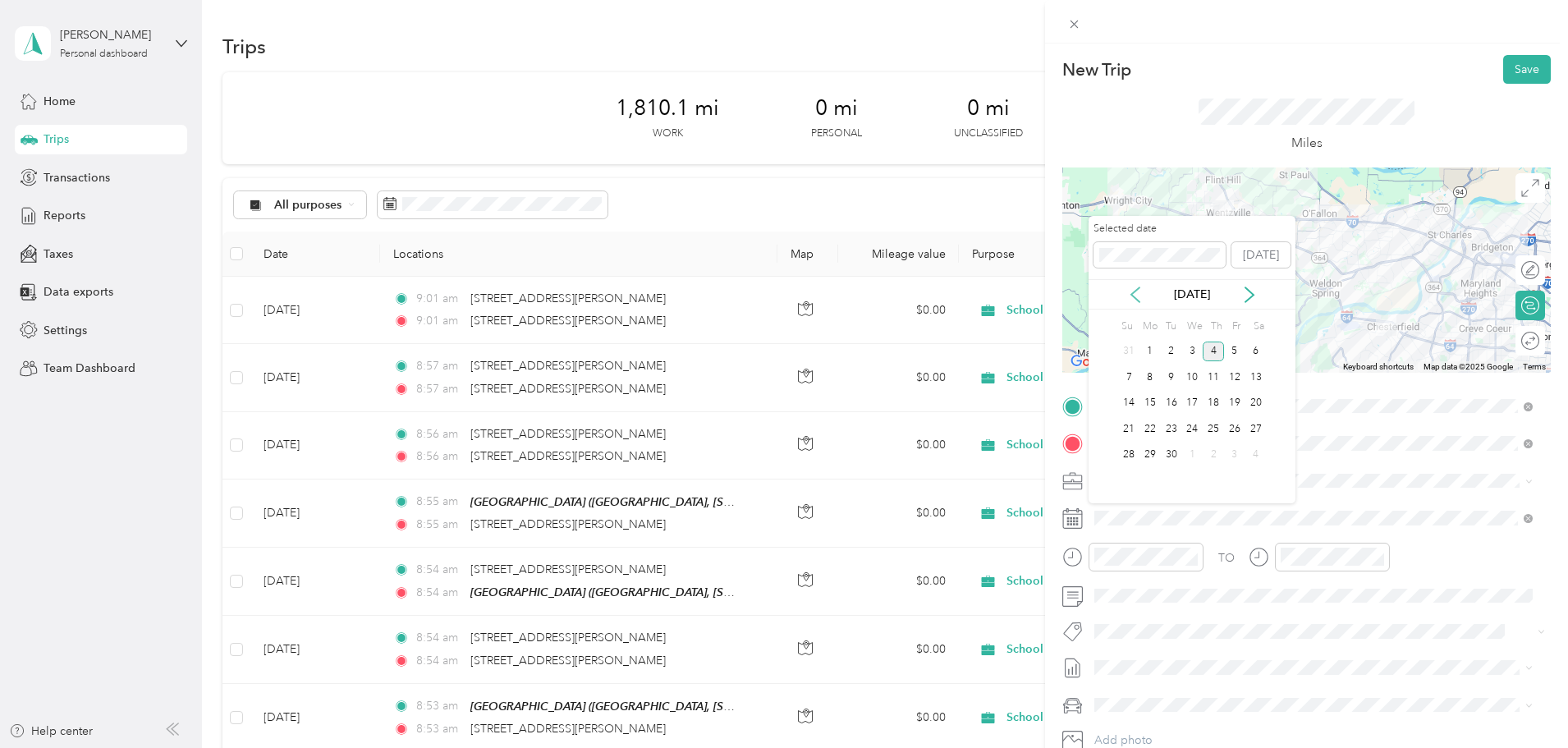
click at [1133, 290] on icon at bounding box center [1135, 295] width 17 height 17
click at [1193, 397] on div "13" at bounding box center [1191, 403] width 21 height 20
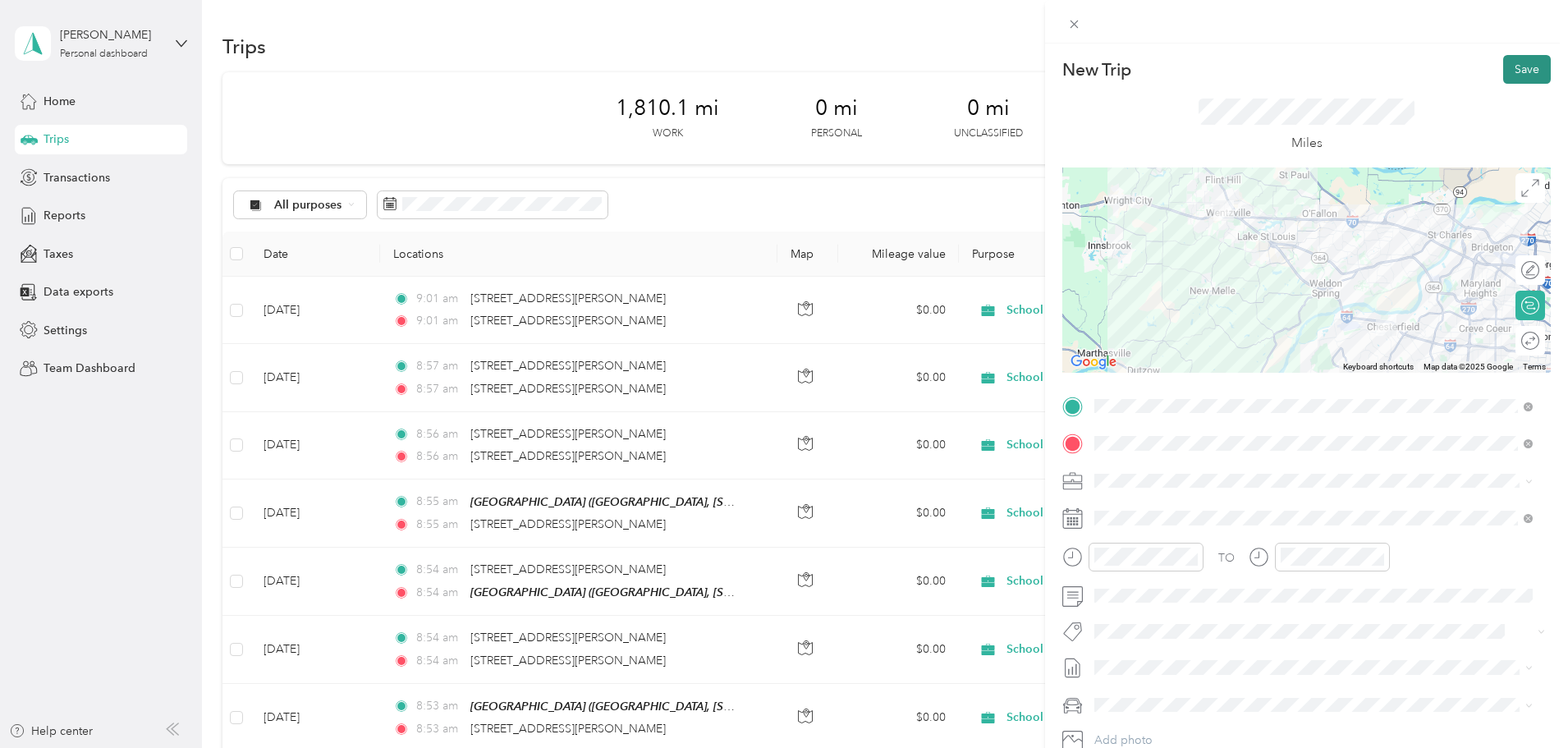
click at [1515, 70] on button "Save" at bounding box center [1527, 69] width 48 height 29
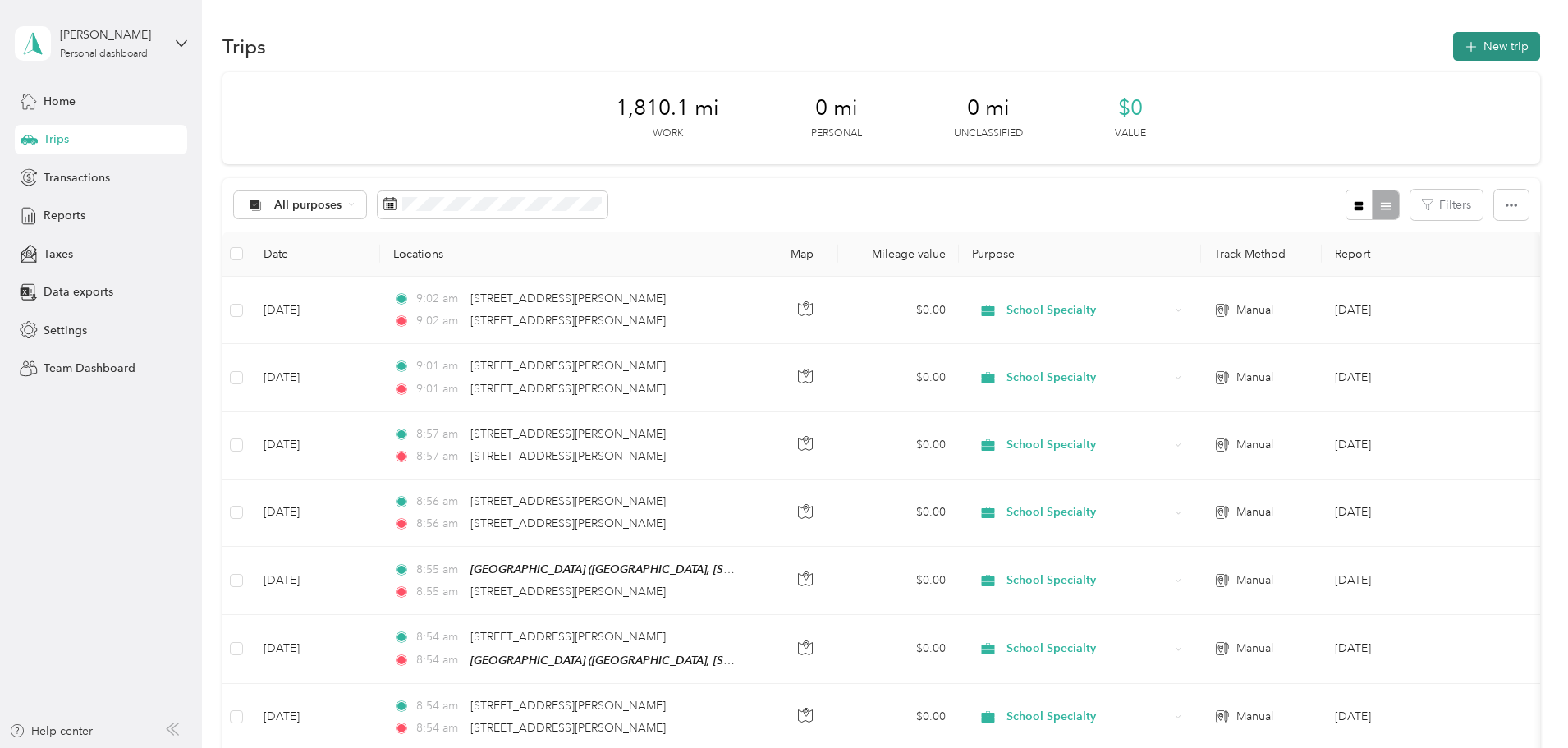
click at [1452, 47] on button "New trip" at bounding box center [1496, 46] width 87 height 29
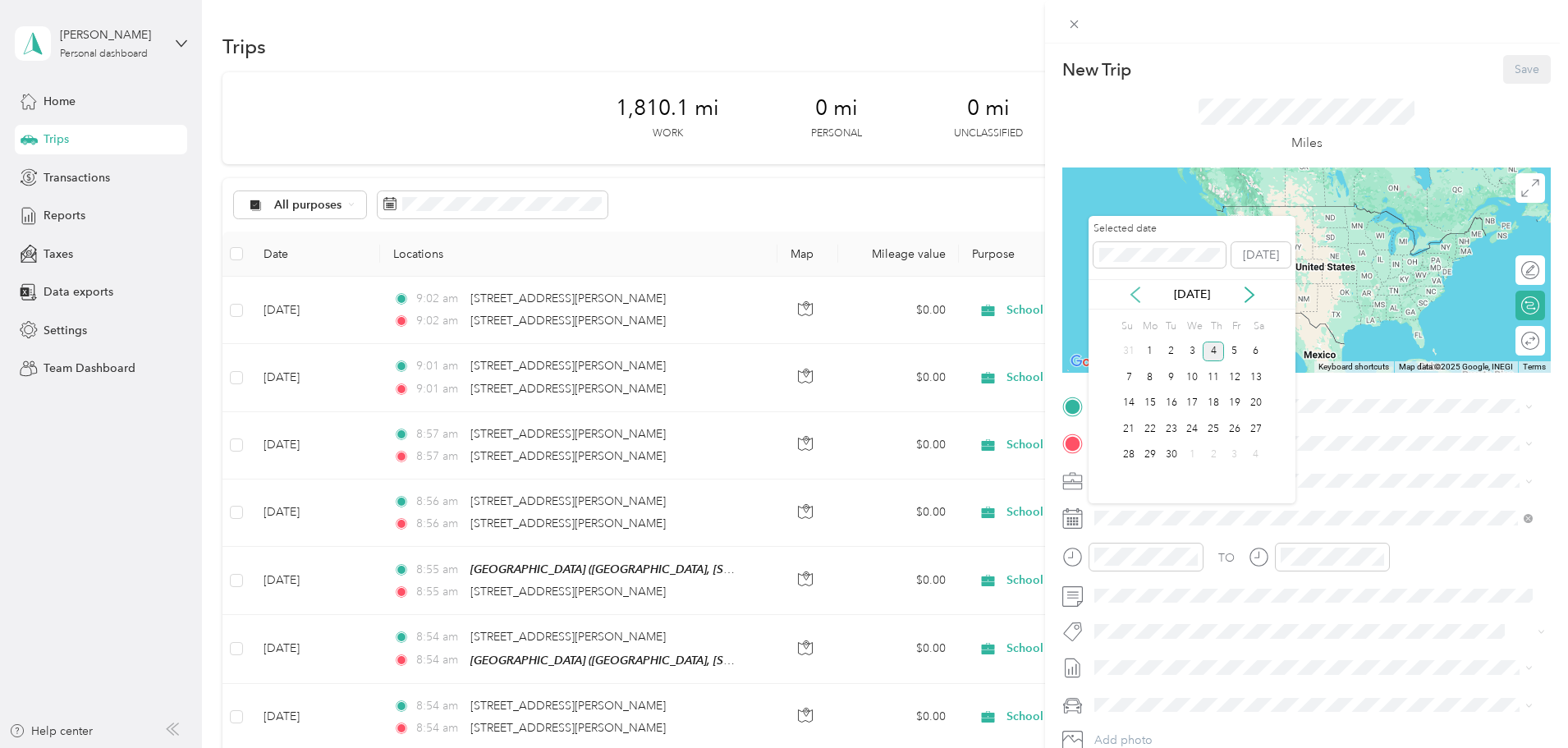
click at [1131, 291] on icon at bounding box center [1135, 295] width 17 height 17
click at [1193, 424] on div "20" at bounding box center [1191, 429] width 21 height 20
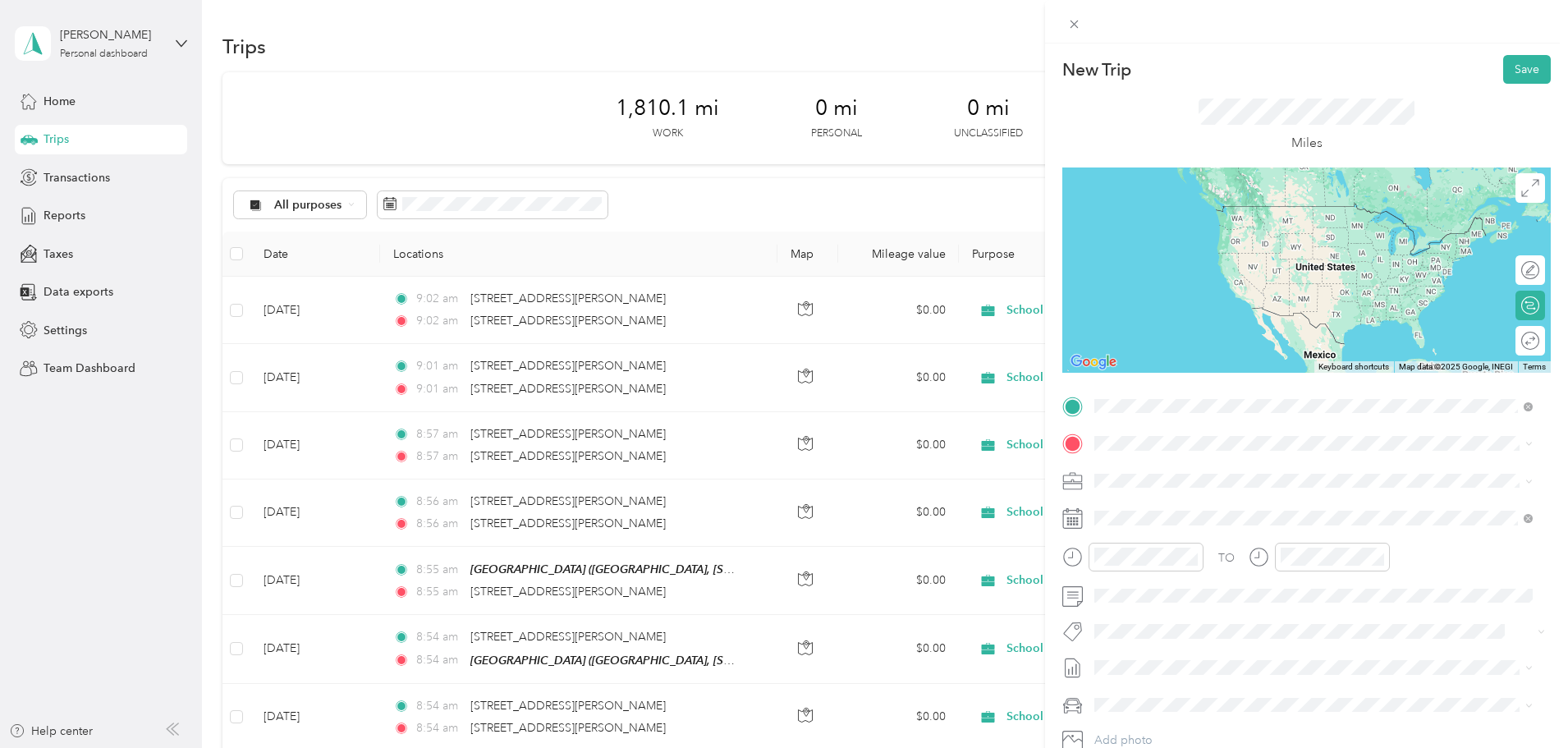
click at [1221, 465] on span "[STREET_ADDRESS][PERSON_NAME][US_STATE]" at bounding box center [1252, 465] width 255 height 15
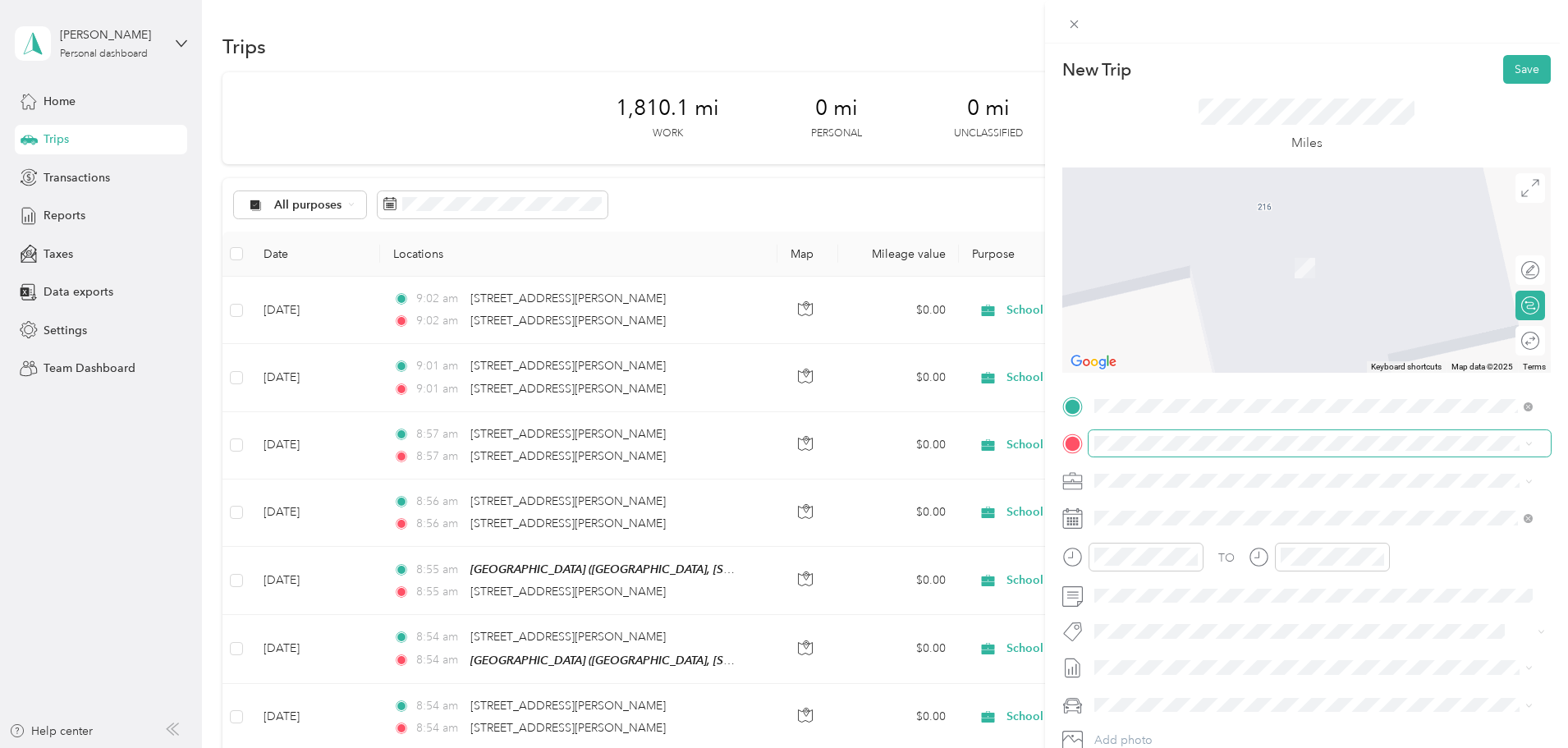
click at [1204, 434] on span at bounding box center [1319, 444] width 462 height 26
click at [1141, 433] on span at bounding box center [1319, 444] width 462 height 26
click at [1149, 451] on span at bounding box center [1319, 444] width 462 height 26
click at [1258, 503] on span "[STREET_ADDRESS][PERSON_NAME][US_STATE]" at bounding box center [1252, 500] width 255 height 15
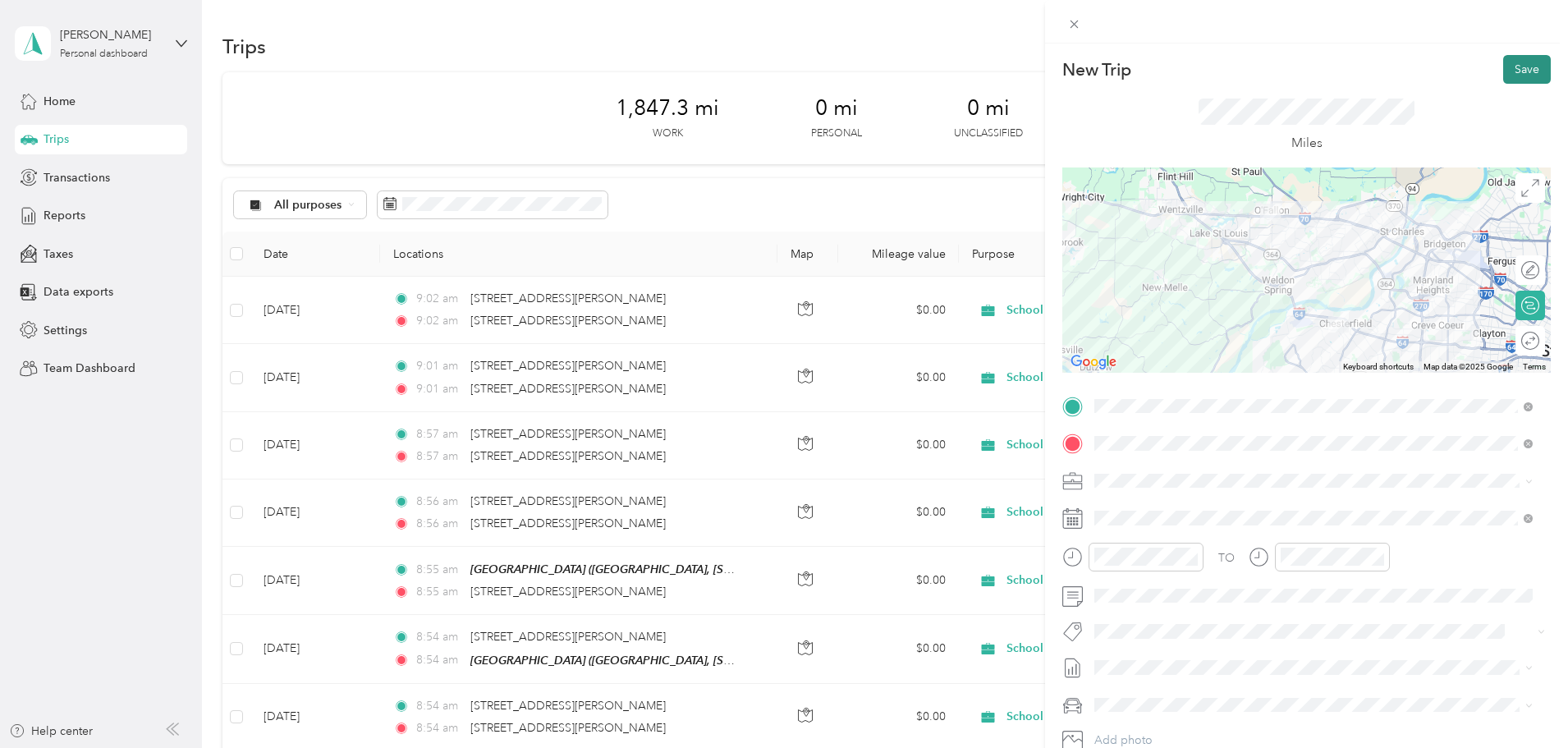
click at [1504, 66] on button "Save" at bounding box center [1527, 69] width 48 height 29
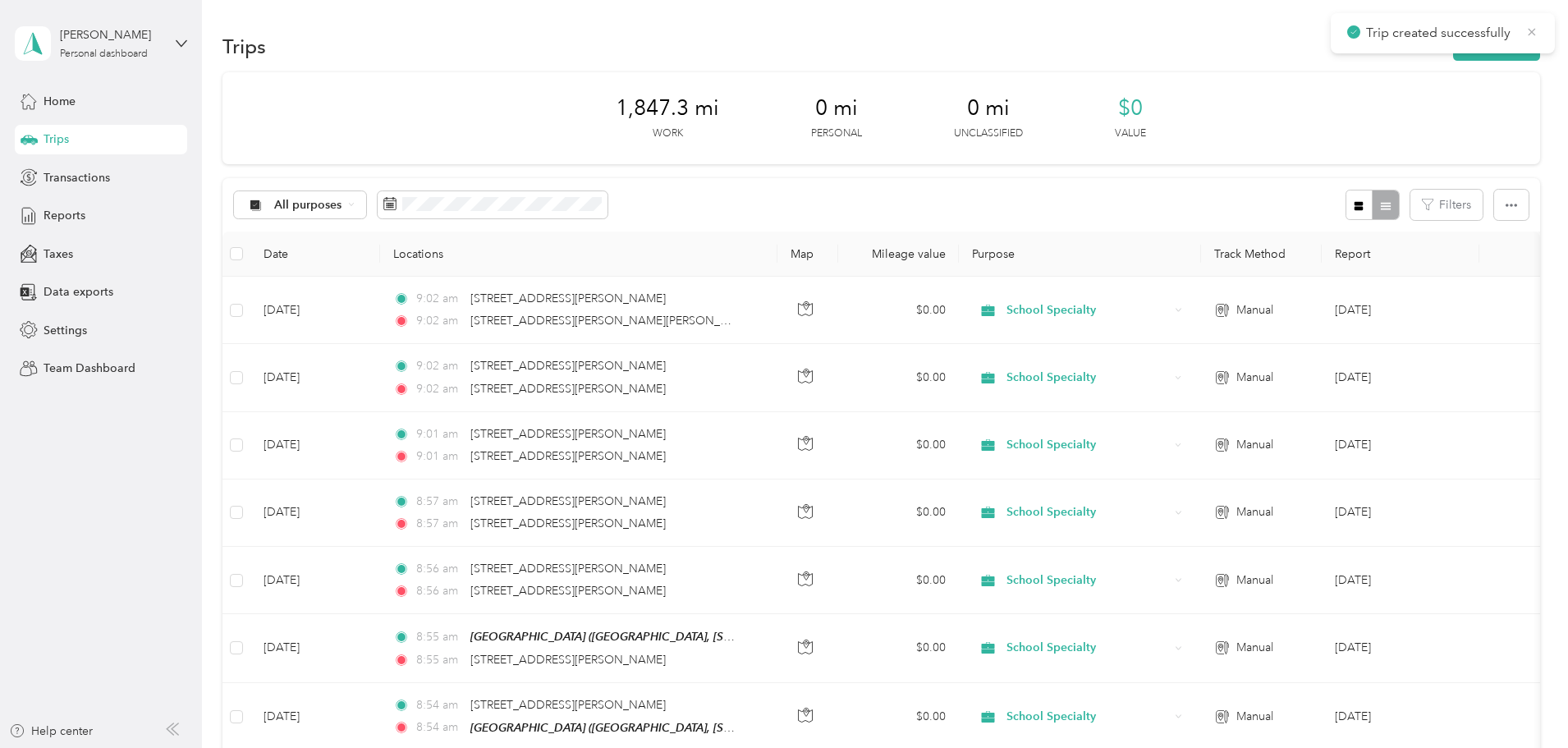
click at [1528, 30] on icon at bounding box center [1531, 32] width 13 height 15
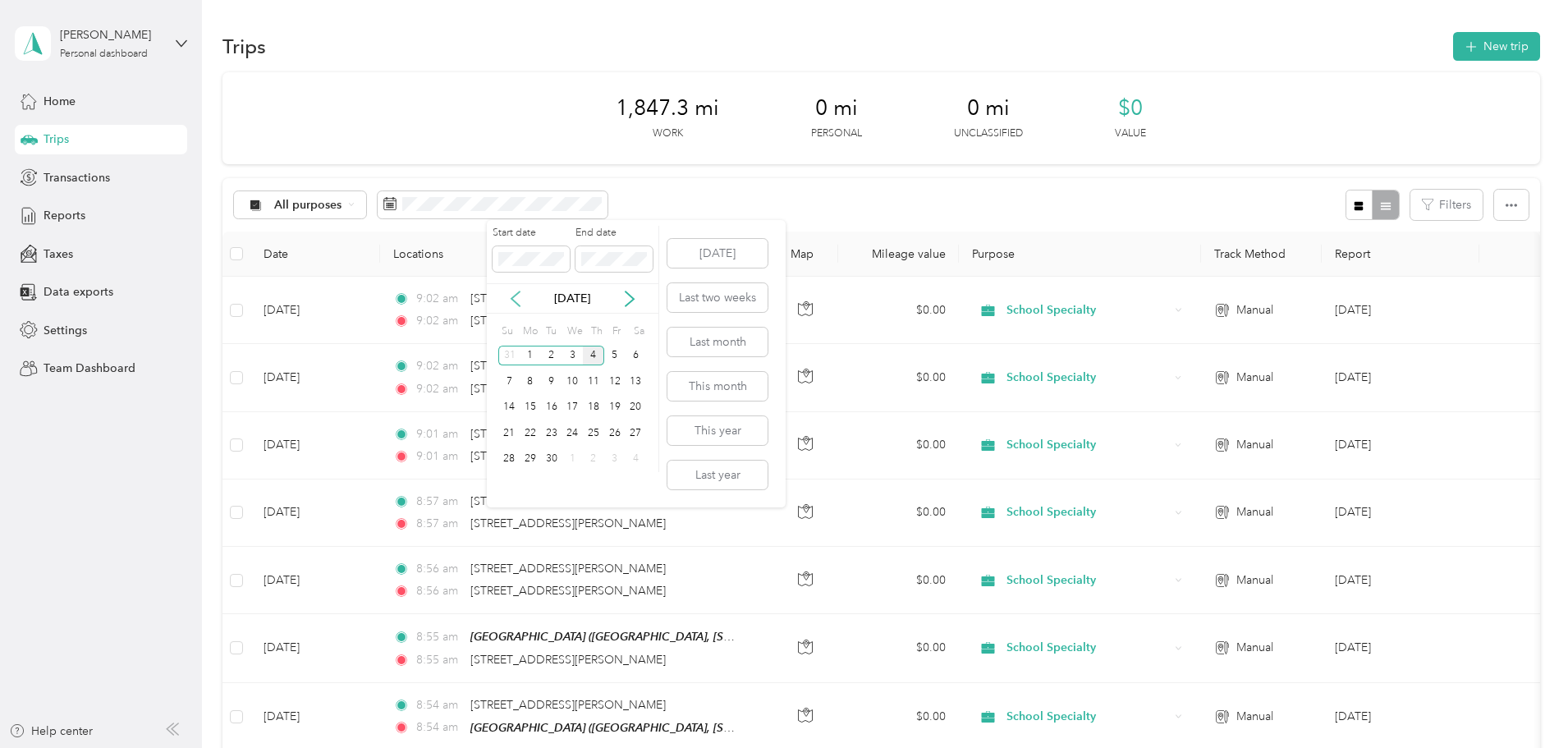
click at [515, 302] on icon at bounding box center [515, 298] width 8 height 15
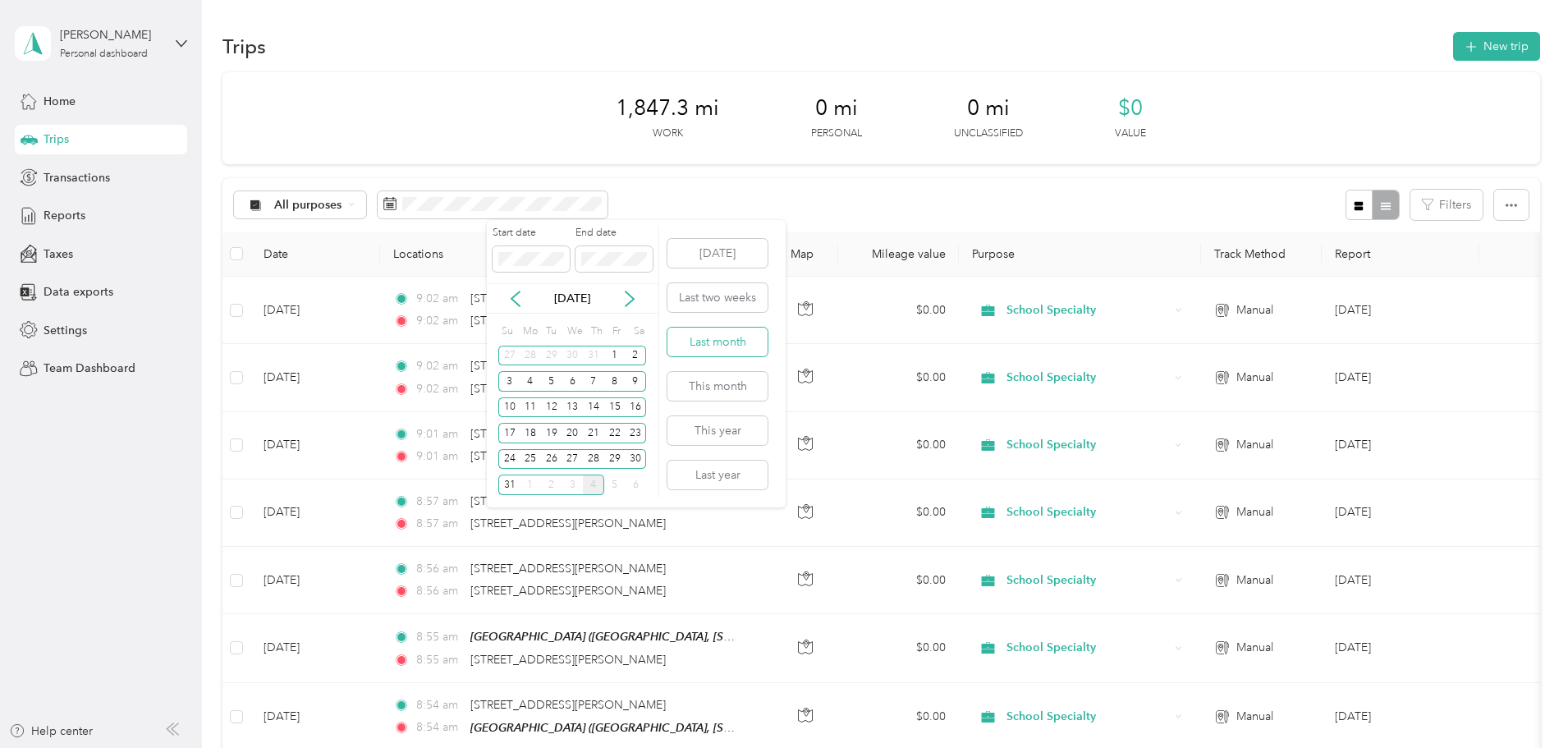
click at [713, 346] on button "Last month" at bounding box center [718, 341] width 101 height 29
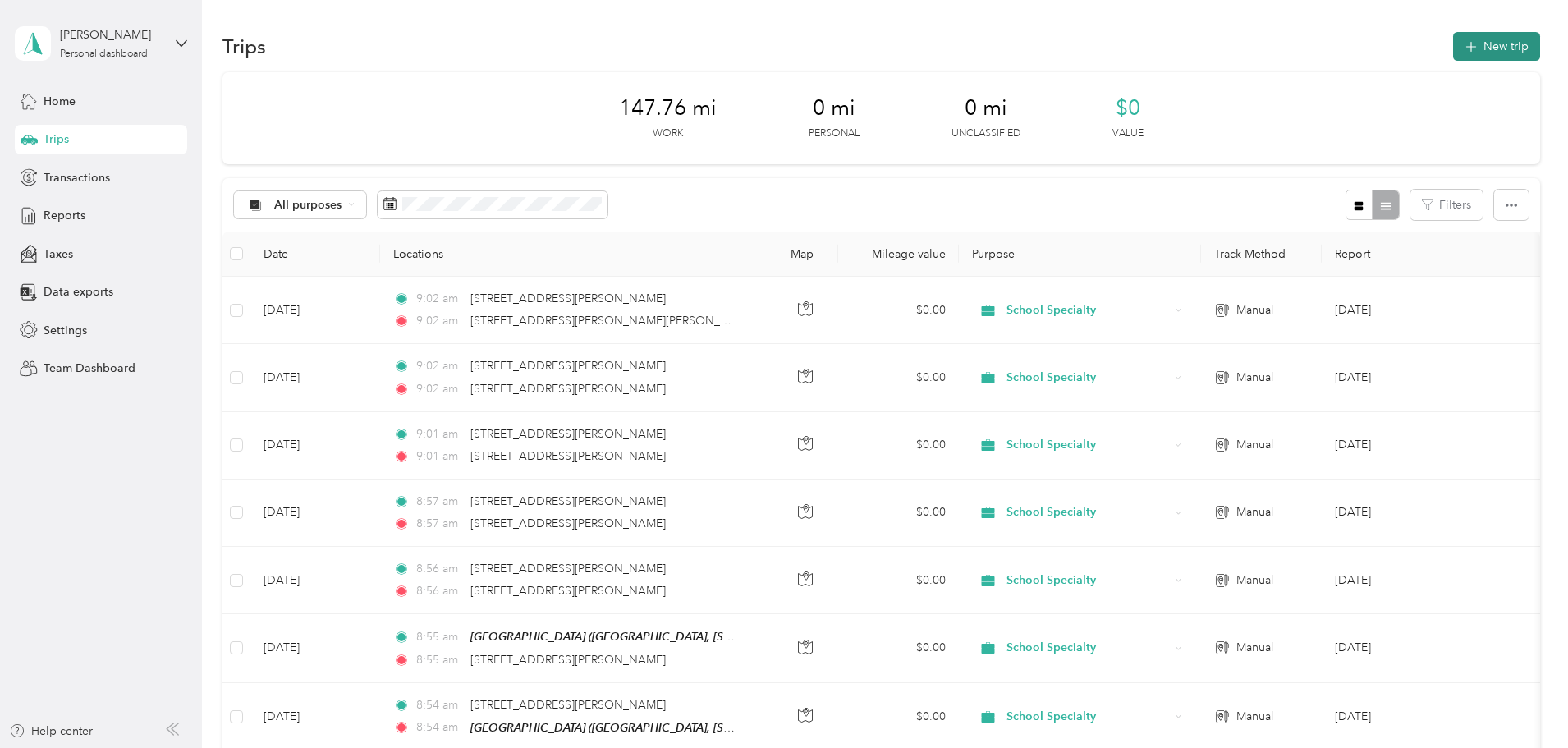
click at [1452, 44] on button "New trip" at bounding box center [1496, 46] width 87 height 29
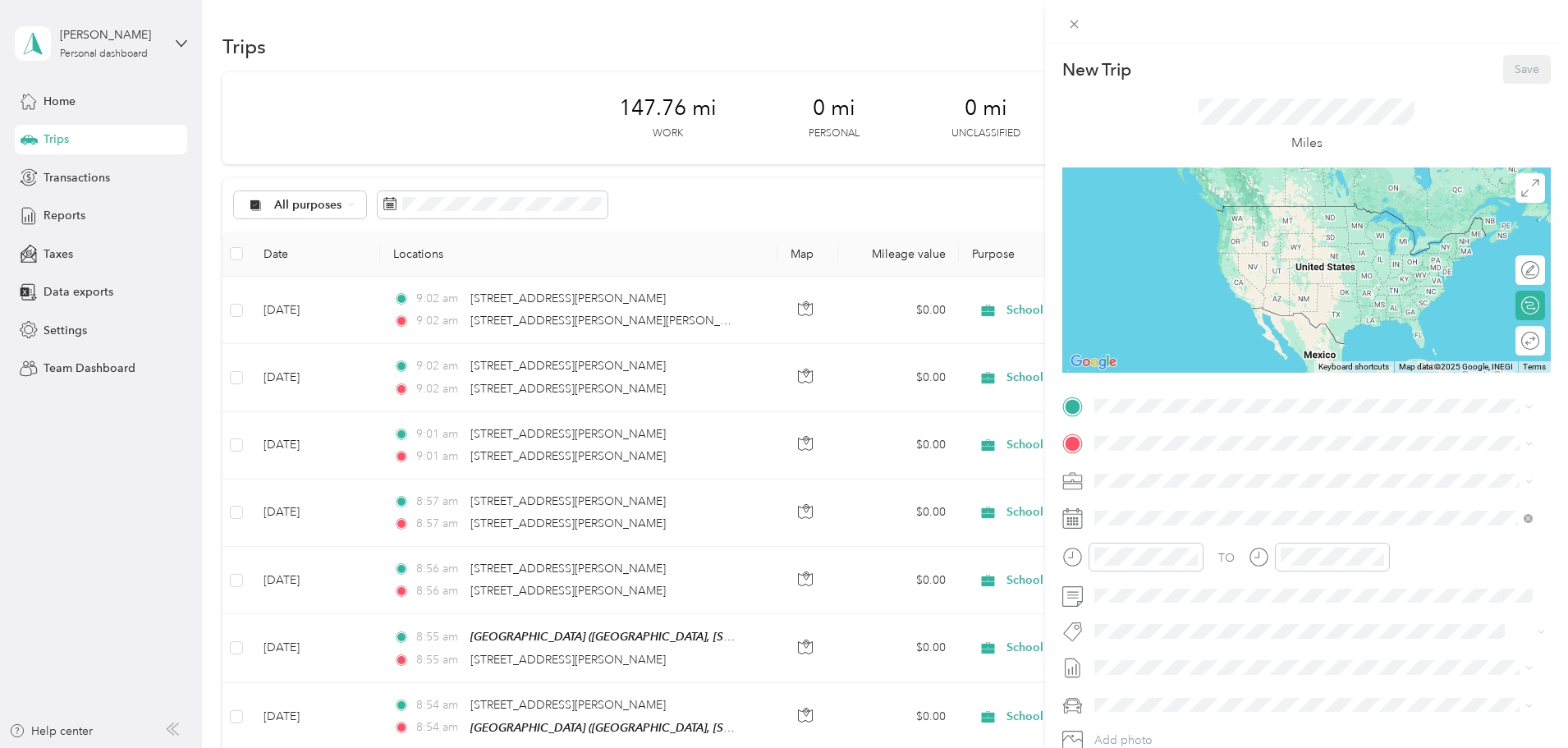
click at [1243, 392] on div "New Trip Save This trip cannot be edited because it is either under review, app…" at bounding box center [1306, 422] width 489 height 735
click at [1193, 477] on div "[STREET_ADDRESS][PERSON_NAME][US_STATE]" at bounding box center [1313, 466] width 427 height 22
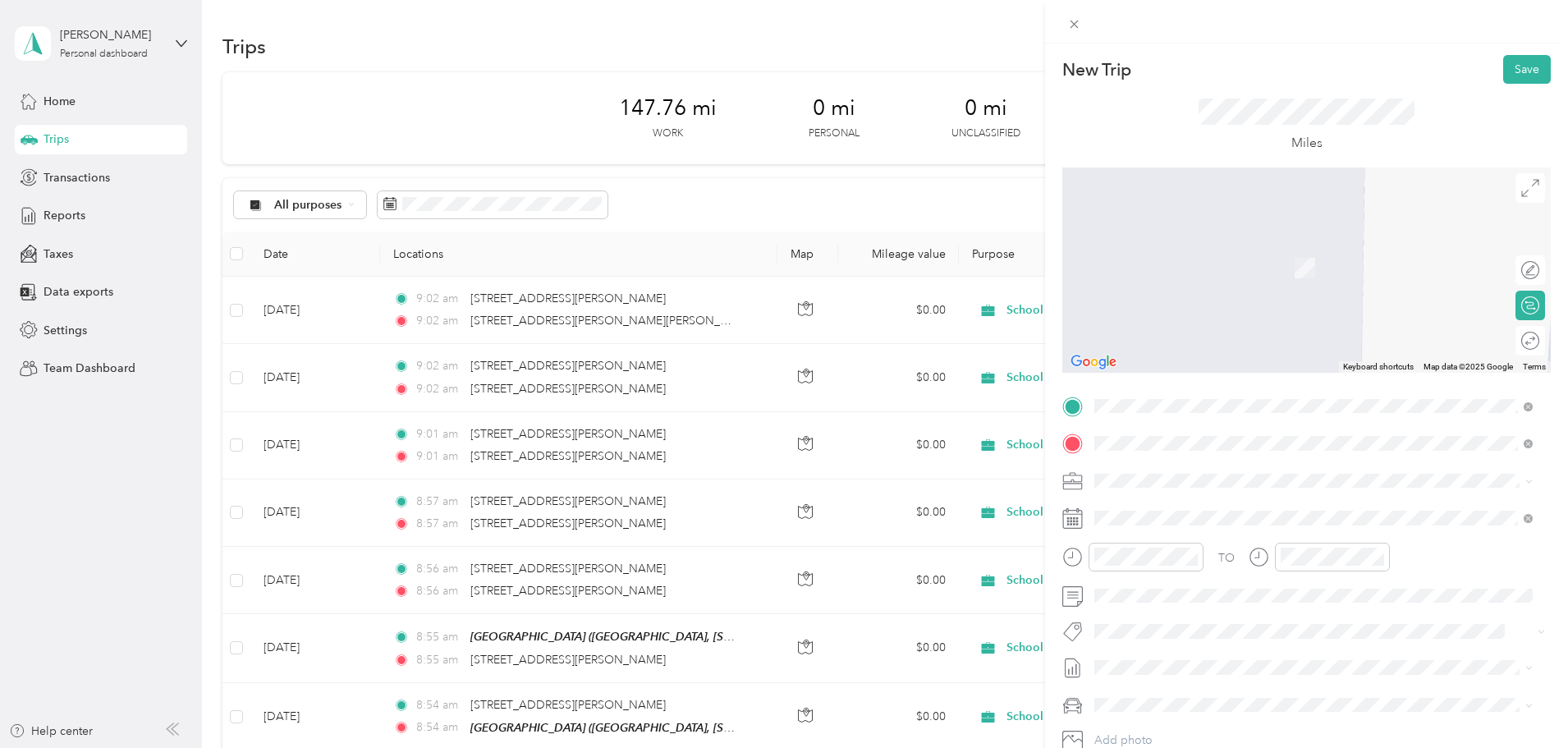
click at [1179, 501] on span "[STREET_ADDRESS][PERSON_NAME][US_STATE]" at bounding box center [1252, 502] width 255 height 15
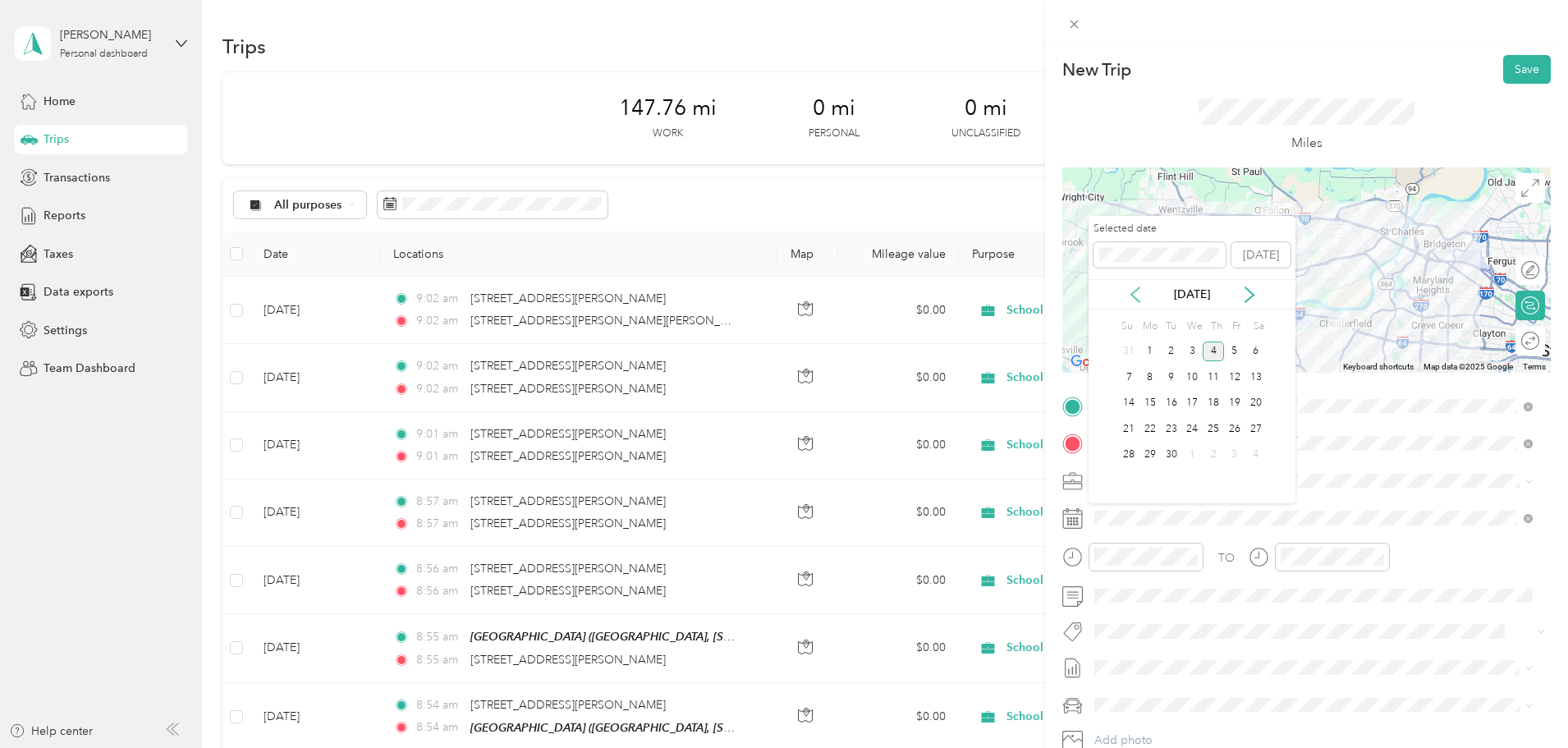
click at [1131, 297] on icon at bounding box center [1135, 295] width 17 height 17
click at [1195, 426] on div "20" at bounding box center [1191, 429] width 21 height 20
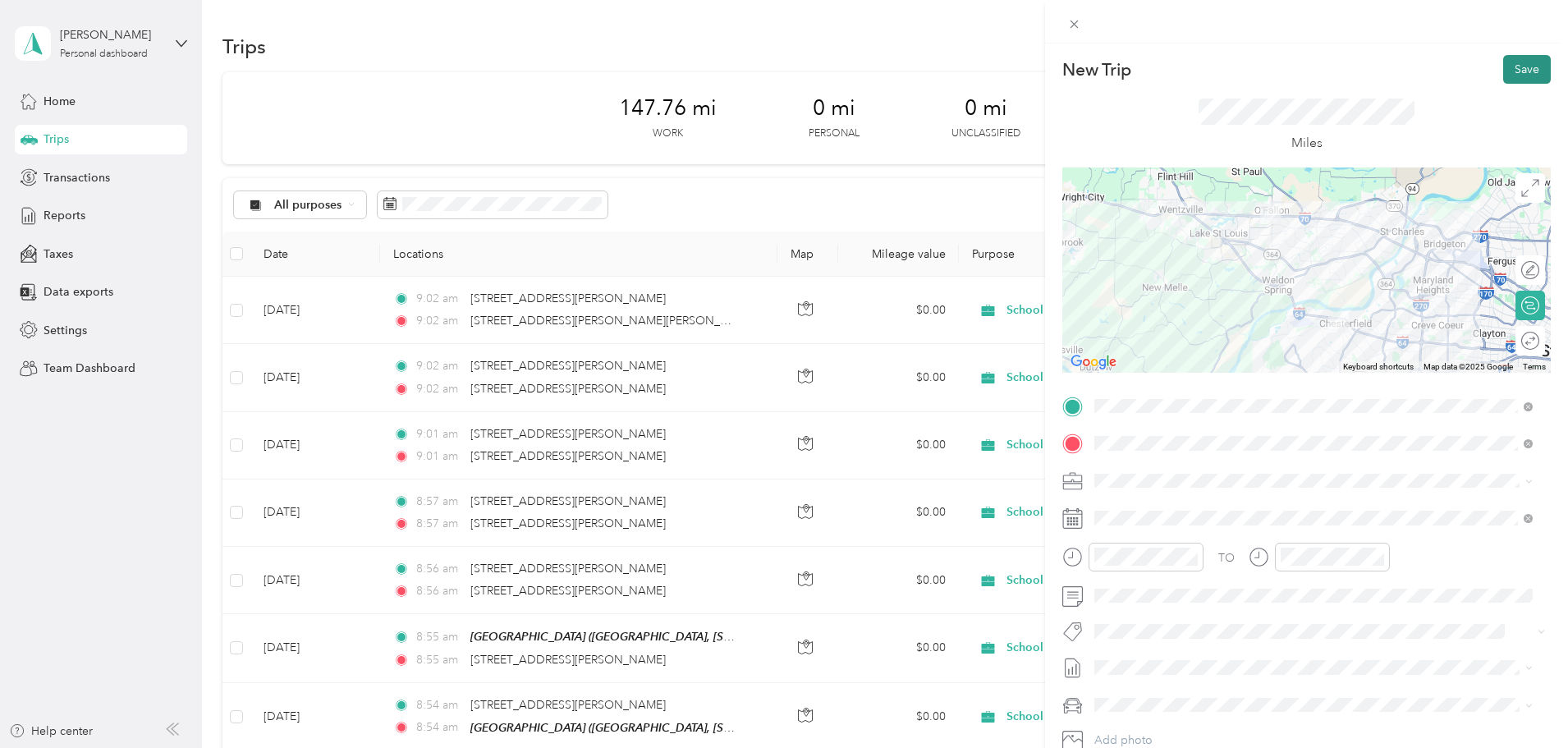
click at [1503, 74] on button "Save" at bounding box center [1527, 69] width 48 height 29
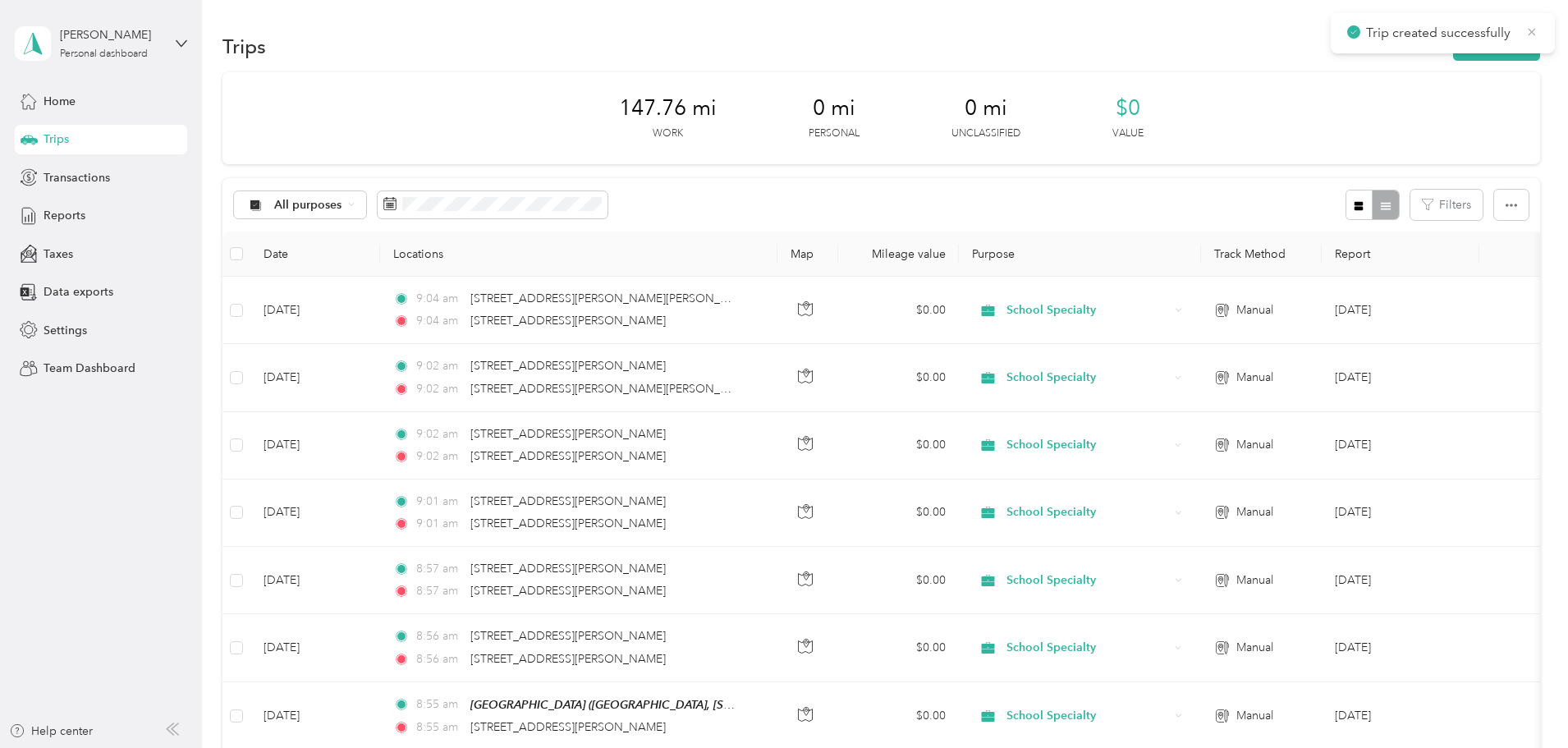
click at [1529, 34] on icon at bounding box center [1532, 32] width 7 height 7
click at [1452, 49] on button "New trip" at bounding box center [1496, 46] width 87 height 29
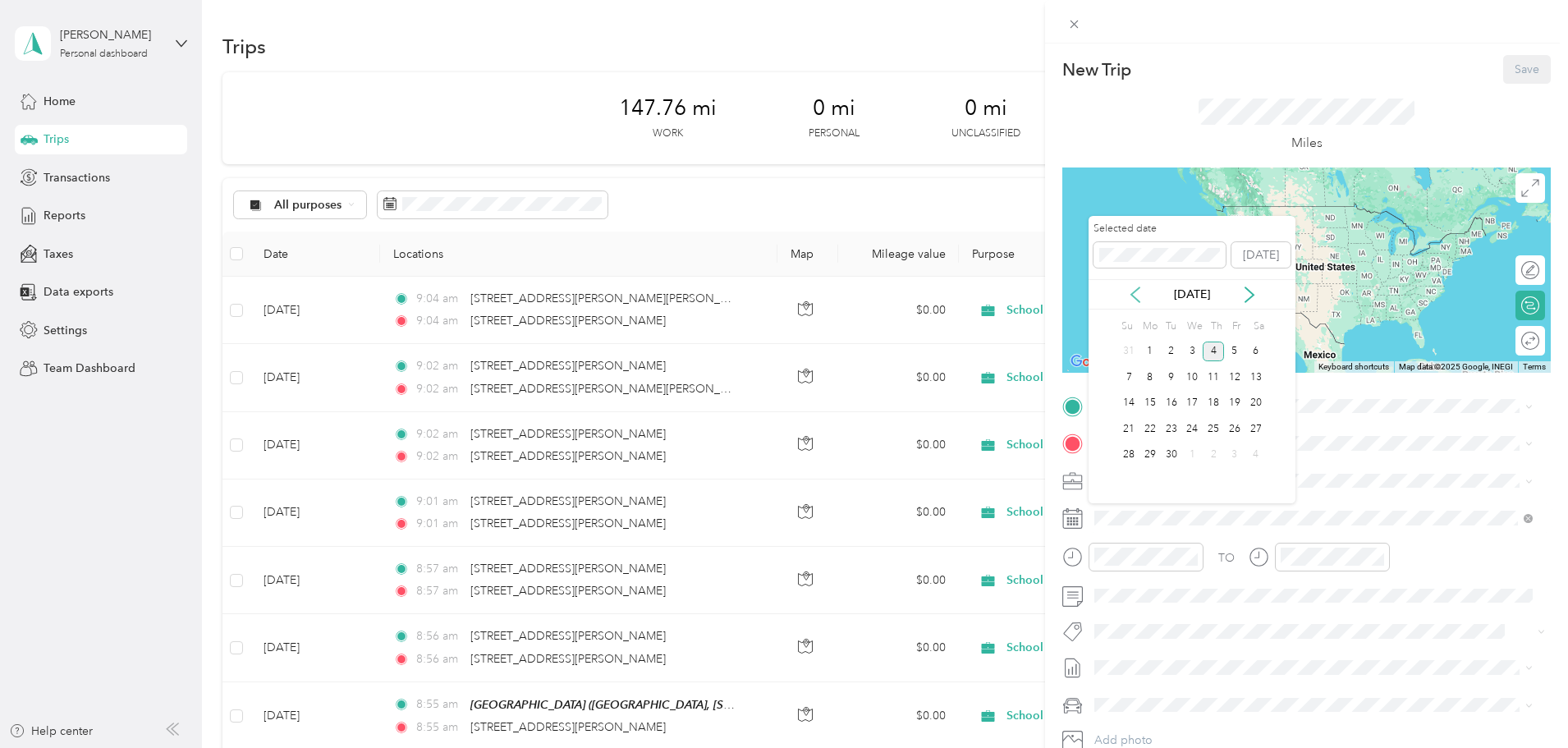
click at [1131, 296] on icon at bounding box center [1135, 295] width 17 height 17
click at [1193, 453] on div "27" at bounding box center [1191, 454] width 21 height 20
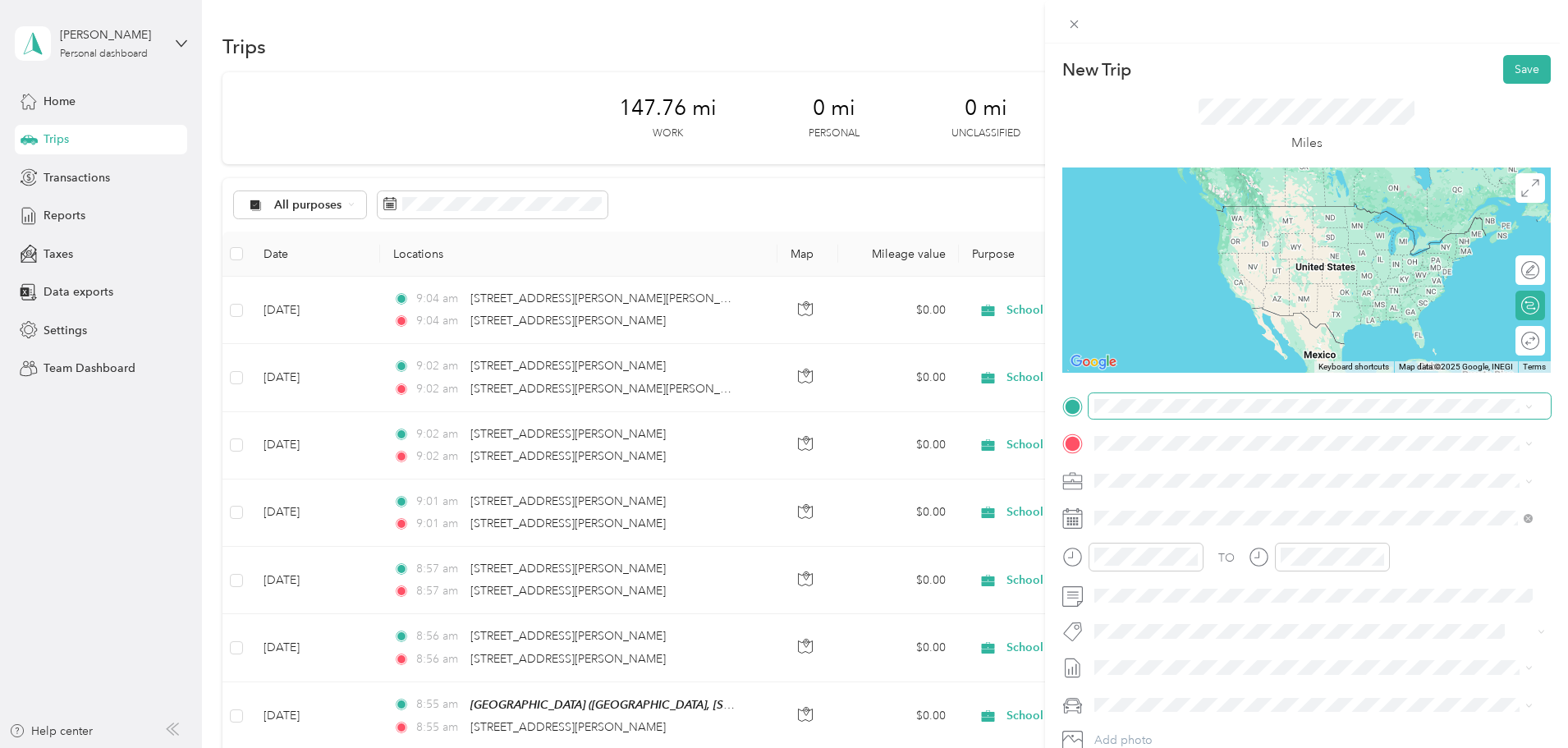
click at [1192, 397] on span at bounding box center [1319, 407] width 462 height 26
click at [1191, 473] on span "[STREET_ADDRESS][PERSON_NAME][US_STATE]" at bounding box center [1252, 465] width 255 height 15
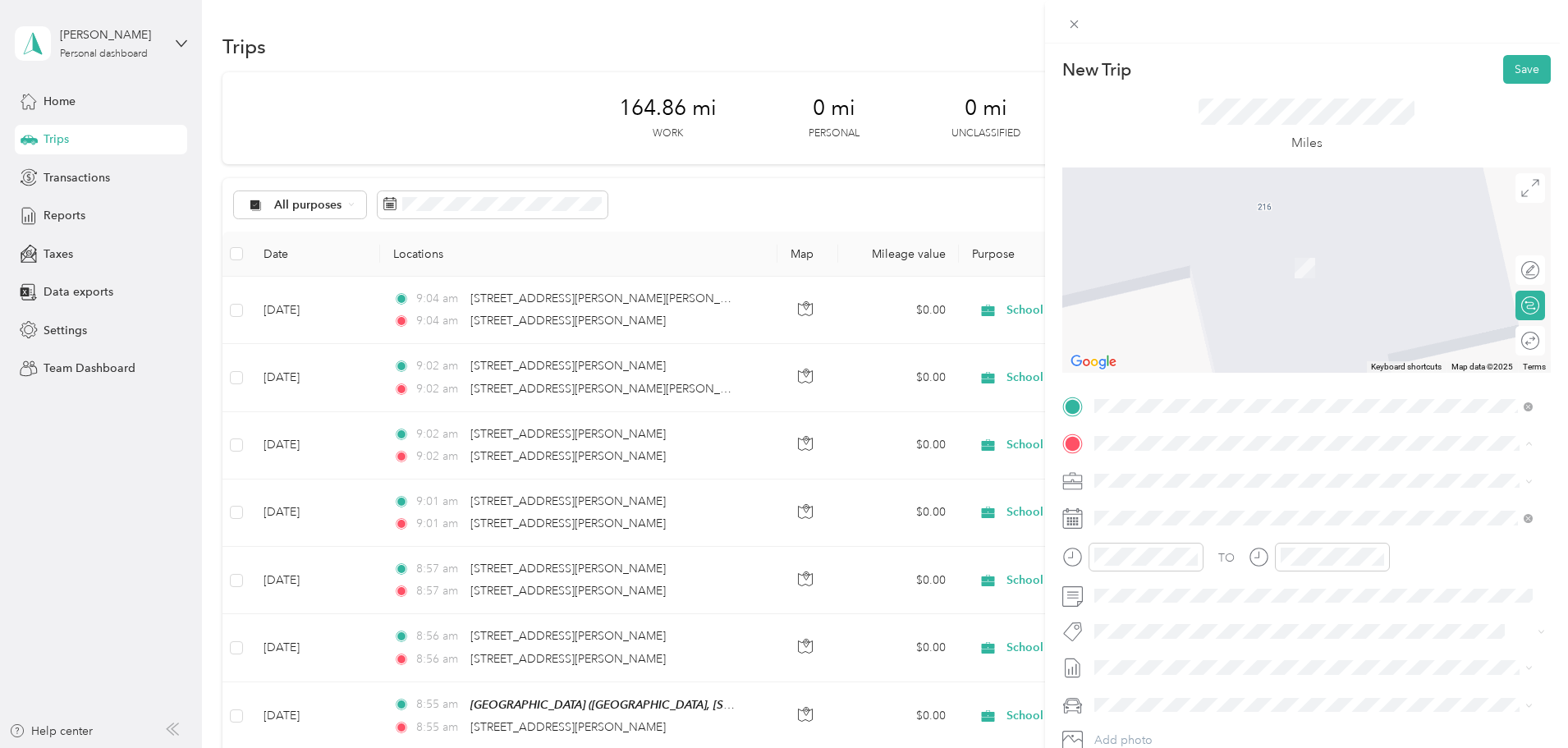
click at [1221, 510] on span "[STREET_ADDRESS][US_STATE]" at bounding box center [1207, 502] width 164 height 15
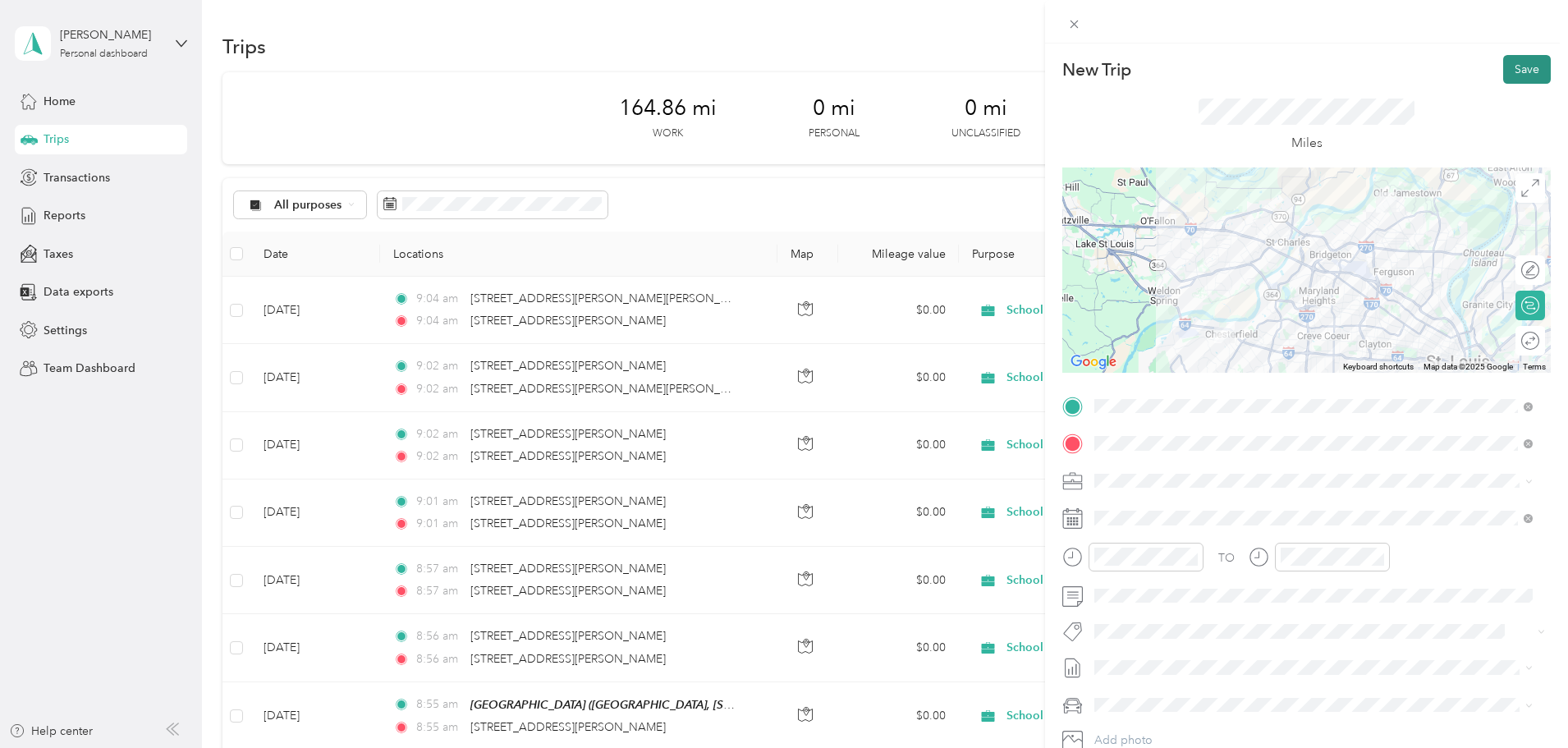
click at [1506, 77] on button "Save" at bounding box center [1527, 69] width 48 height 29
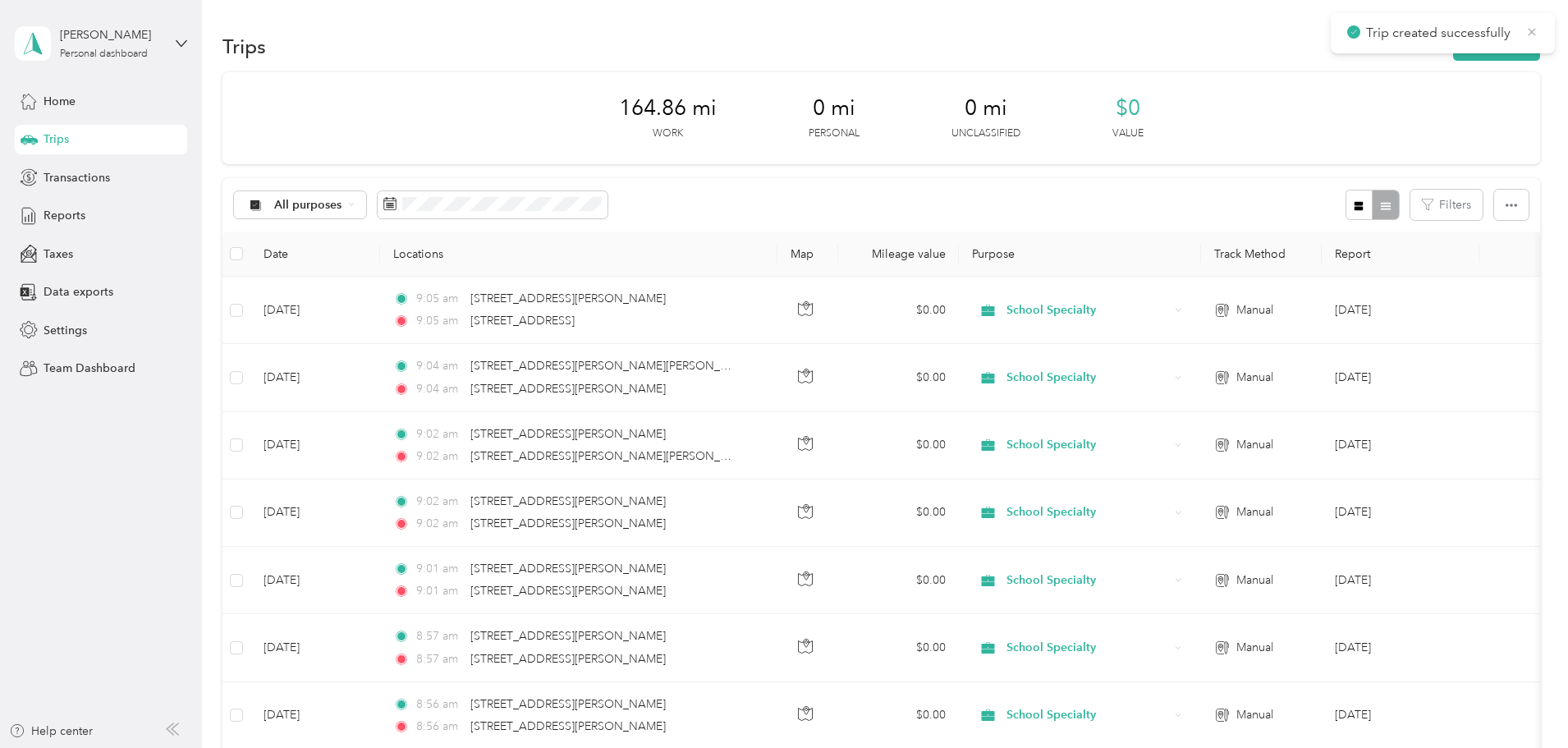
click at [1534, 35] on icon at bounding box center [1531, 32] width 13 height 15
click at [1452, 32] on button "New trip" at bounding box center [1496, 46] width 87 height 29
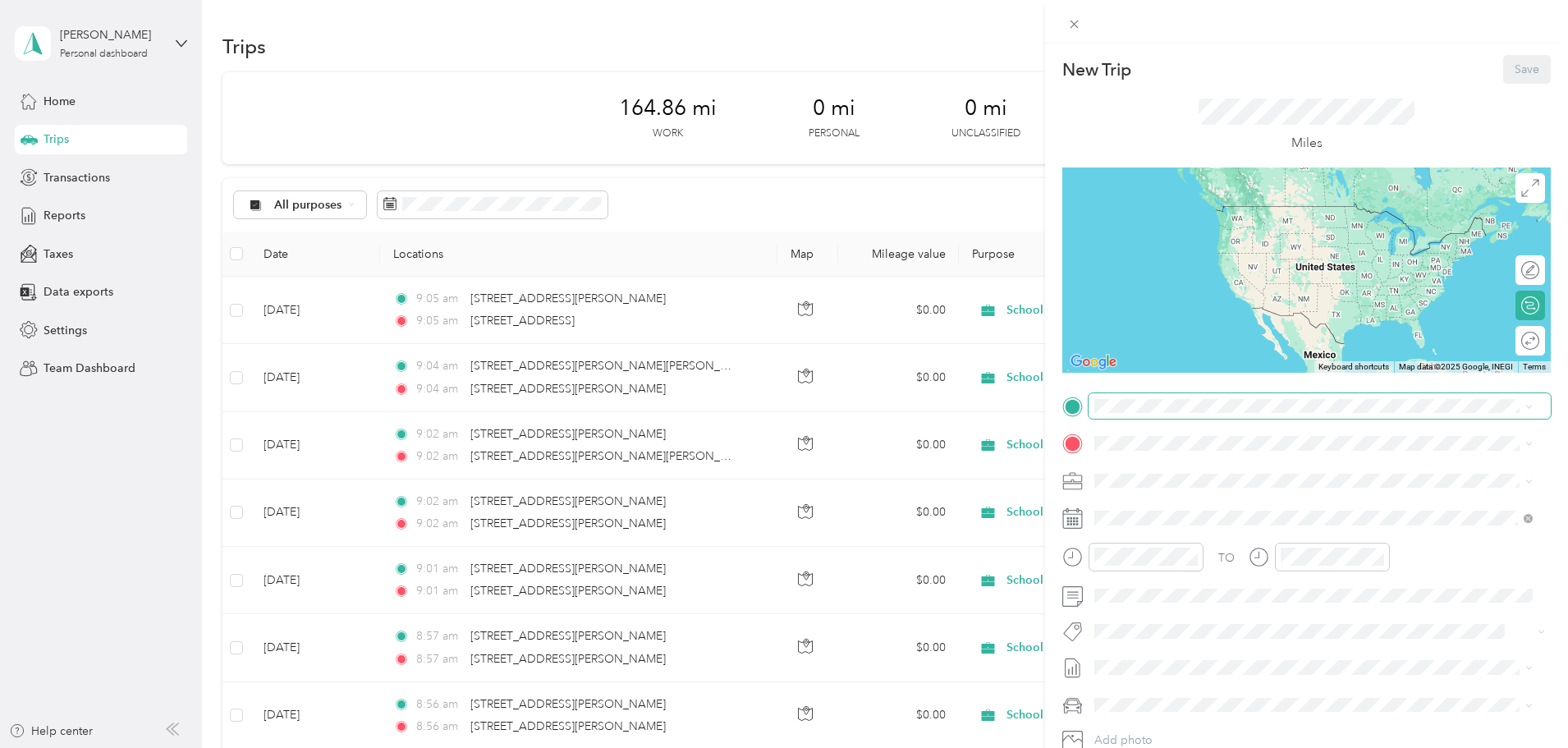
click at [1181, 395] on span at bounding box center [1319, 407] width 462 height 26
click at [1198, 457] on span "[STREET_ADDRESS][US_STATE]" at bounding box center [1207, 461] width 164 height 15
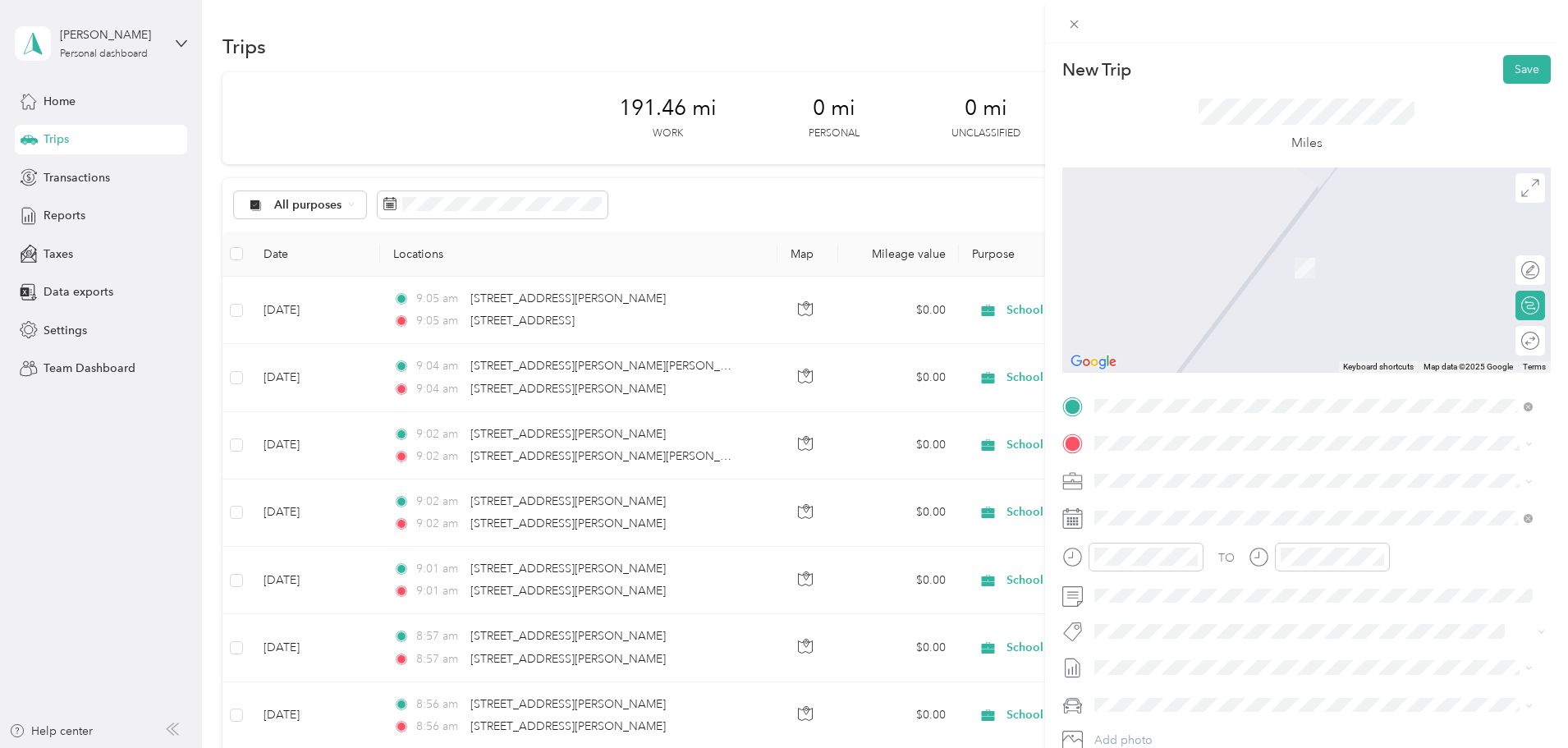
click at [1179, 493] on div "[STREET_ADDRESS][US_STATE]" at bounding box center [1313, 497] width 427 height 22
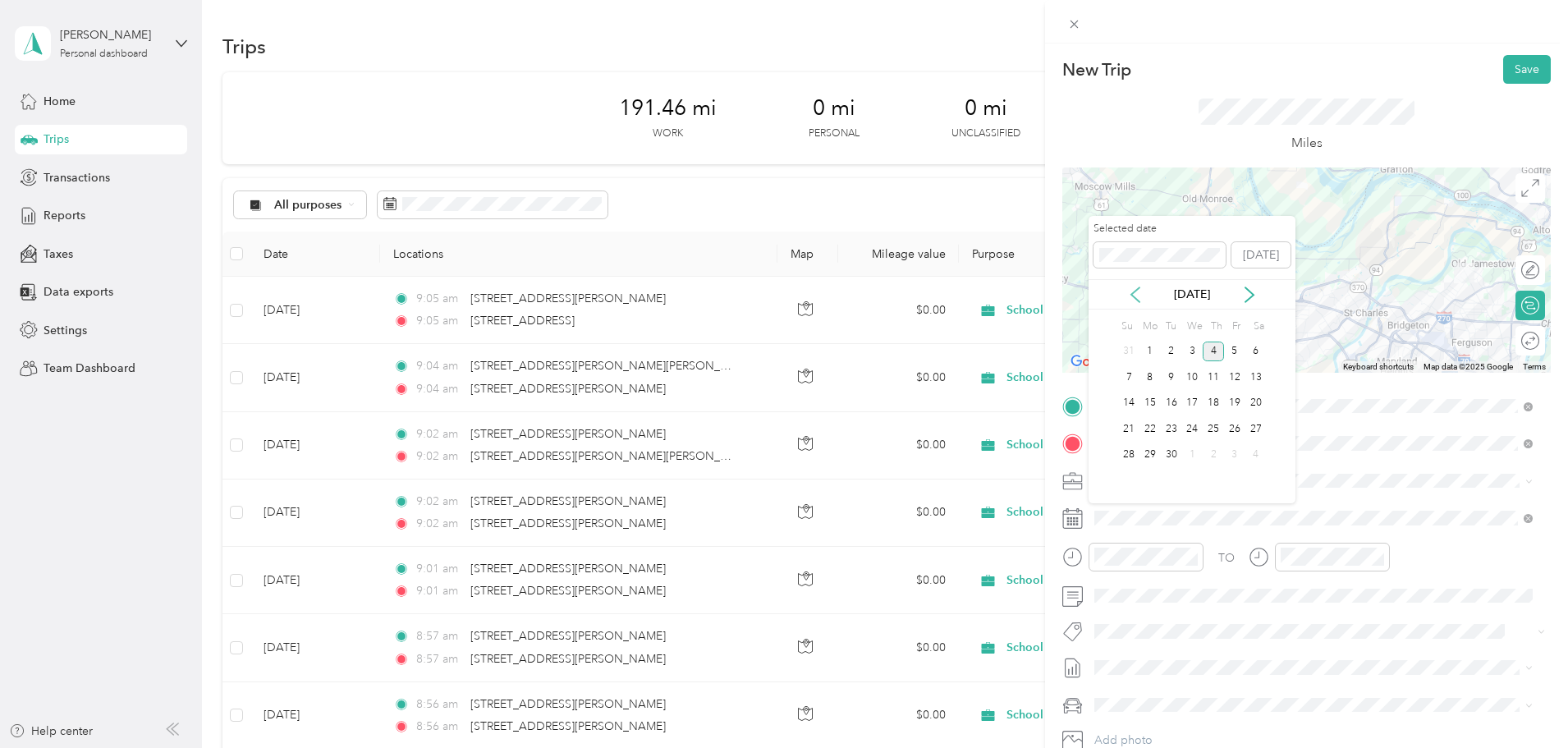
click at [1133, 295] on icon at bounding box center [1135, 295] width 17 height 17
click at [1191, 450] on div "27" at bounding box center [1191, 454] width 21 height 20
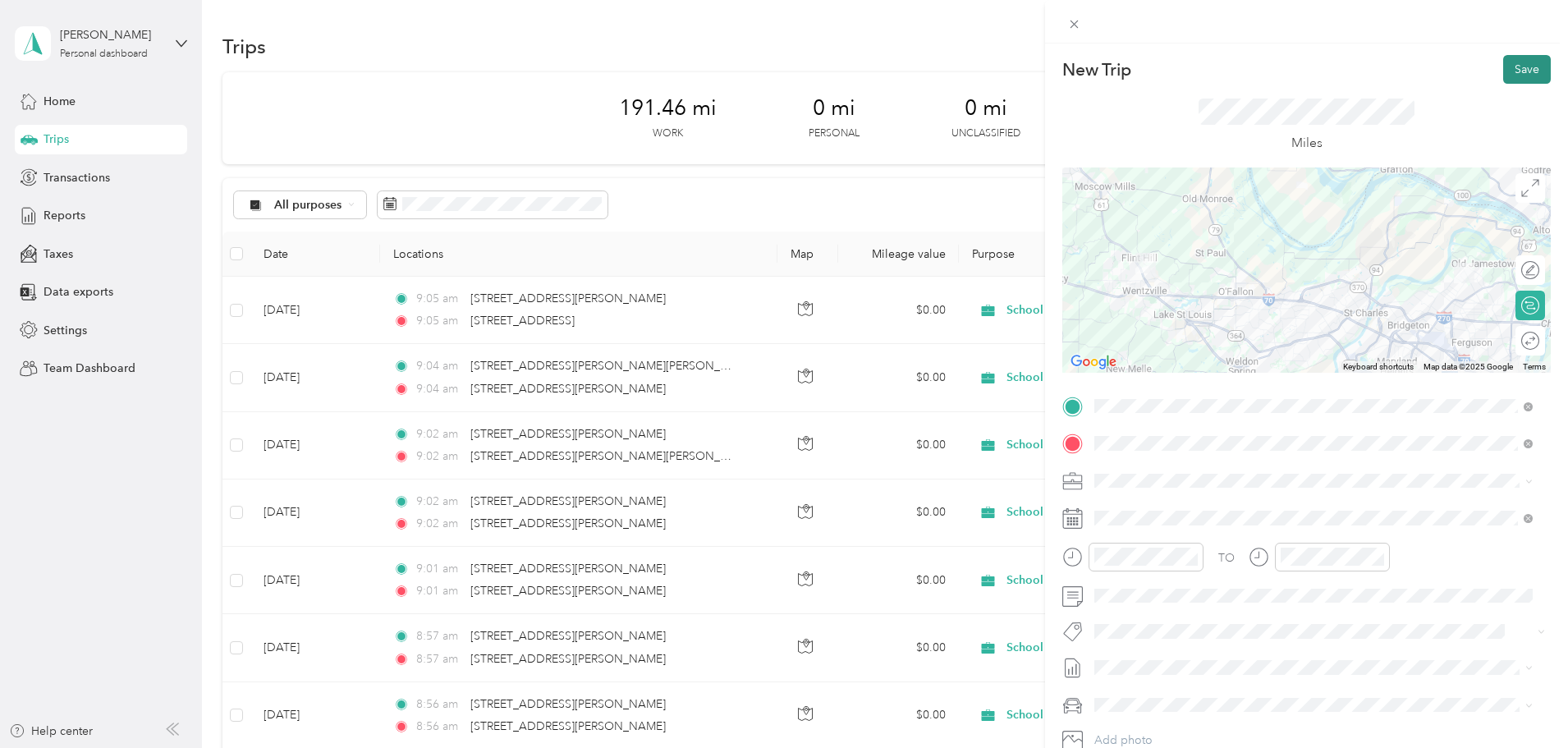
click at [1505, 64] on button "Save" at bounding box center [1527, 69] width 48 height 29
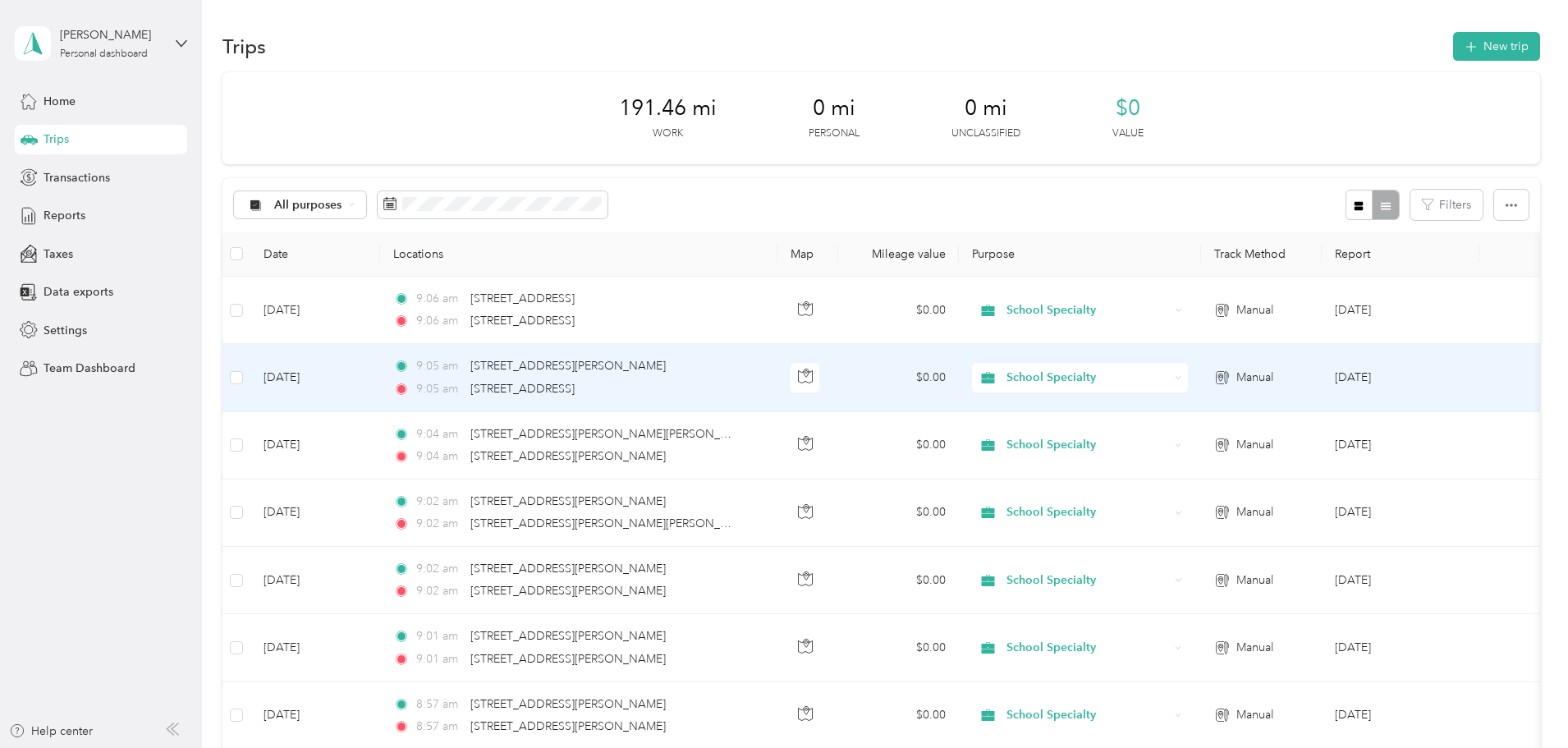
click at [738, 381] on div "9:05 am [STREET_ADDRESS]" at bounding box center [565, 389] width 345 height 18
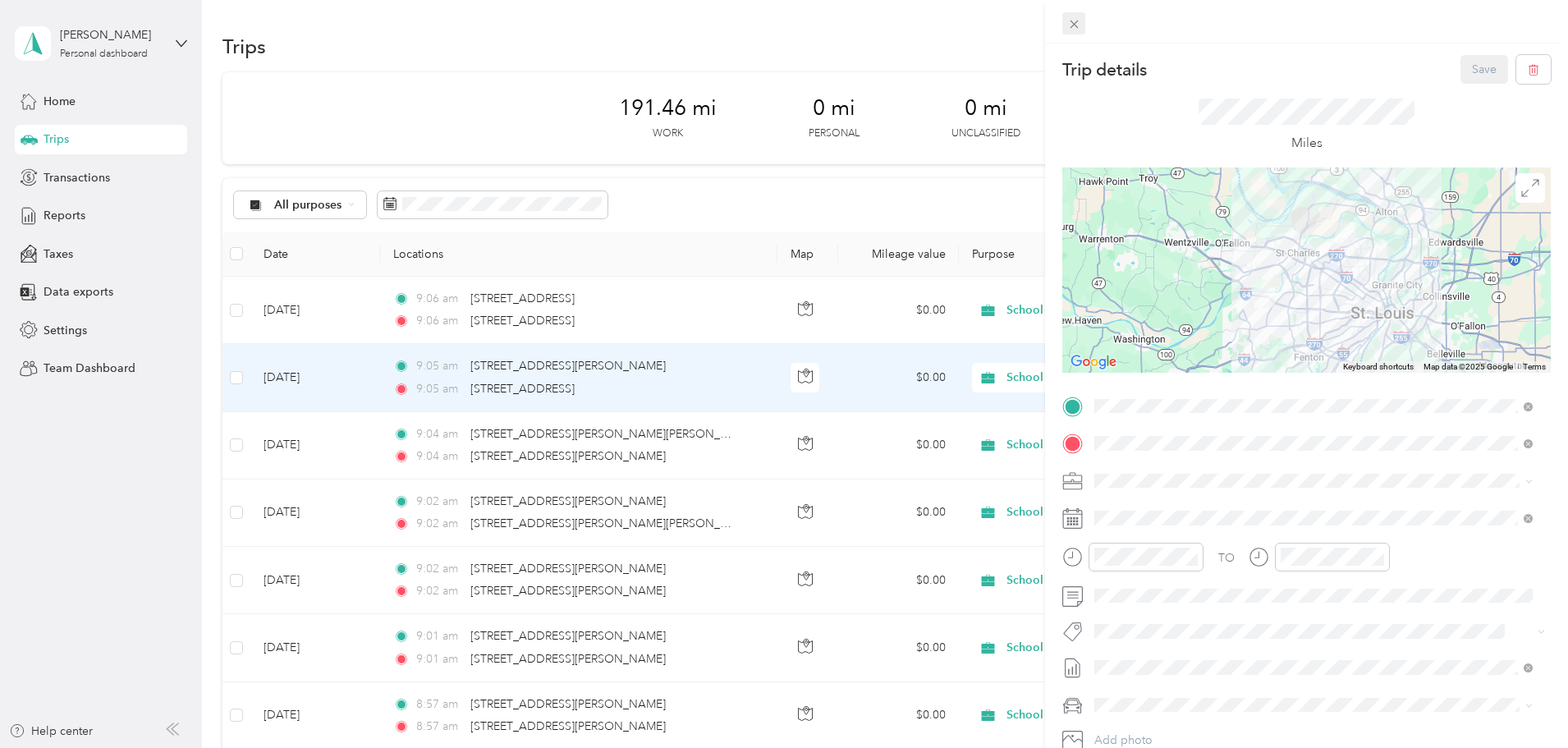
click at [1074, 25] on icon at bounding box center [1073, 24] width 8 height 8
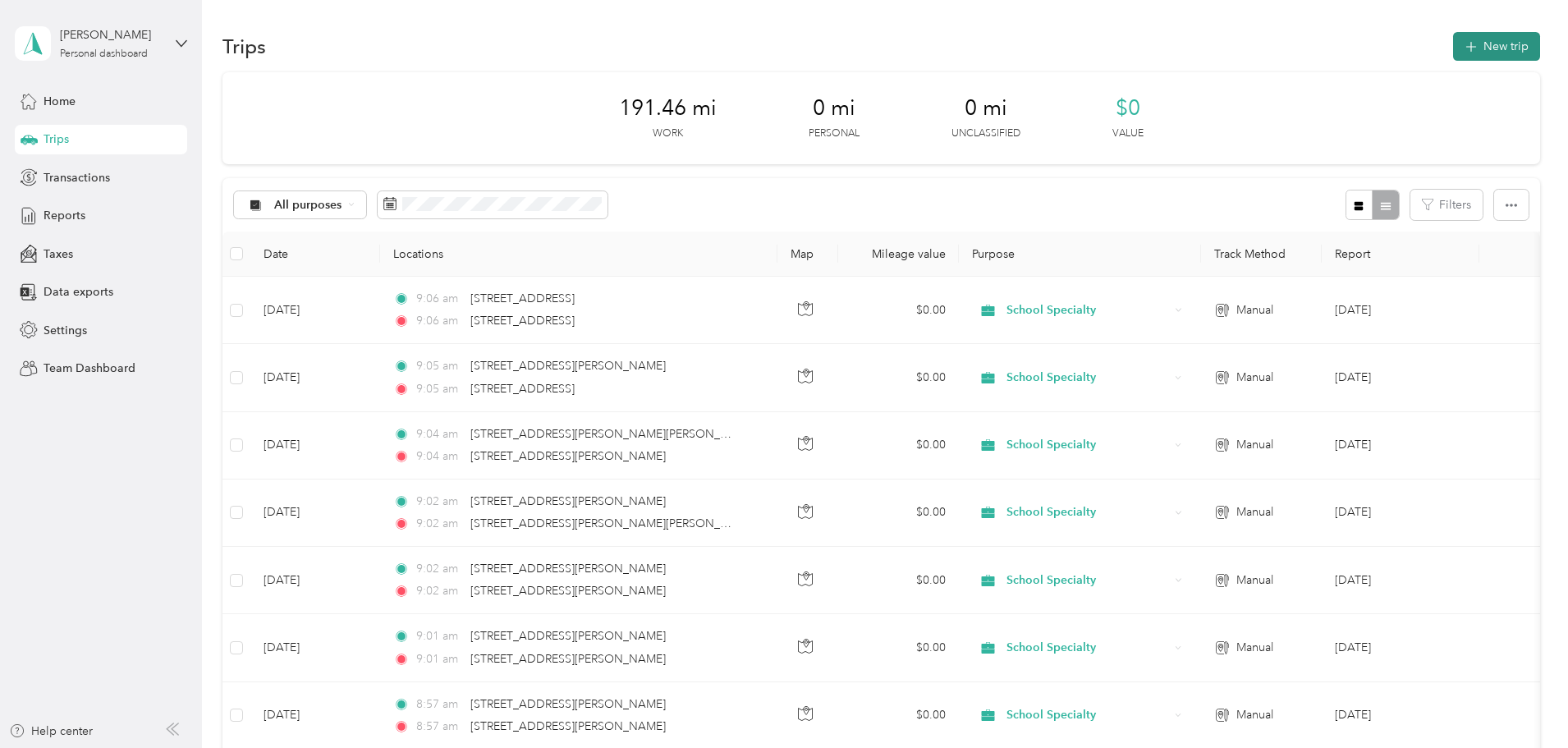
click at [1452, 41] on button "New trip" at bounding box center [1496, 46] width 87 height 29
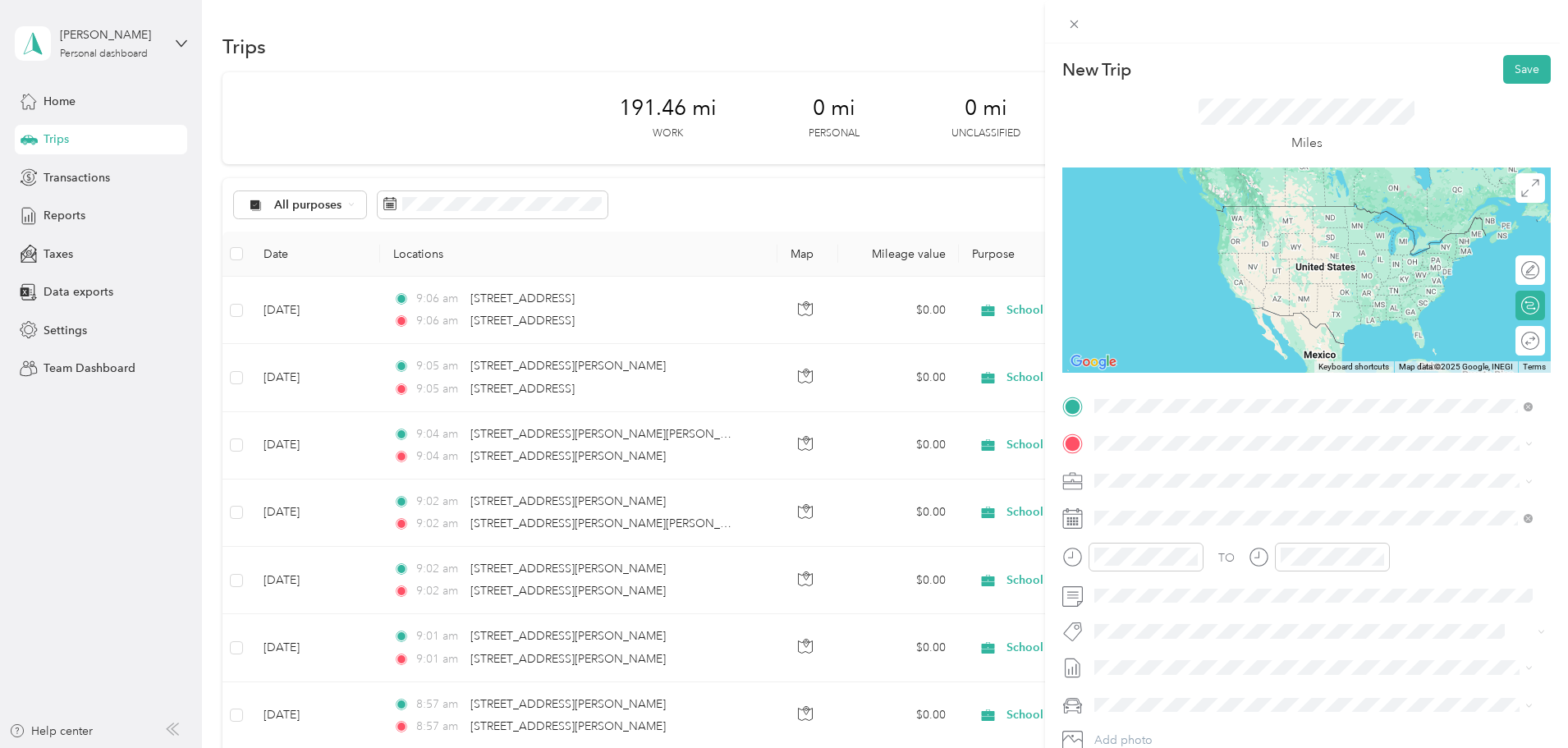
click at [1258, 472] on span "[STREET_ADDRESS][US_STATE]" at bounding box center [1207, 465] width 164 height 15
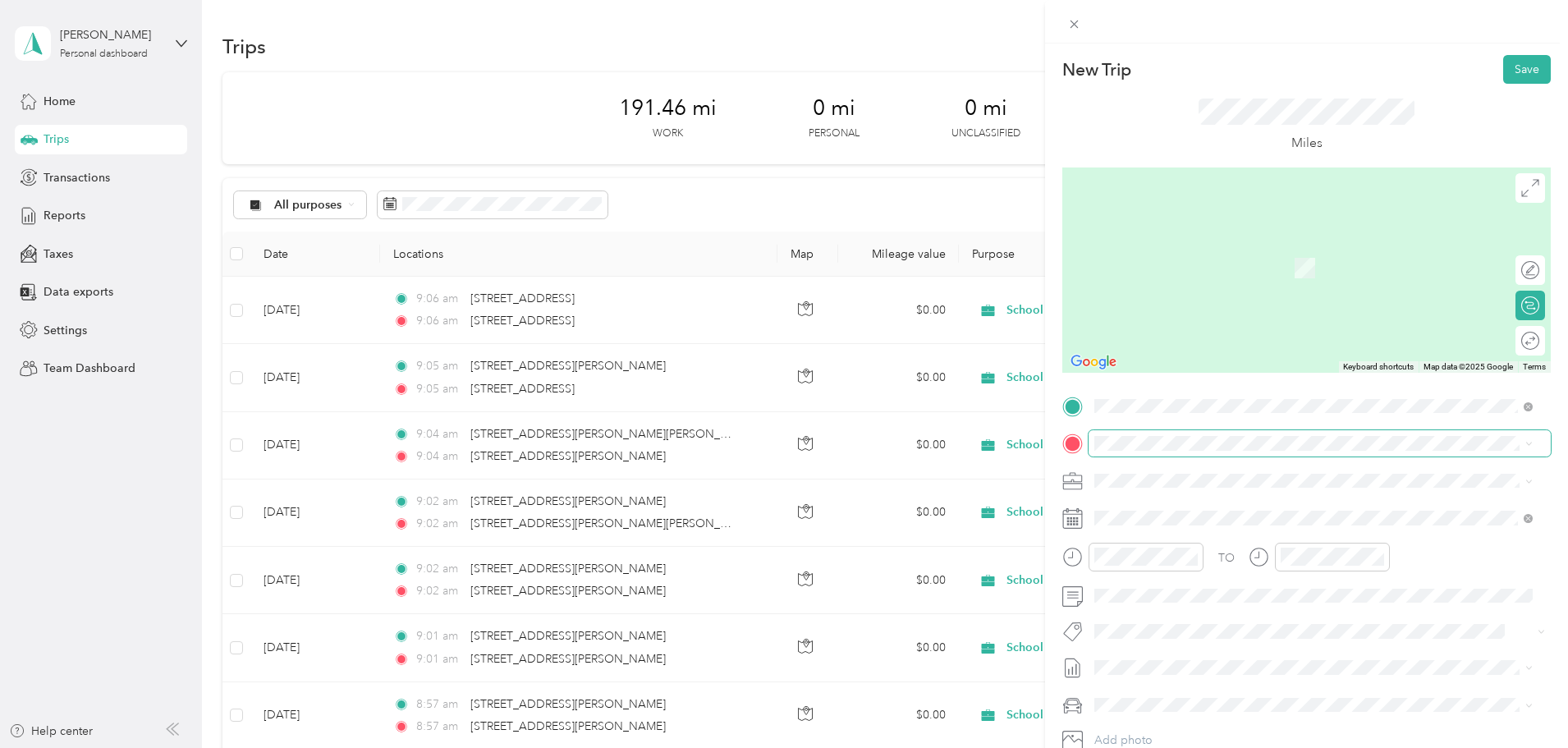
click at [1241, 435] on span at bounding box center [1319, 444] width 462 height 26
click at [1288, 493] on div "[STREET_ADDRESS][PERSON_NAME][US_STATE]" at bounding box center [1313, 503] width 427 height 22
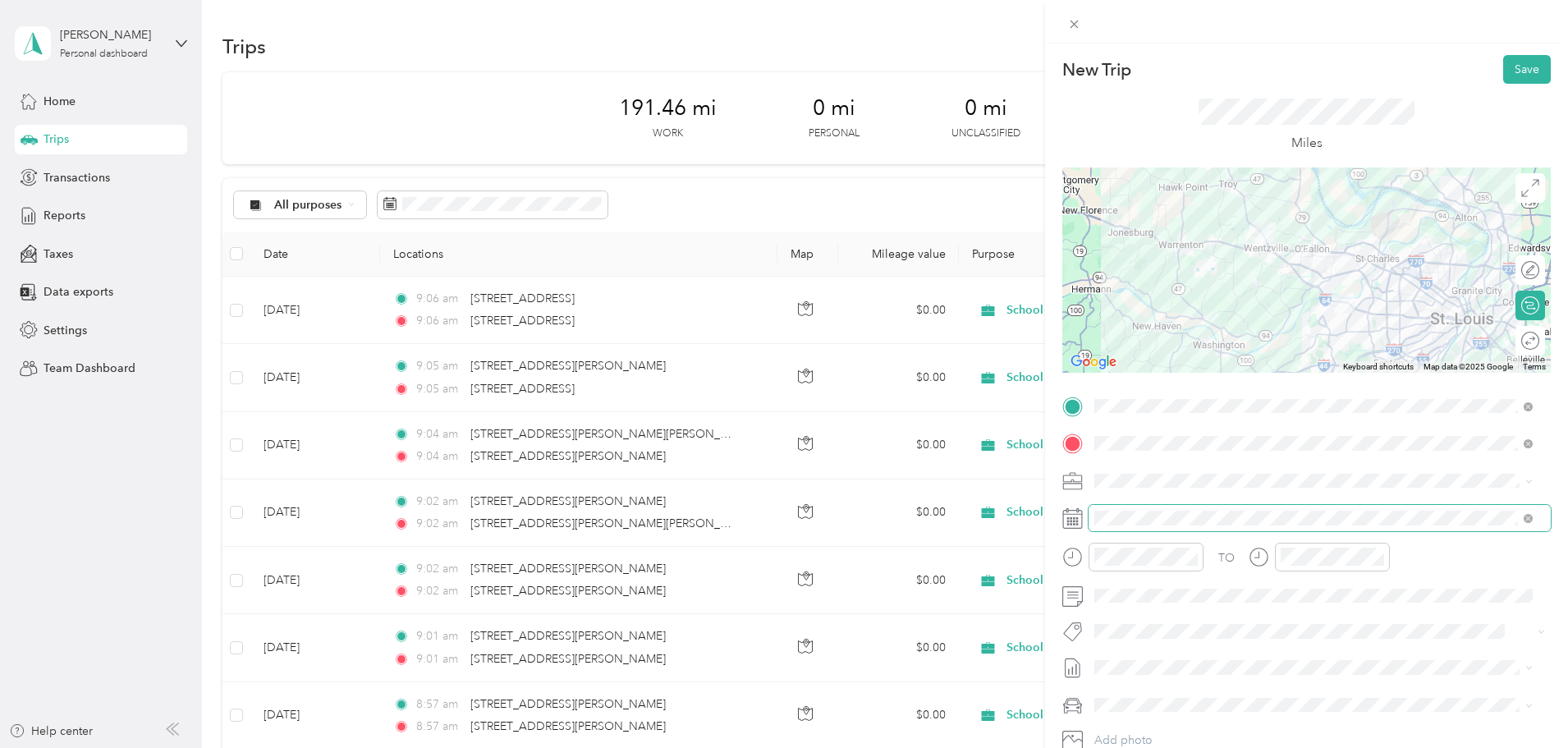
click at [1208, 510] on span at bounding box center [1319, 518] width 462 height 26
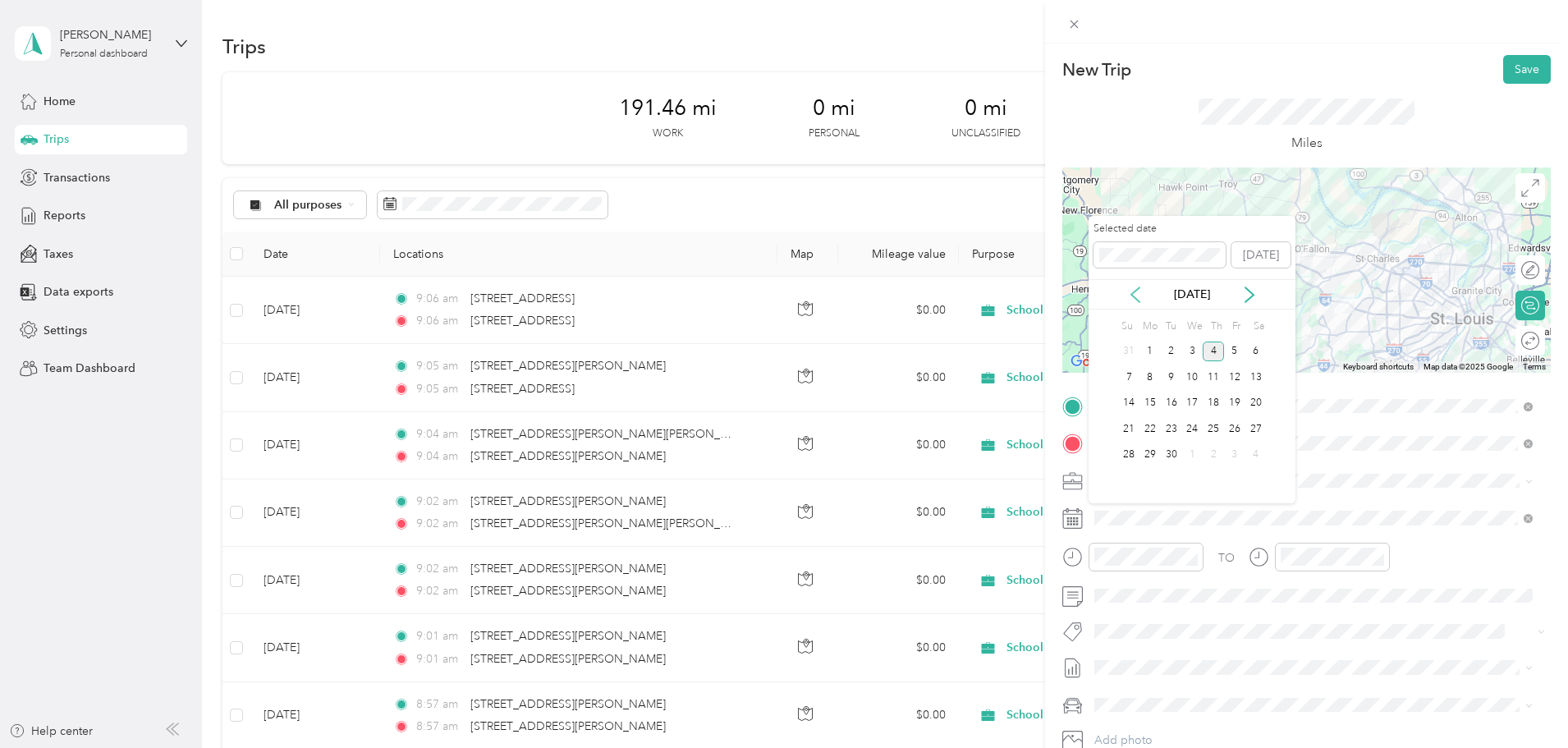
click at [1139, 292] on icon at bounding box center [1135, 295] width 17 height 17
click at [1194, 453] on div "27" at bounding box center [1191, 454] width 21 height 20
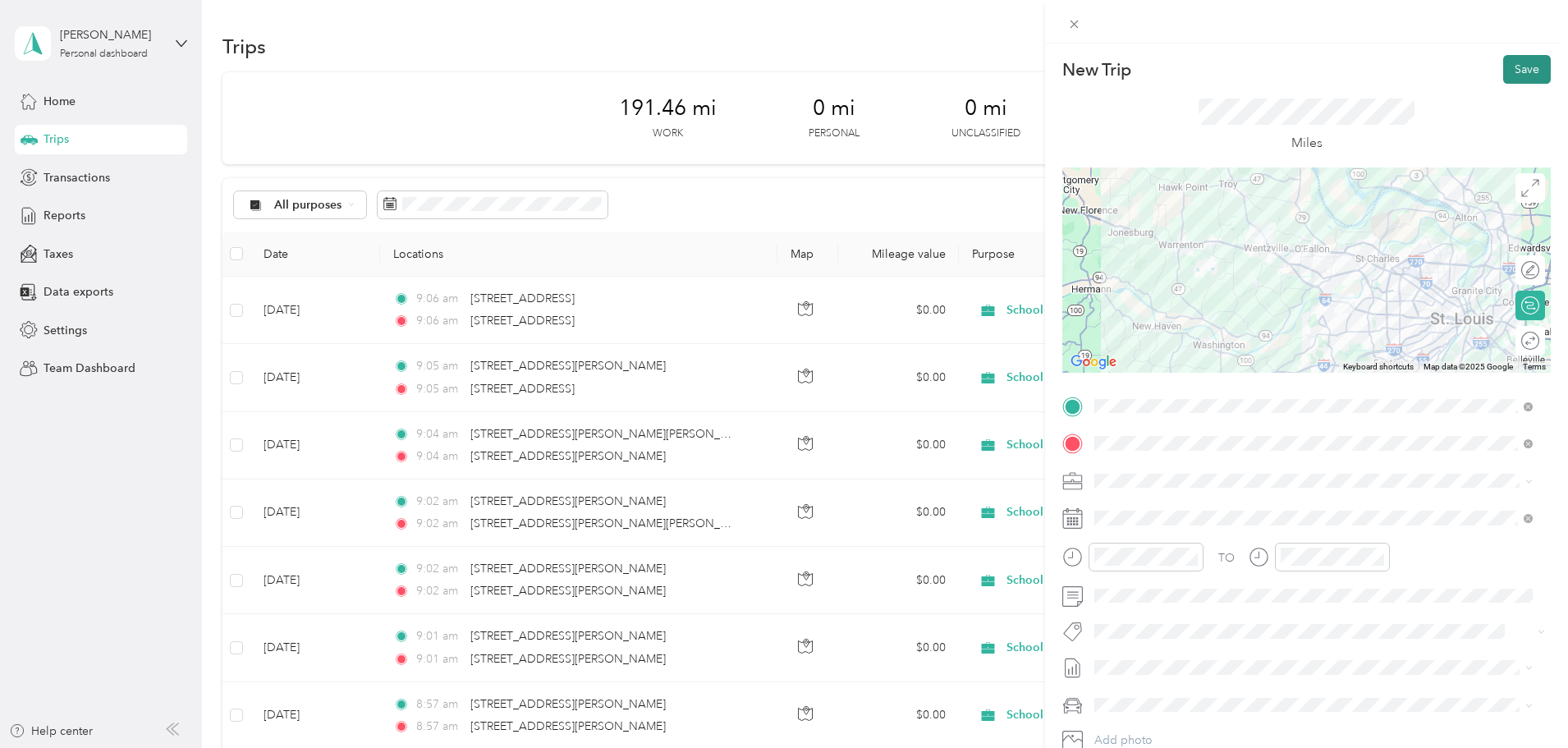
click at [1530, 65] on button "Save" at bounding box center [1527, 69] width 48 height 29
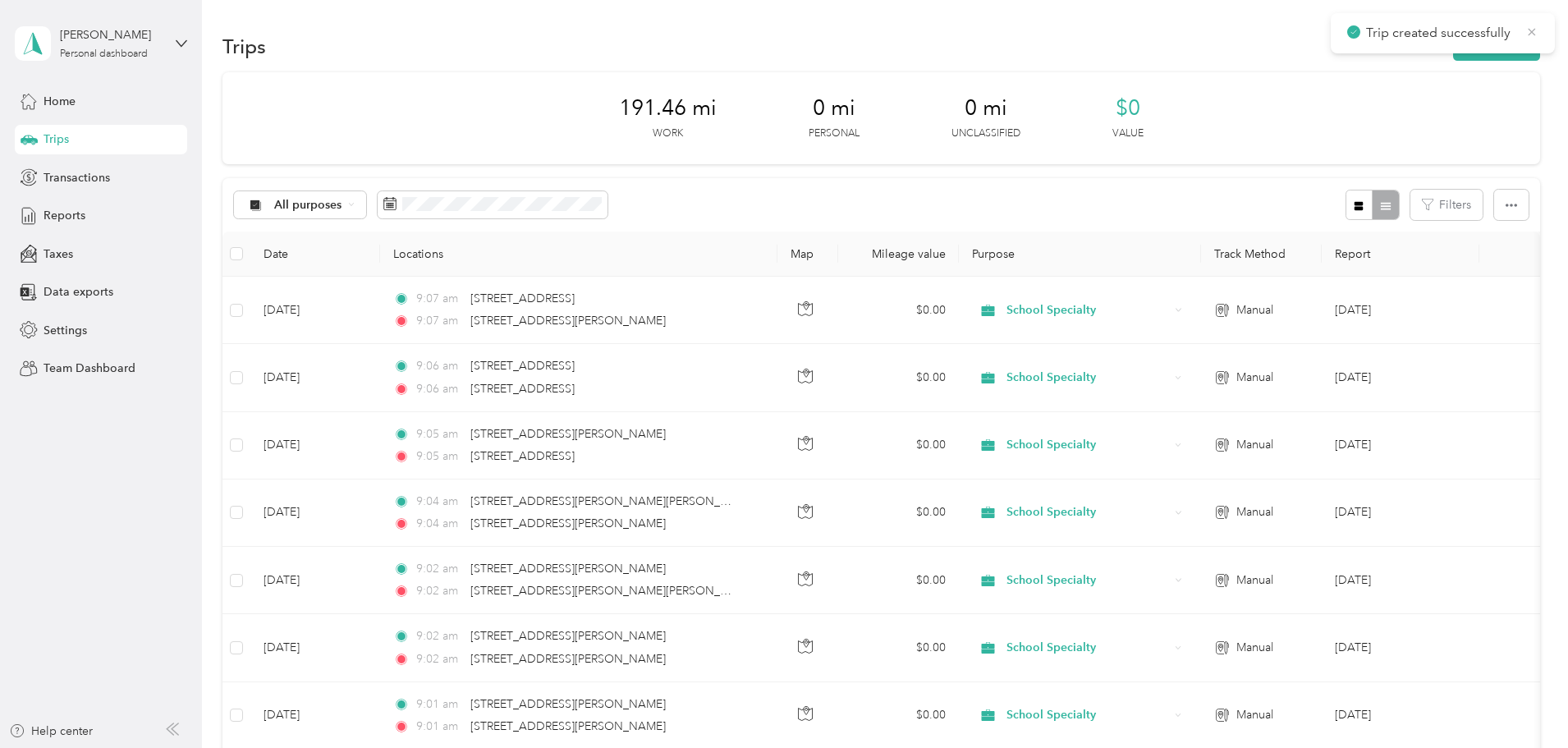
click at [1532, 38] on icon at bounding box center [1531, 32] width 13 height 15
click at [535, 106] on div "249.66 mi Work 0 mi Personal 0 mi Unclassified $0 Value" at bounding box center [881, 118] width 1318 height 92
click at [1494, 210] on button "button" at bounding box center [1511, 205] width 34 height 30
click at [1378, 269] on span "Export" at bounding box center [1373, 265] width 34 height 14
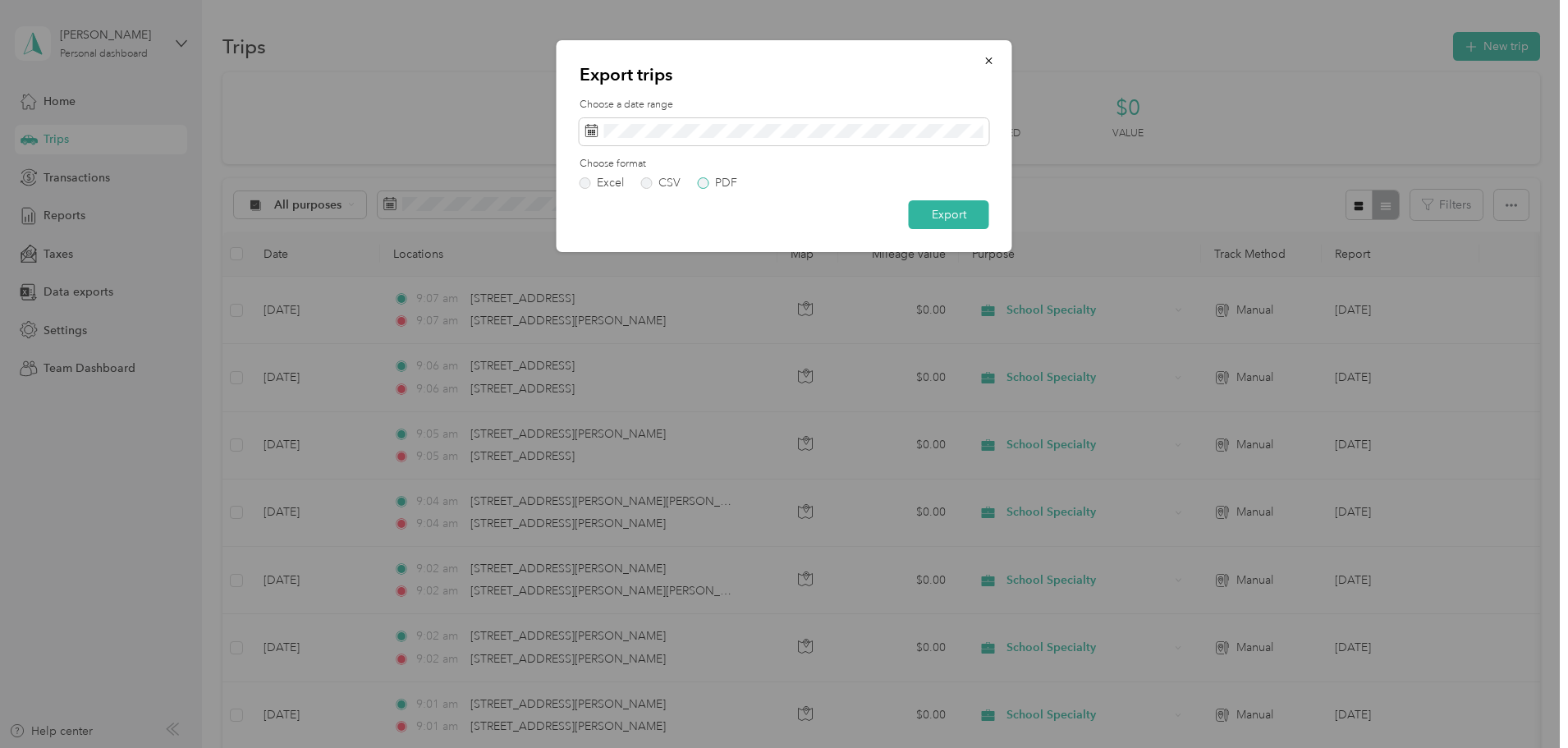
click at [706, 179] on label "PDF" at bounding box center [717, 183] width 40 height 11
click at [953, 220] on button "Export" at bounding box center [948, 214] width 80 height 29
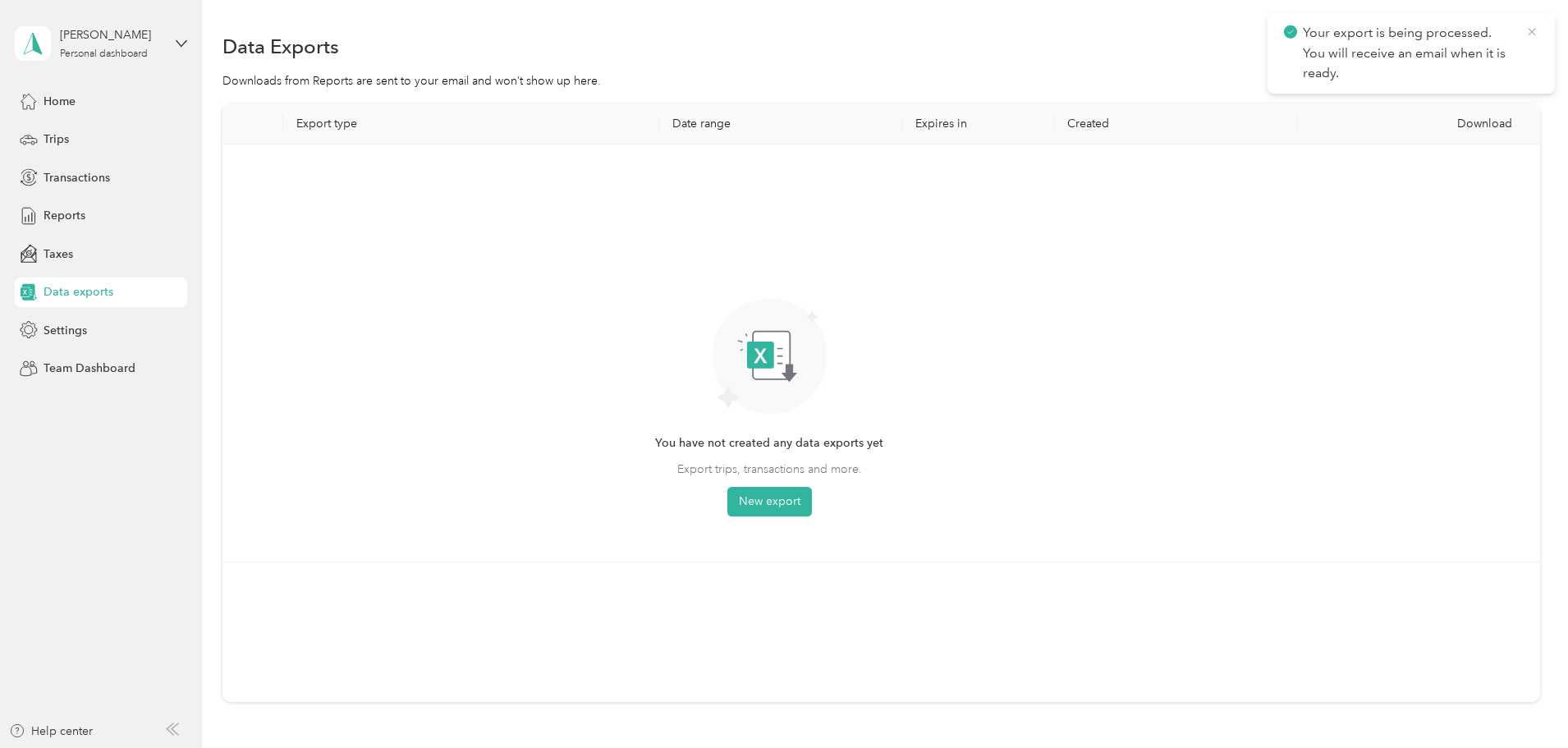
click at [1528, 30] on icon at bounding box center [1531, 32] width 13 height 15
